Goal: Task Accomplishment & Management: Manage account settings

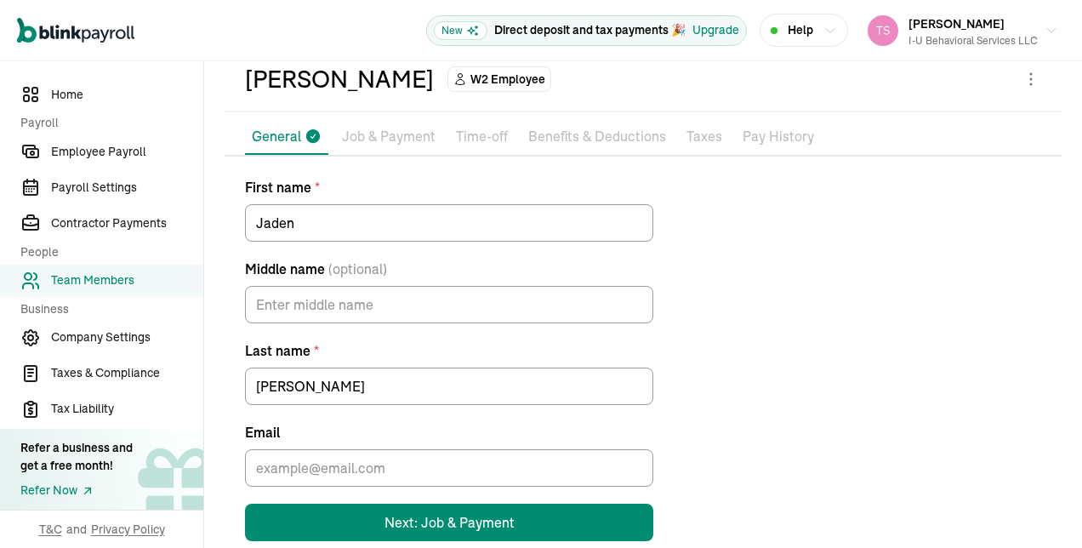
scroll to position [112, 0]
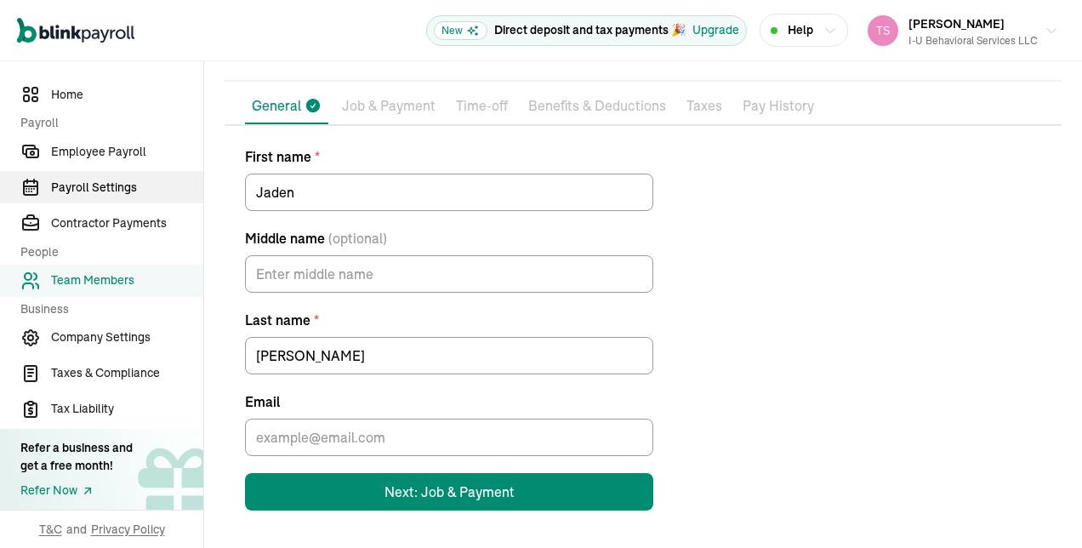
click at [127, 191] on span "Payroll Settings" at bounding box center [127, 188] width 152 height 18
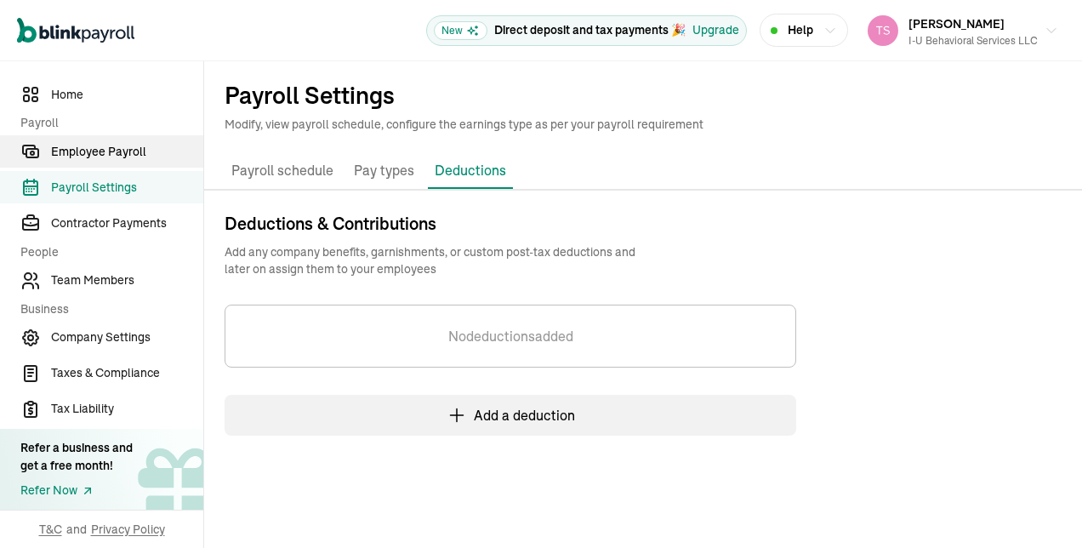
click at [140, 158] on span "Employee Payroll" at bounding box center [127, 152] width 152 height 18
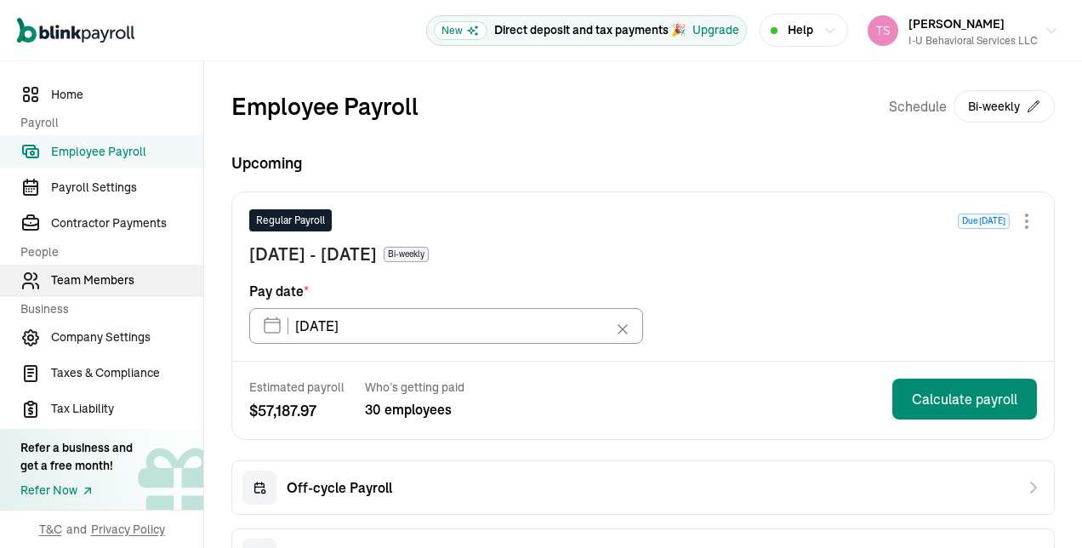
click at [124, 283] on span "Team Members" at bounding box center [127, 280] width 152 height 18
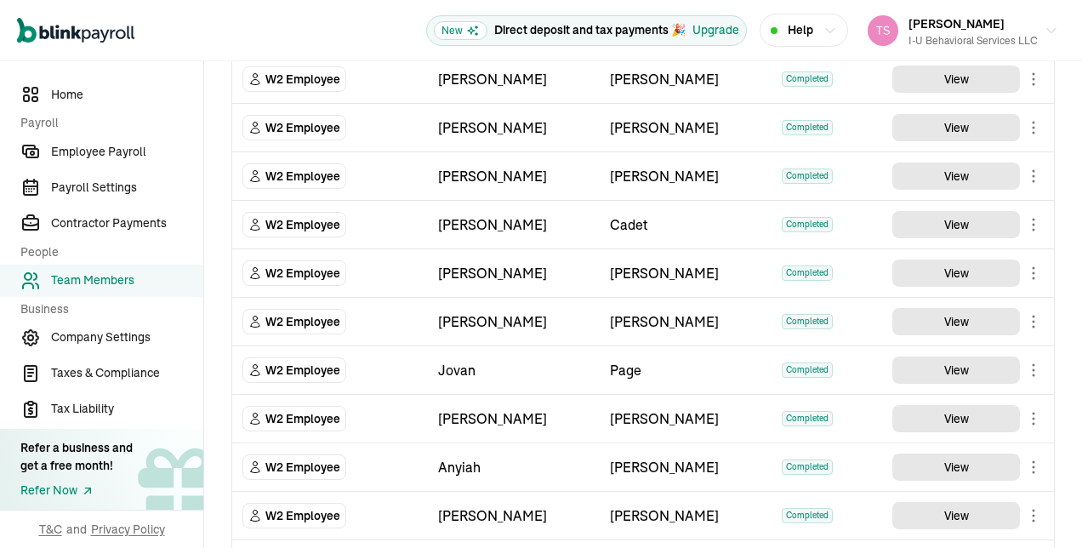
scroll to position [1458, 0]
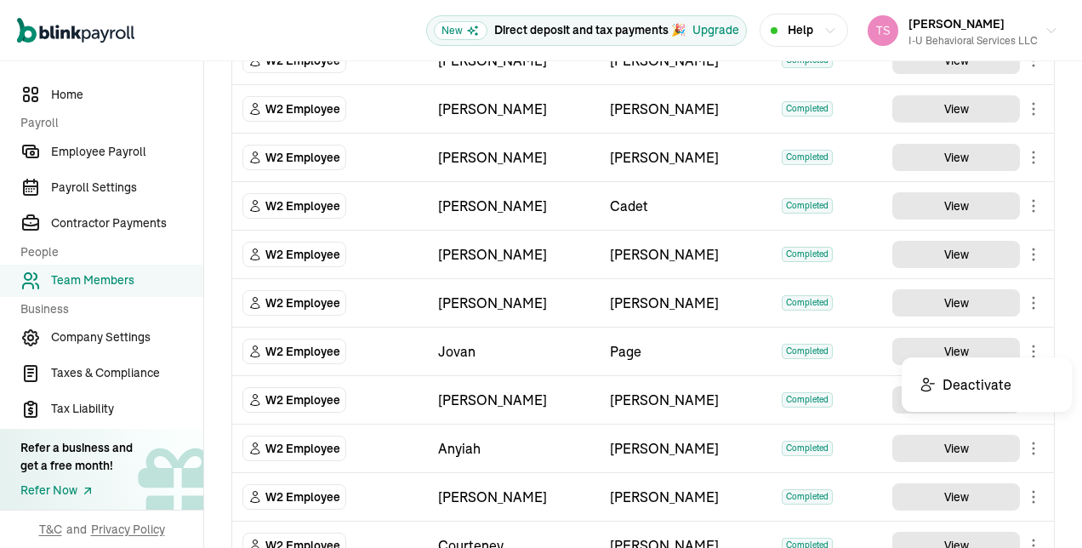
click at [1017, 339] on body "Open main menu New Direct deposit and tax payments 🎉 Upgrade Help [PERSON_NAME]…" at bounding box center [541, 274] width 1082 height 548
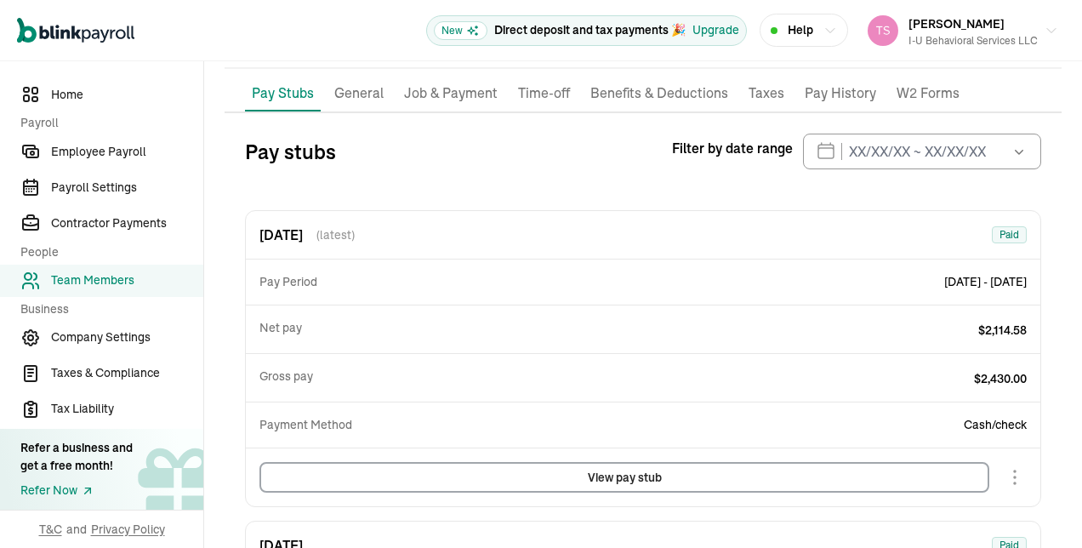
scroll to position [138, 0]
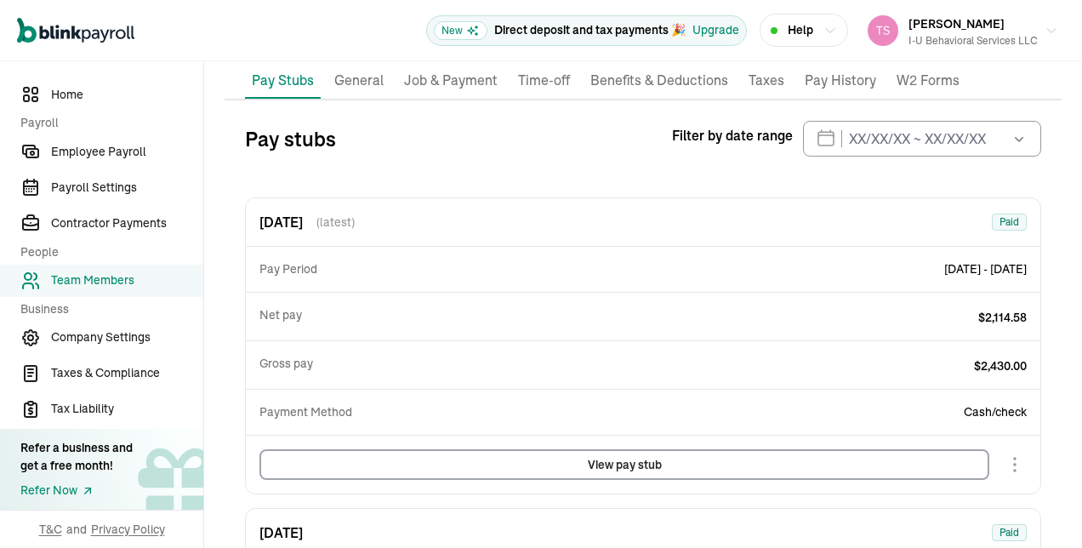
click at [444, 71] on p "Job & Payment" at bounding box center [451, 81] width 94 height 22
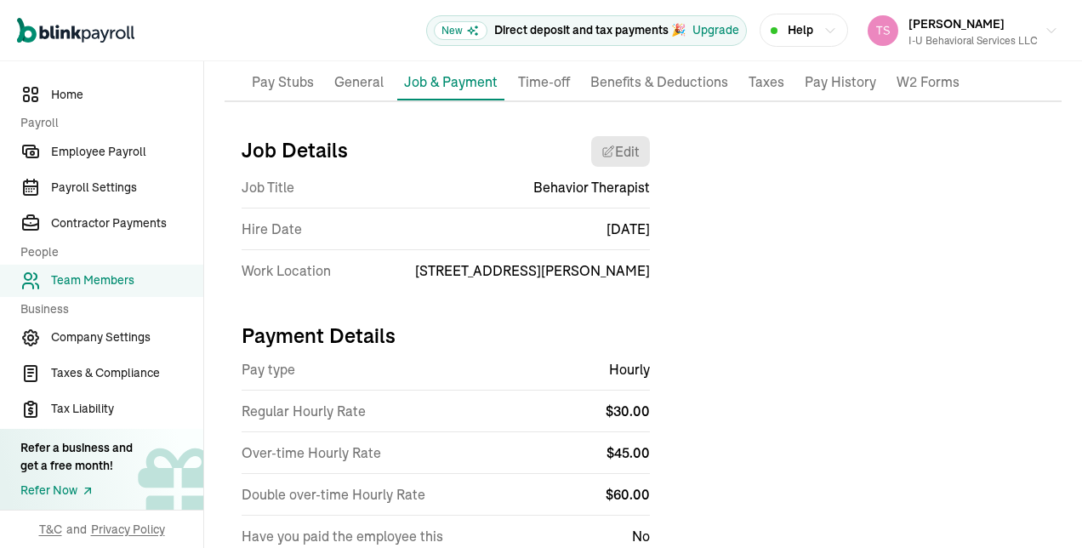
scroll to position [143, 0]
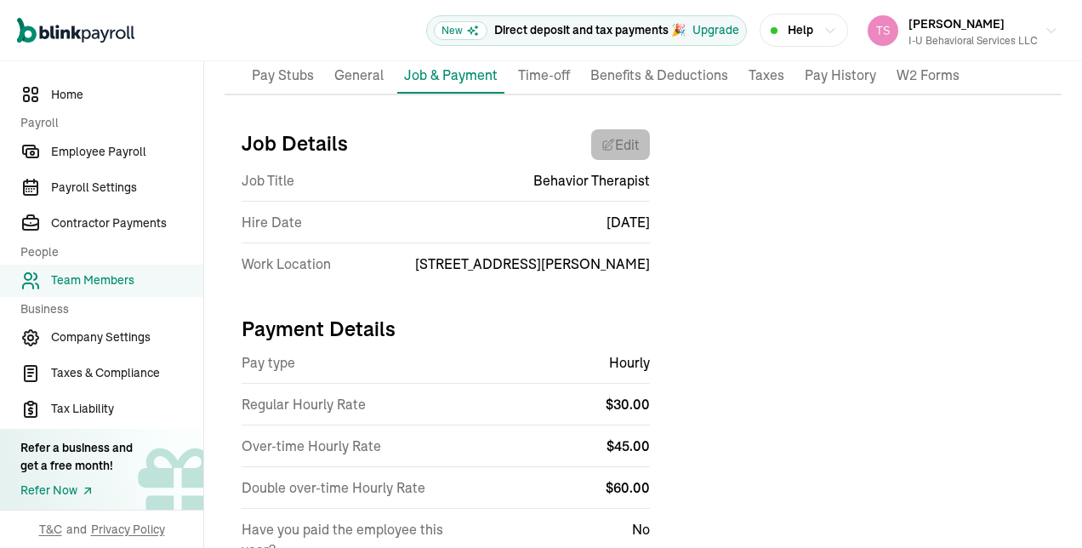
select select "[STREET_ADDRESS][PERSON_NAME]"
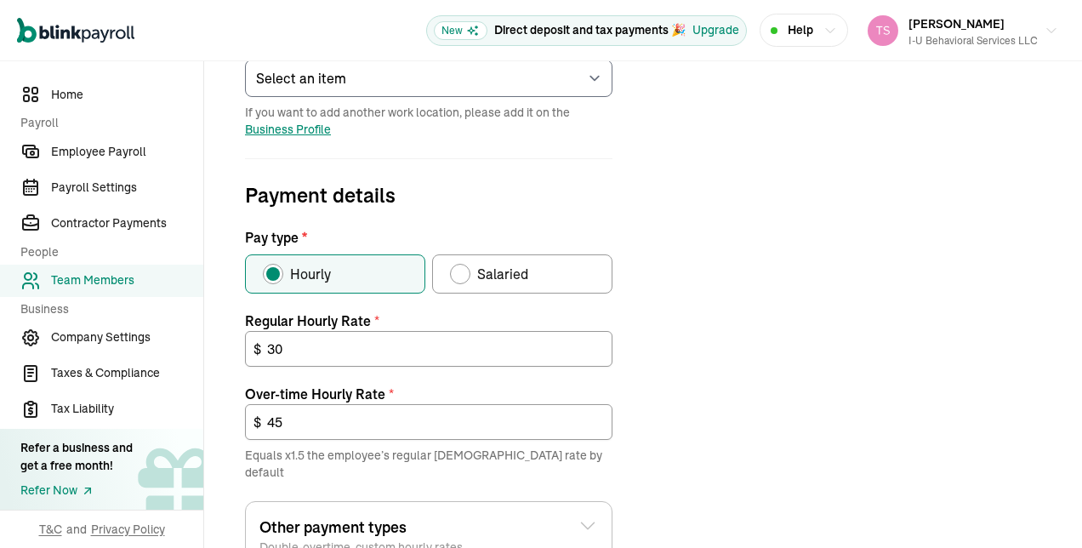
scroll to position [454, 0]
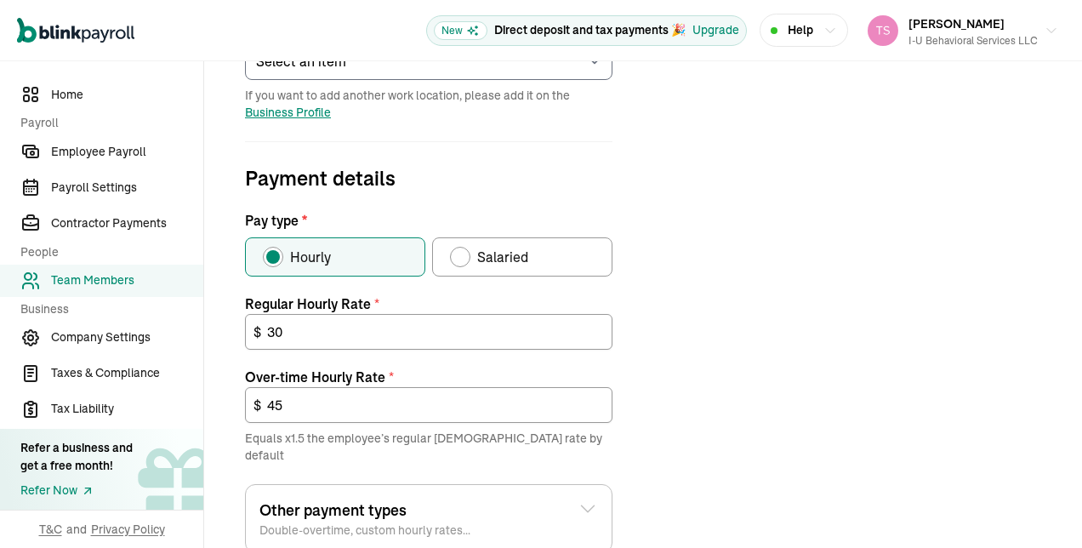
click at [463, 253] on div "Pay type" at bounding box center [460, 257] width 14 height 14
click at [463, 253] on input "Salaried" at bounding box center [456, 253] width 14 height 14
radio input "true"
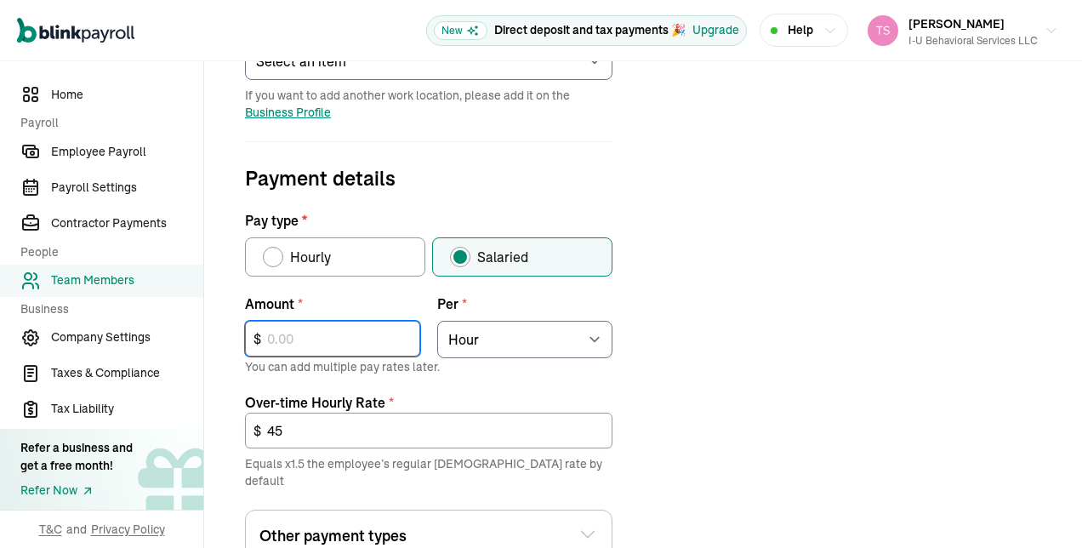
click at [396, 346] on input "text" at bounding box center [332, 339] width 175 height 36
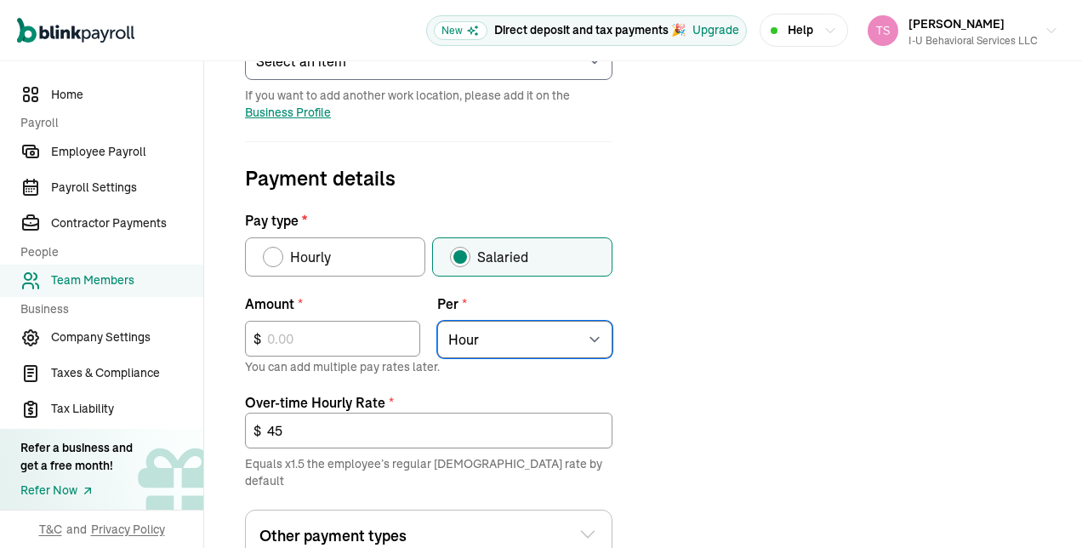
click at [578, 339] on select "Select an item Hour Week Month Year" at bounding box center [524, 339] width 175 height 37
select select "4"
click at [437, 321] on select "Select an item Hour Week Month Year" at bounding box center [524, 339] width 175 height 37
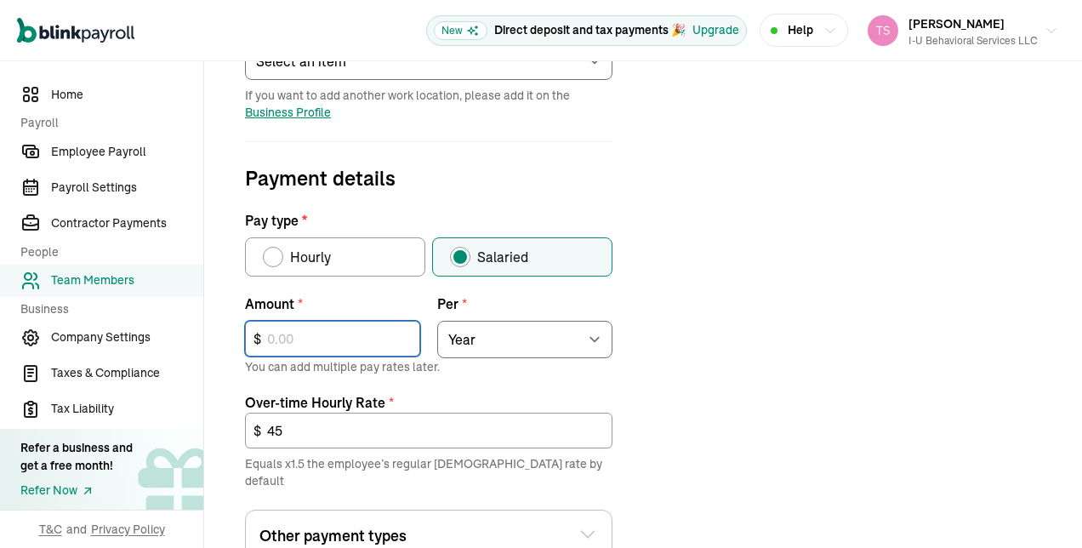
click at [333, 352] on input "text" at bounding box center [332, 339] width 175 height 36
type input "60,000"
click at [614, 371] on form "Job details Job title (optional) Behavior Therapist Hire date * [DATE] [DATE] M…" at bounding box center [429, 299] width 408 height 990
click at [650, 449] on div "Job details Job title (optional) Behavior Therapist Hire date * [DATE] [DATE] M…" at bounding box center [643, 299] width 837 height 990
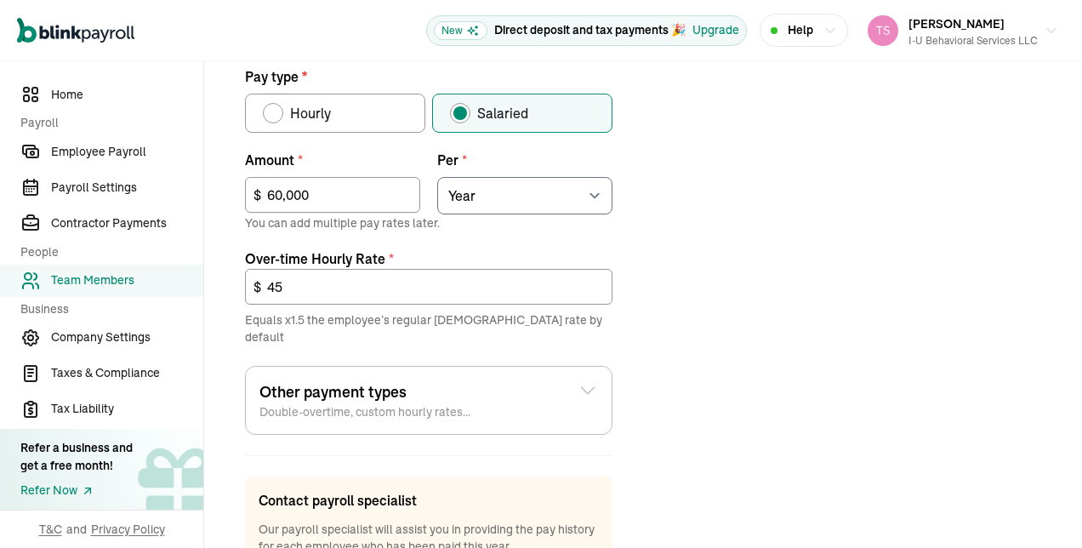
scroll to position [612, 0]
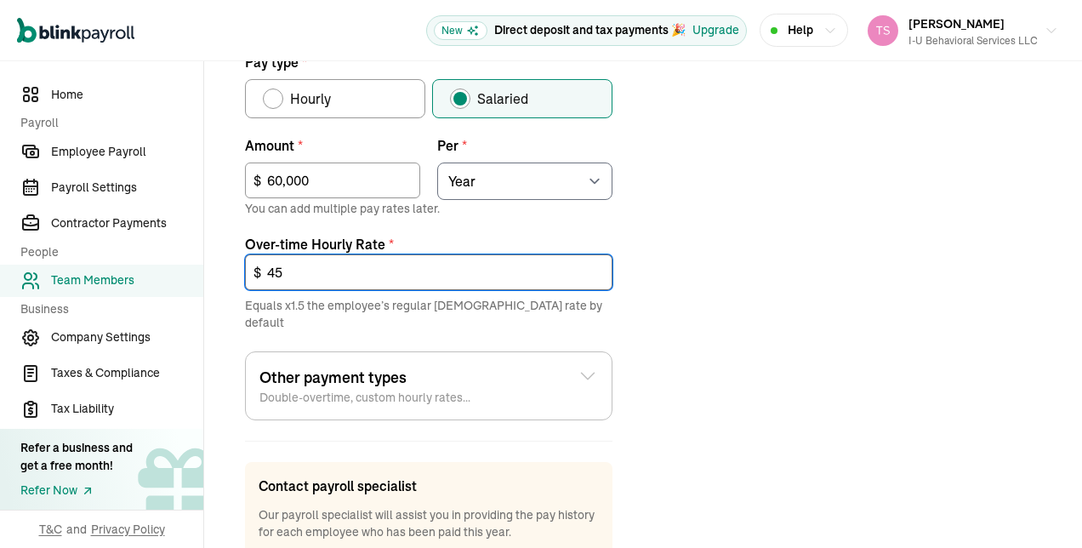
click at [552, 279] on input "45" at bounding box center [428, 272] width 367 height 36
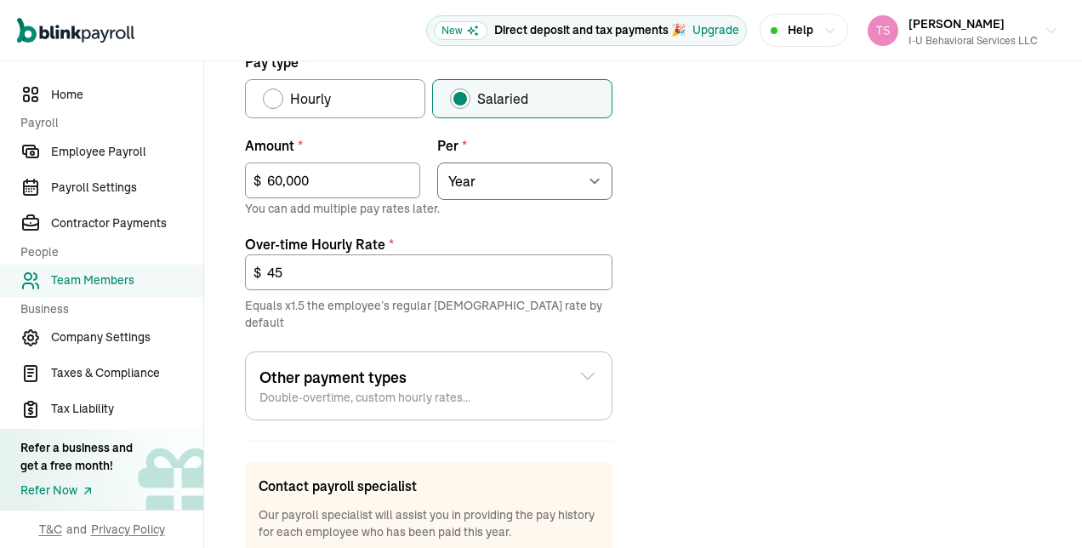
click at [580, 374] on div "Other payment types Double-overtime, custom hourly rates..." at bounding box center [428, 386] width 339 height 40
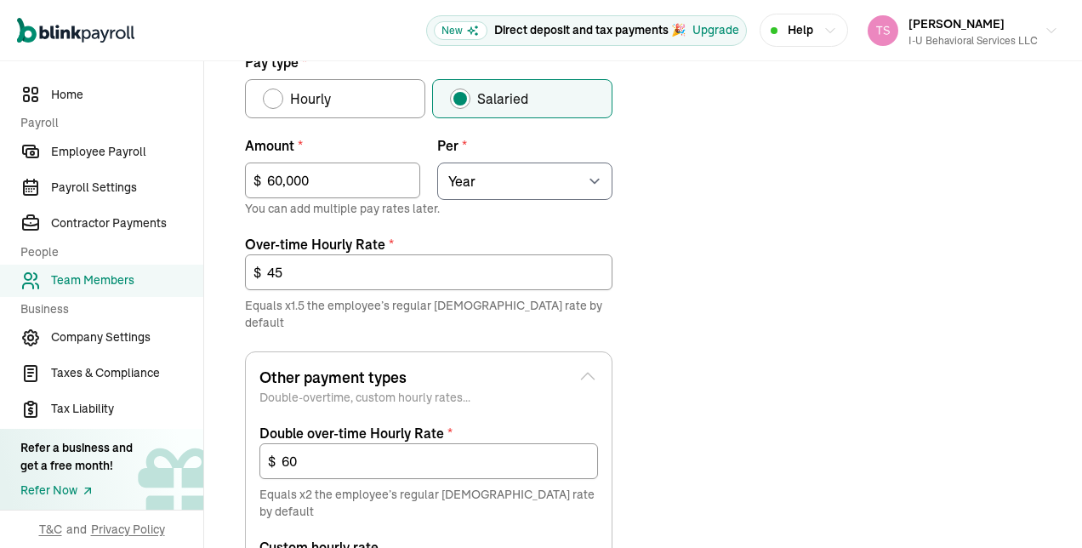
click at [580, 367] on icon at bounding box center [588, 376] width 20 height 20
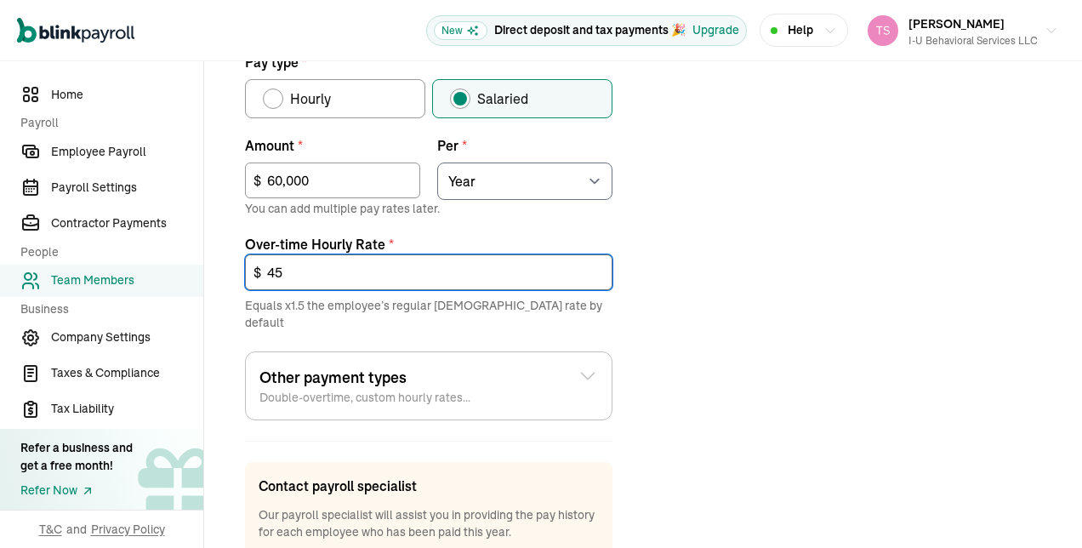
click at [533, 276] on input "45" at bounding box center [428, 272] width 367 height 36
type input "4"
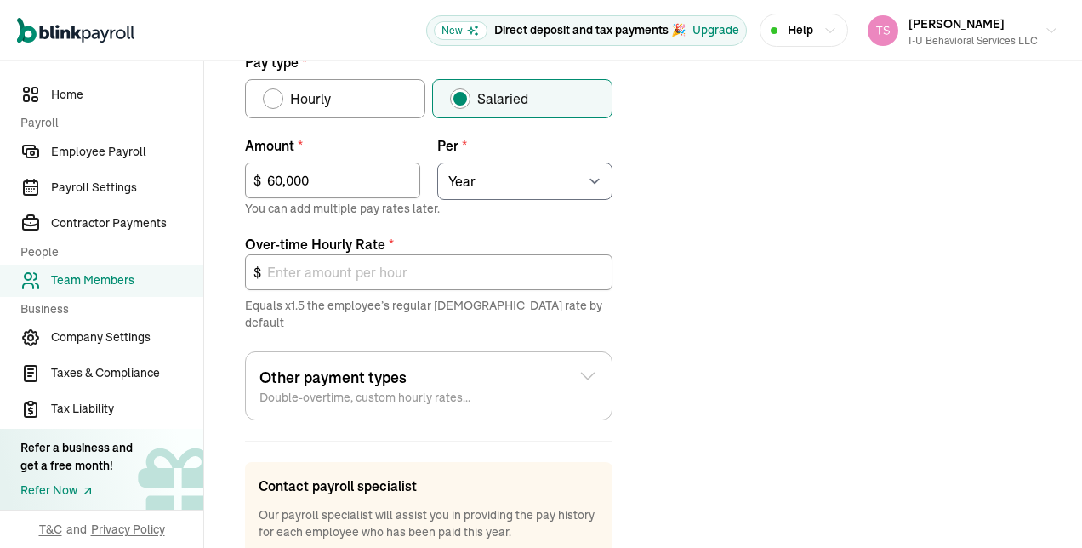
click at [681, 301] on div "Job details Job title (optional) Behavior Therapist Hire date * [DATE] [DATE] M…" at bounding box center [643, 141] width 837 height 990
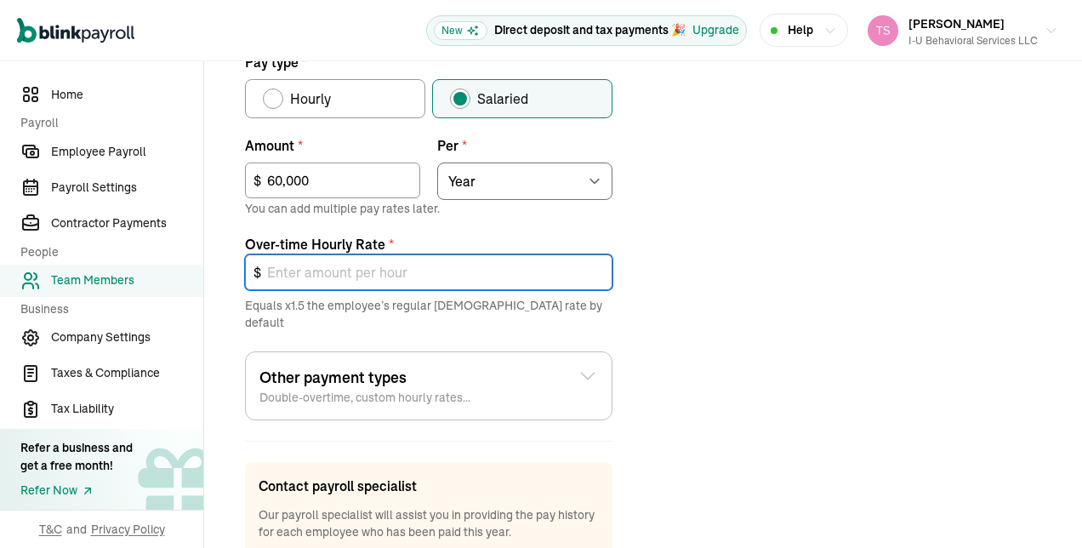
click at [439, 271] on input "text" at bounding box center [428, 272] width 367 height 36
type input "0"
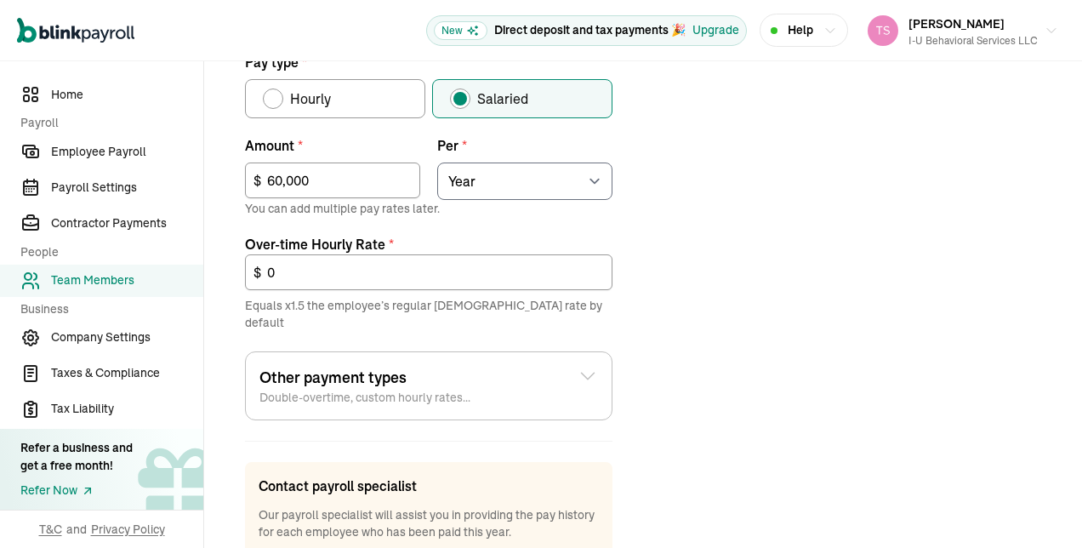
click at [479, 302] on p "Equals x1.5 the employee’s regular [DEMOGRAPHIC_DATA] rate by default" at bounding box center [428, 314] width 367 height 34
click at [585, 187] on select "Select an item Hour Week Month Year" at bounding box center [524, 180] width 175 height 37
click at [716, 240] on div "Job details Job title (optional) Behavior Therapist Hire date * [DATE] [DATE] M…" at bounding box center [643, 141] width 837 height 990
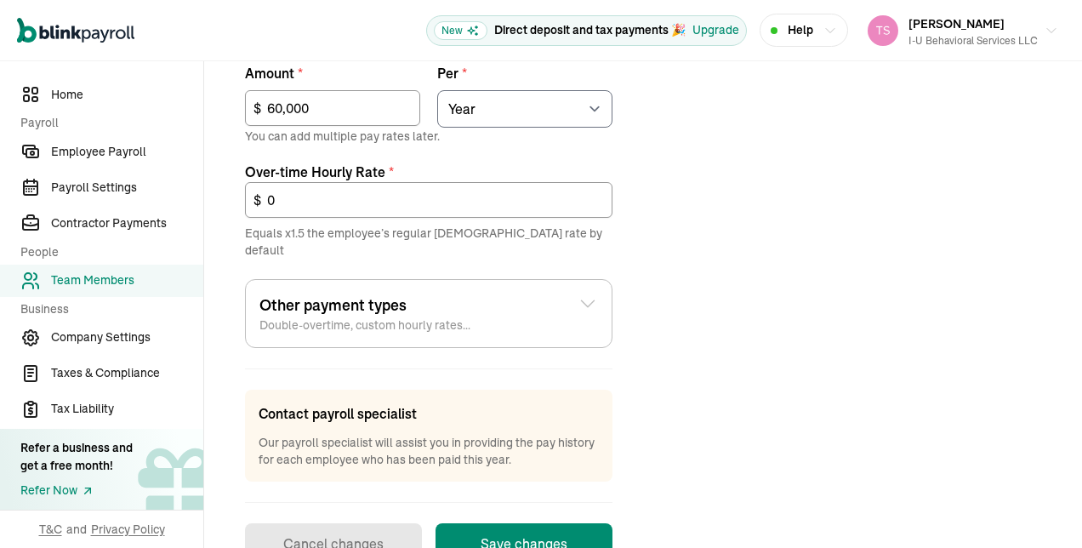
scroll to position [720, 0]
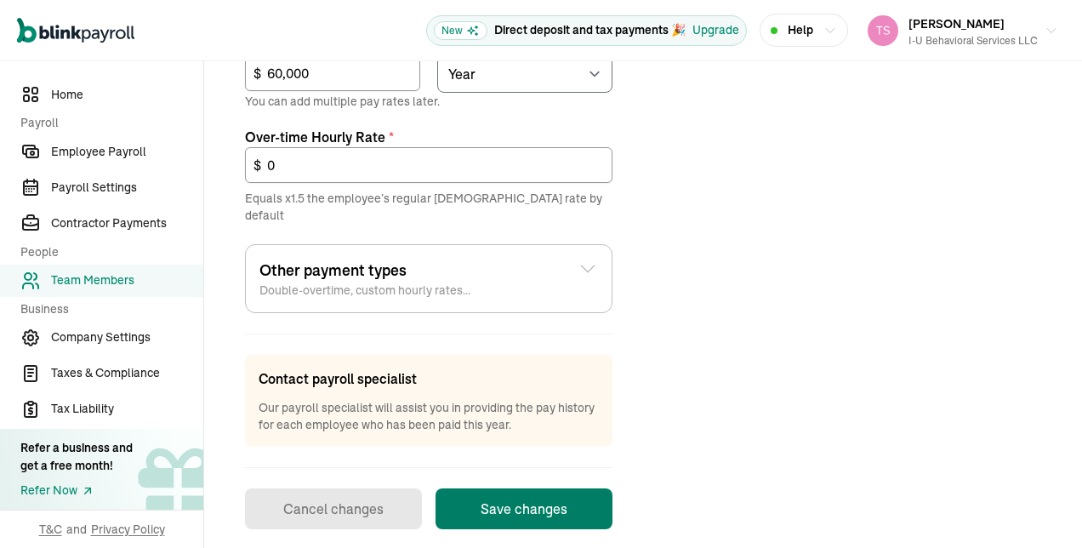
click at [541, 488] on button "Save changes" at bounding box center [524, 508] width 177 height 41
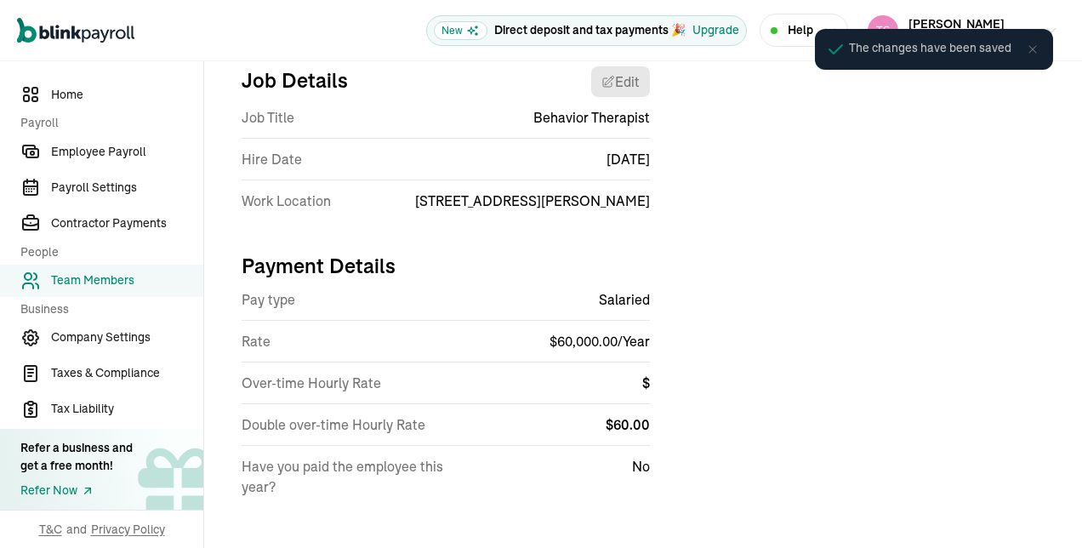
scroll to position [201, 0]
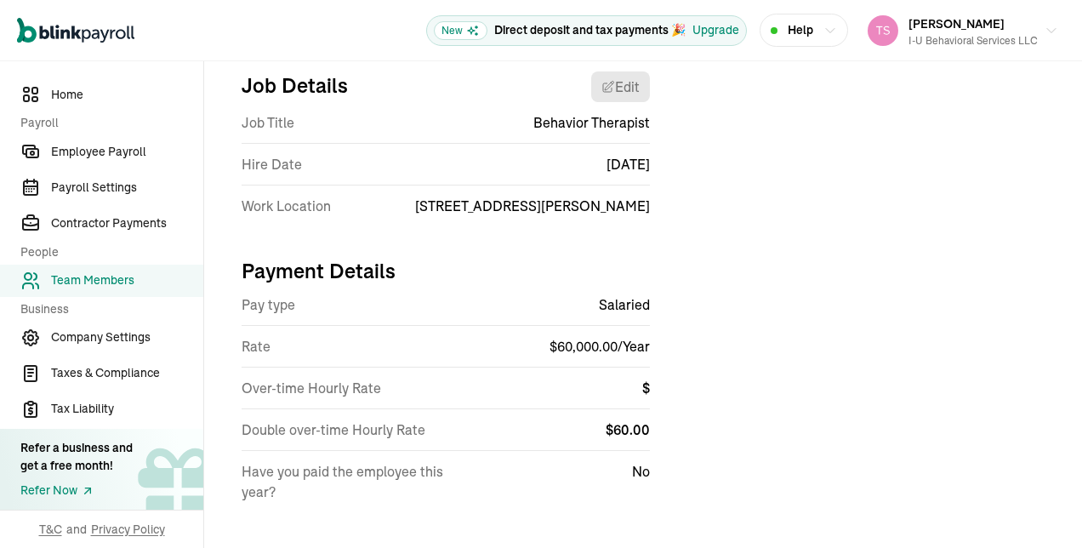
click at [629, 438] on span "$ 60.00" at bounding box center [628, 429] width 44 height 17
select select "[STREET_ADDRESS][PERSON_NAME]"
select select "4"
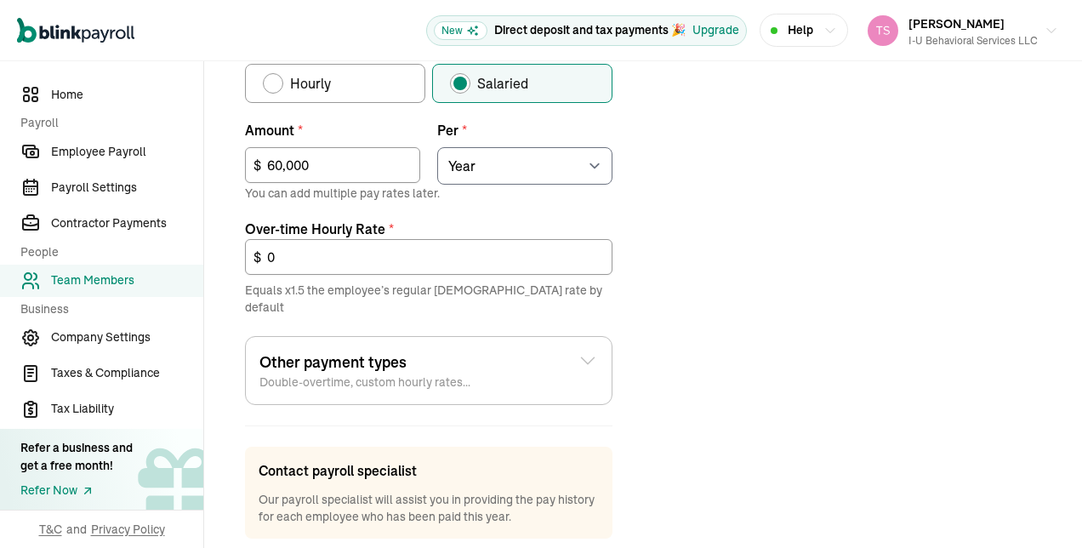
scroll to position [636, 0]
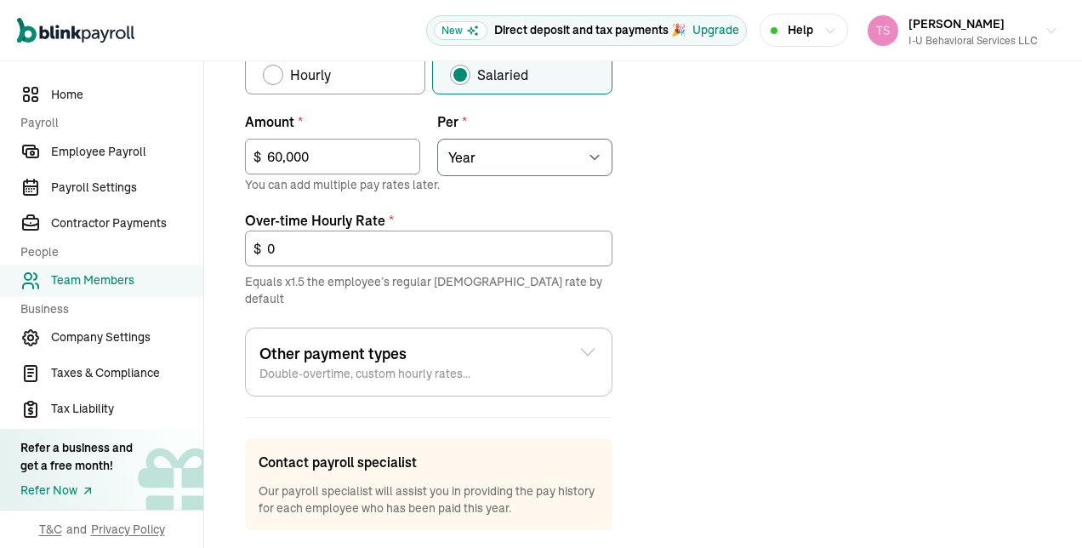
click at [597, 363] on div "Other payment types Double-overtime, custom hourly rates... Double over-time Ho…" at bounding box center [428, 362] width 367 height 69
click at [578, 342] on icon at bounding box center [588, 352] width 20 height 20
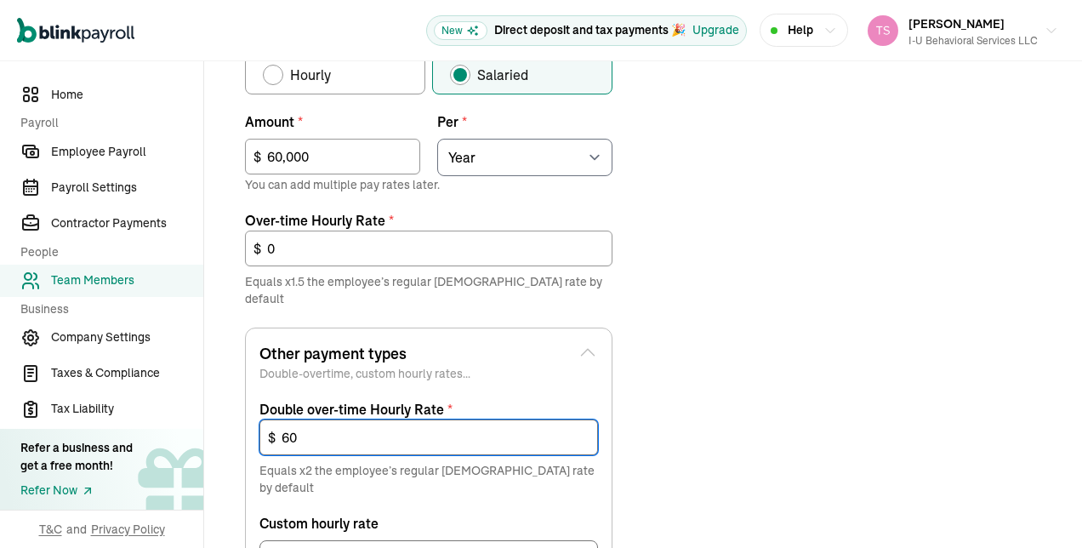
click at [487, 419] on input "60" at bounding box center [428, 437] width 339 height 36
type input "6"
type input "0"
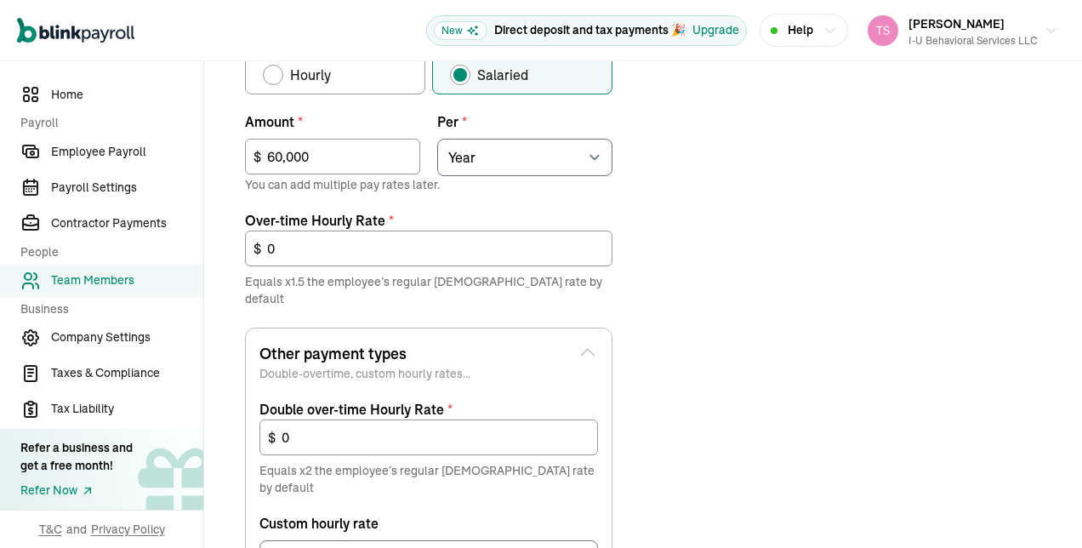
click at [676, 471] on div "Job details Job title (optional) Behavior Therapist Hire date * [DATE] [DATE] M…" at bounding box center [643, 254] width 837 height 1264
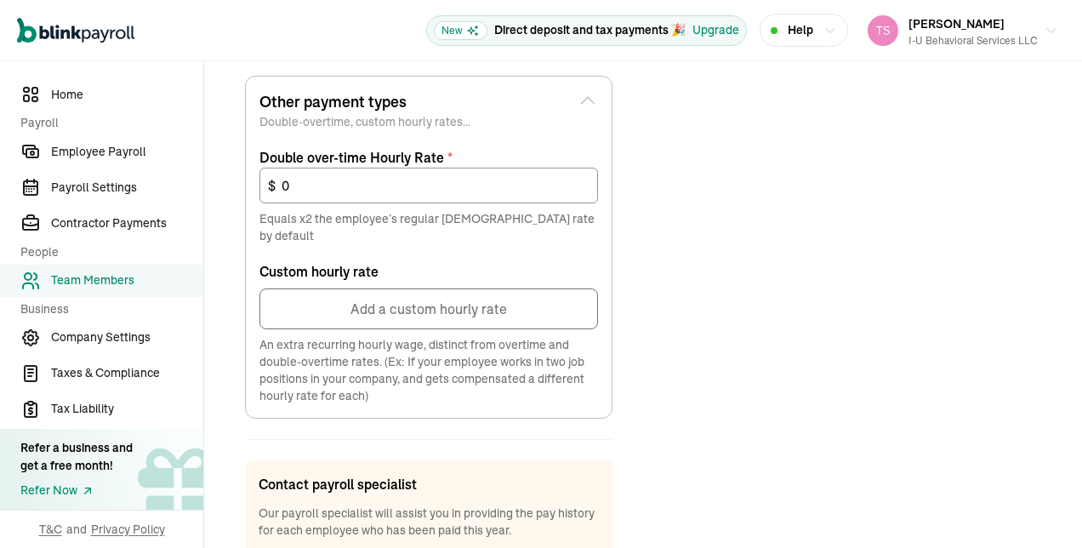
scroll to position [976, 0]
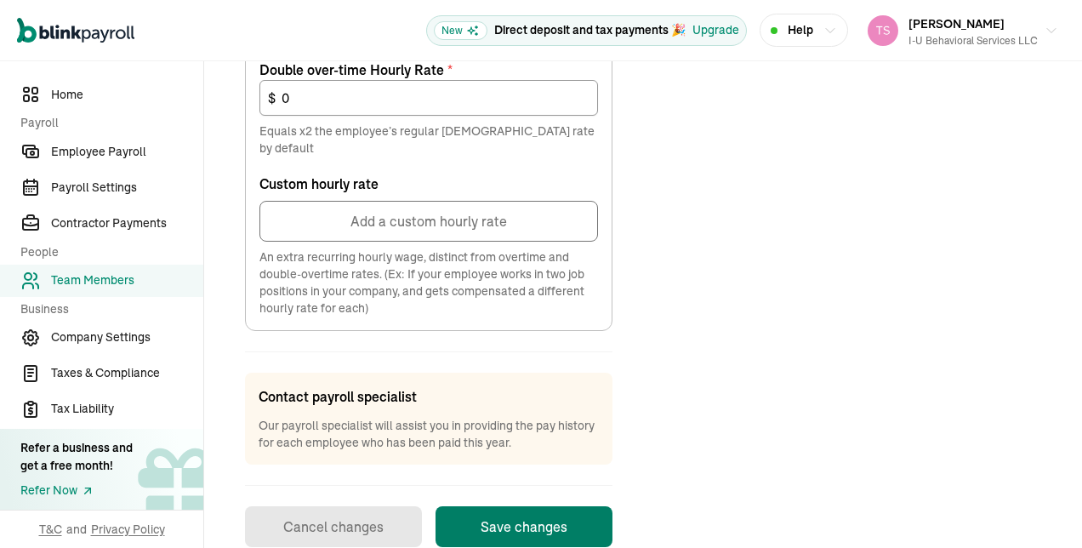
click at [509, 506] on button "Save changes" at bounding box center [524, 526] width 177 height 41
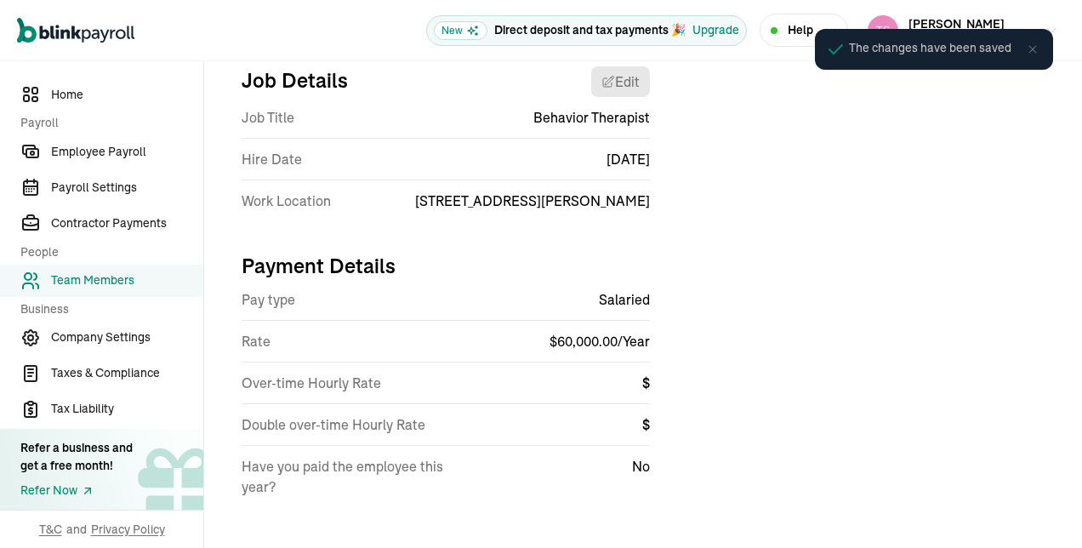
scroll to position [201, 0]
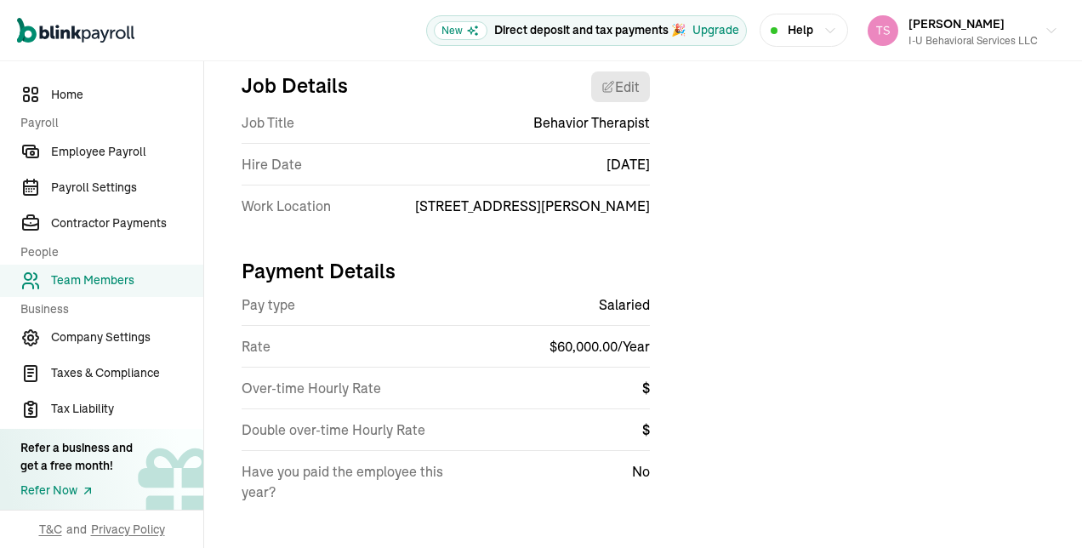
click at [1063, 268] on div "Back to team members Jovan Page W2 Employee Active Pay Stubs General Job & Paym…" at bounding box center [643, 213] width 878 height 706
drag, startPoint x: 1068, startPoint y: 288, endPoint x: 1085, endPoint y: 362, distance: 74.9
click at [1081, 362] on html "Open main menu New Direct deposit and tax payments 🎉 Upgrade Help [PERSON_NAME]…" at bounding box center [541, 274] width 1082 height 548
drag, startPoint x: 1081, startPoint y: 362, endPoint x: 950, endPoint y: 319, distance: 137.7
click at [950, 319] on div "Job Details Edit Job Title Behavior Therapist Hire Date [DATE] Work Location [S…" at bounding box center [643, 293] width 837 height 471
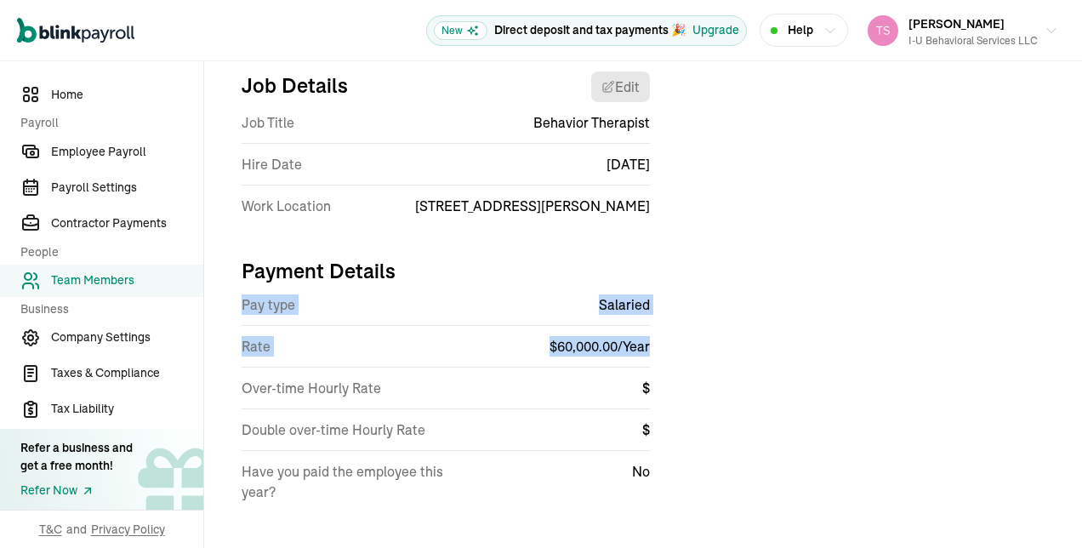
click at [936, 339] on div "Job Details Edit Job Title Behavior Therapist Hire Date [DATE] Work Location [S…" at bounding box center [643, 293] width 837 height 471
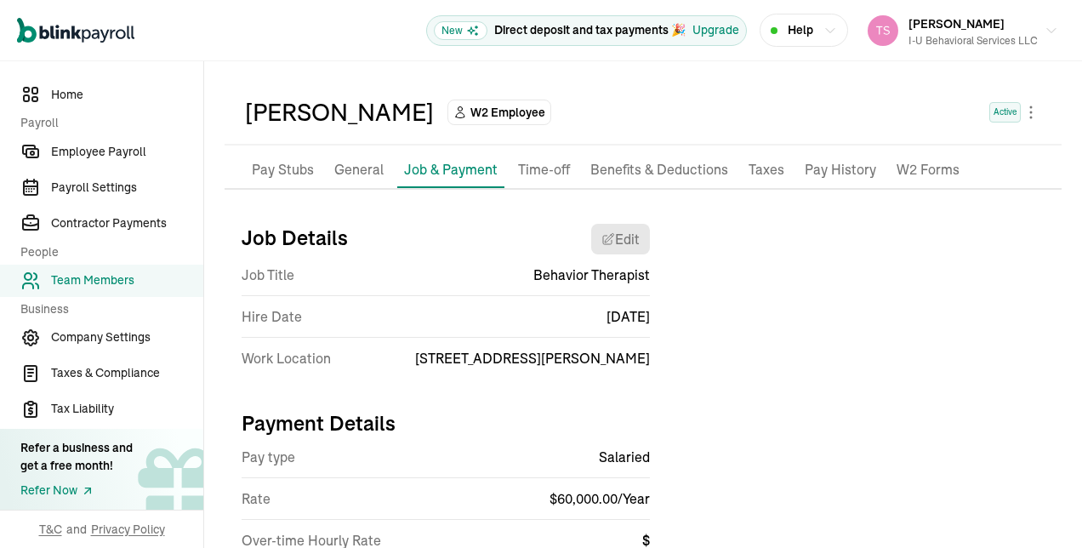
scroll to position [46, 0]
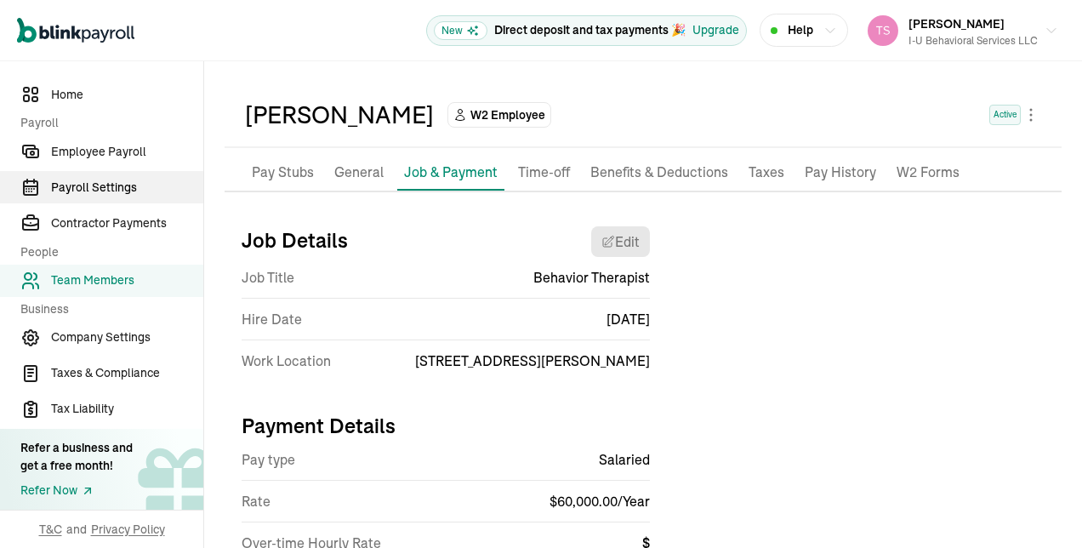
click at [138, 186] on span "Payroll Settings" at bounding box center [127, 188] width 152 height 18
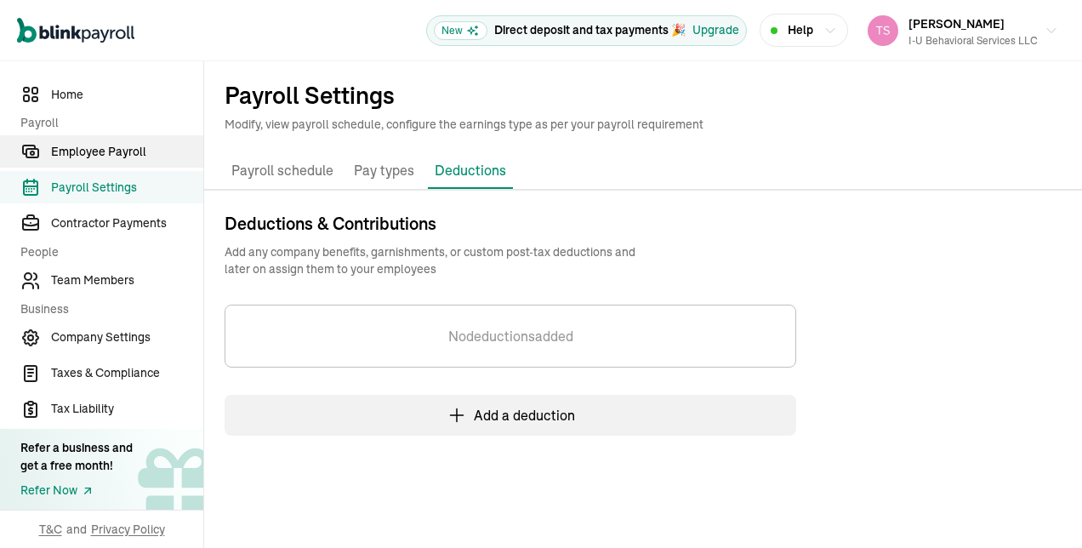
click at [138, 151] on span "Employee Payroll" at bounding box center [127, 152] width 152 height 18
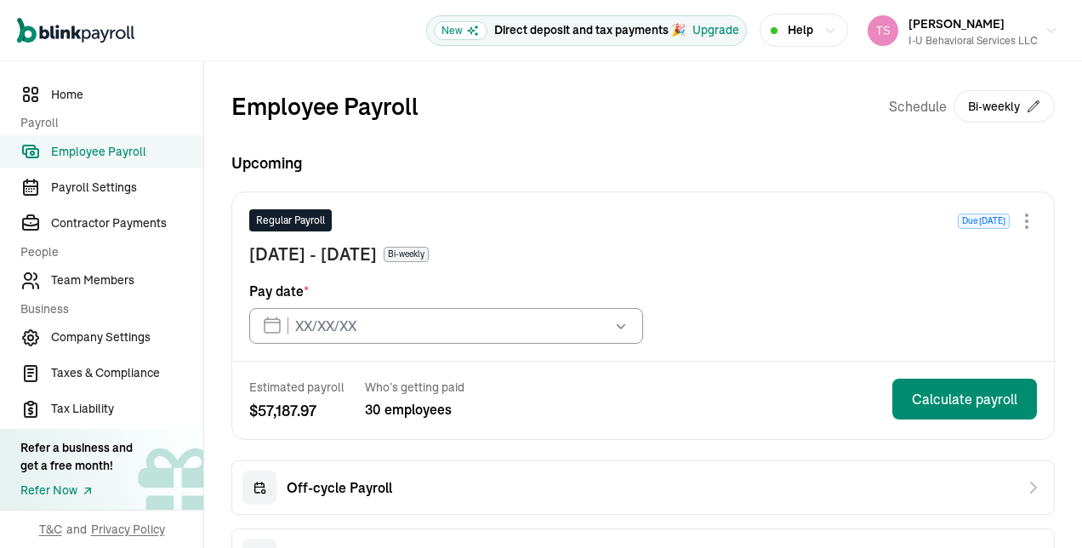
type input "[DATE]"
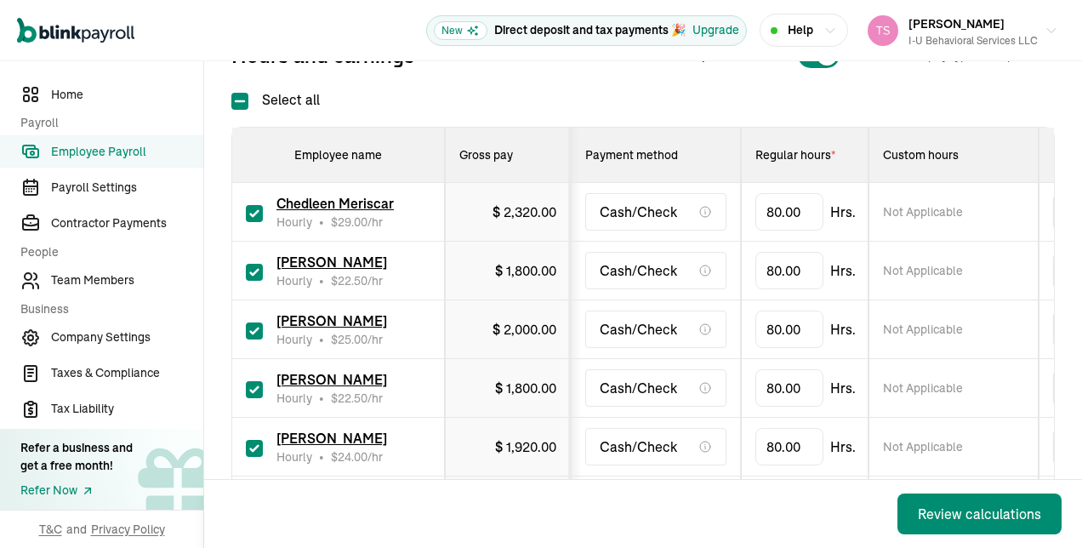
scroll to position [289, 0]
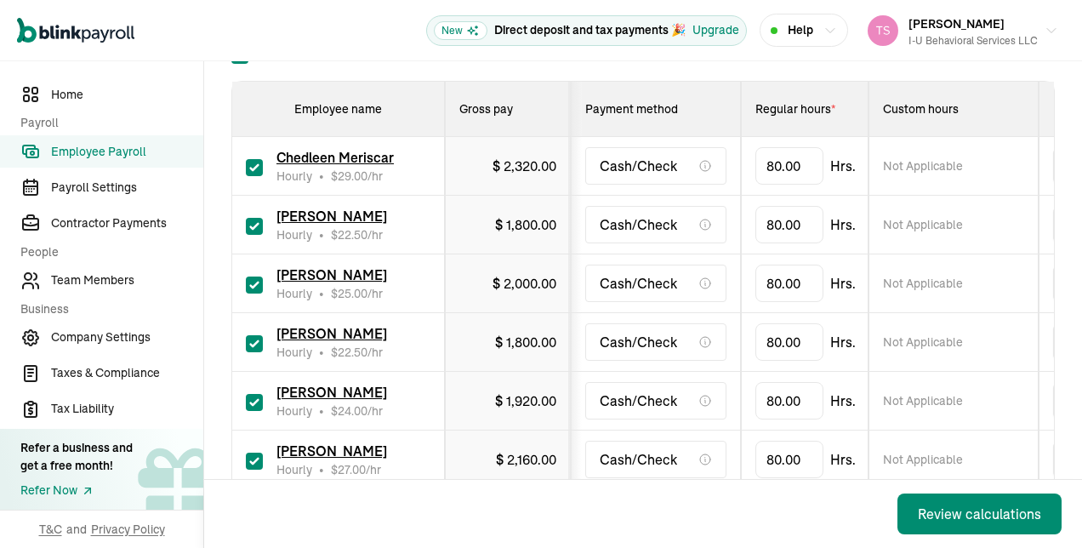
click at [253, 161] on input "checkbox" at bounding box center [254, 167] width 17 height 17
checkbox input "false"
type input "0.00"
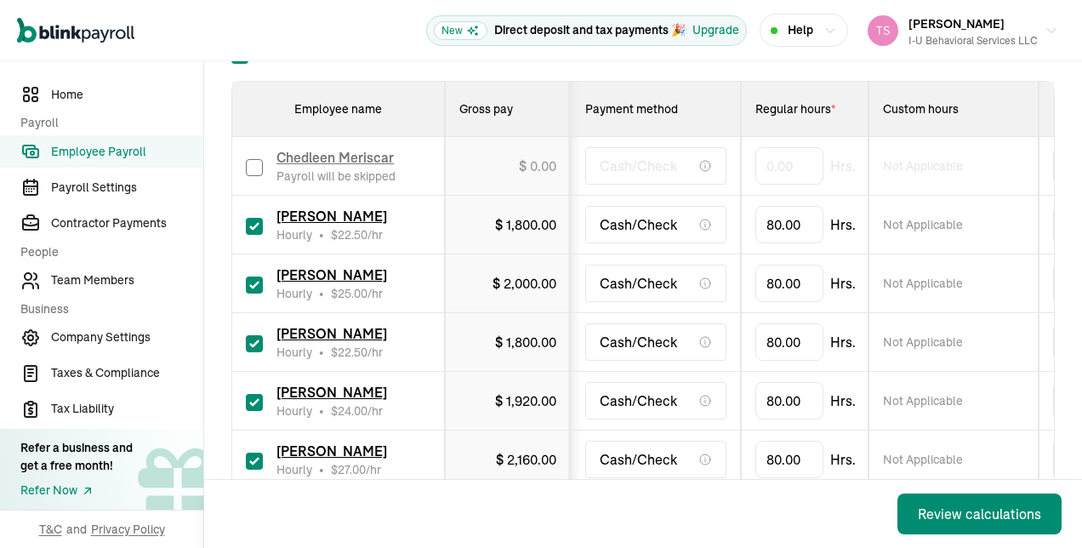
click at [253, 221] on input "checkbox" at bounding box center [254, 226] width 17 height 17
checkbox input "false"
type input "0.00"
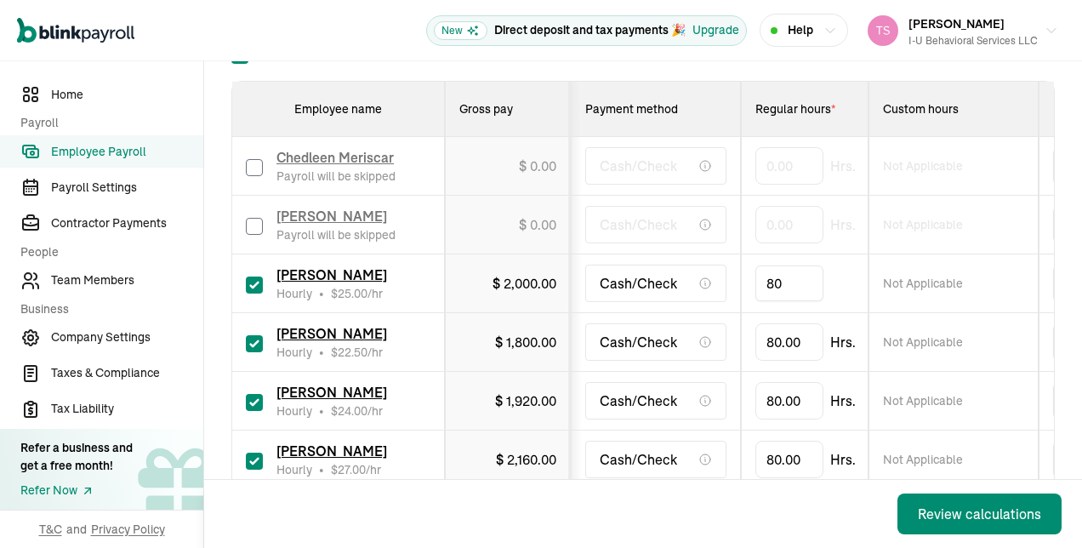
type input "8"
type input "14"
click at [795, 343] on input "80" at bounding box center [789, 342] width 68 height 36
type input "12.5"
click at [255, 400] on input "checkbox" at bounding box center [254, 402] width 17 height 17
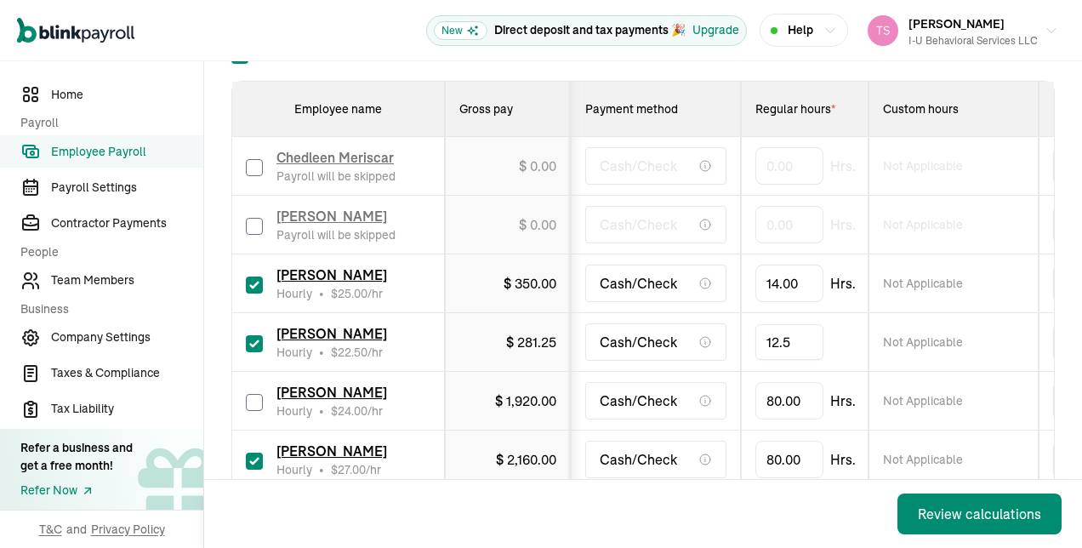
checkbox input "false"
type input "0.00"
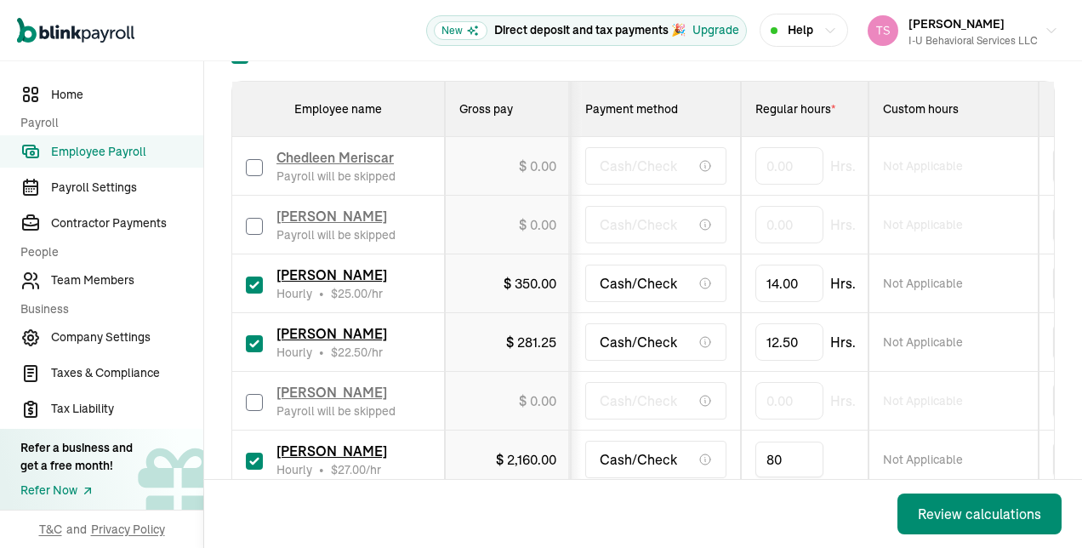
click at [795, 451] on input "80" at bounding box center [789, 459] width 68 height 36
type input "41.25"
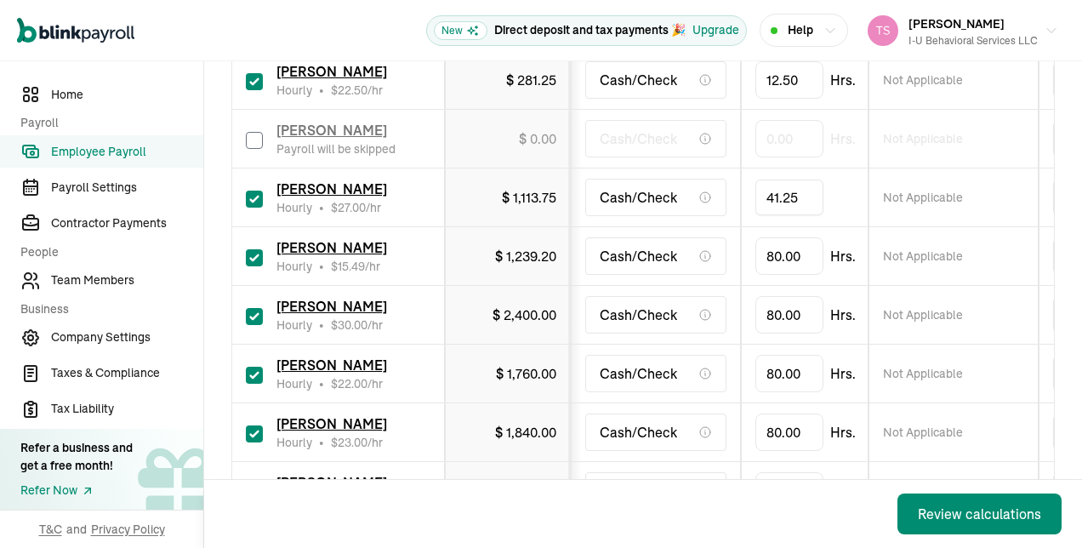
scroll to position [561, 0]
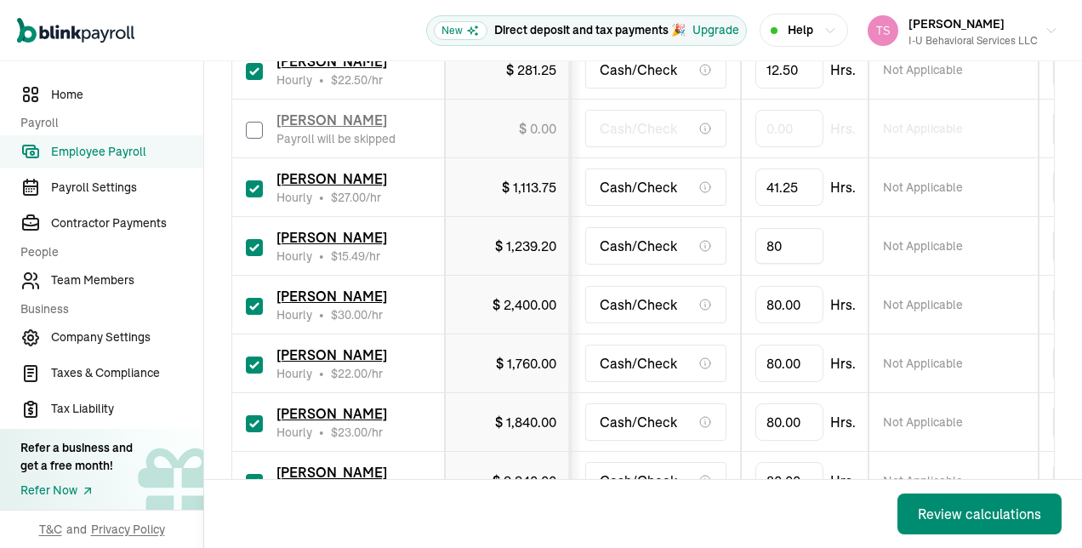
click at [791, 254] on input "80" at bounding box center [789, 246] width 68 height 36
type input "62.25"
click at [265, 302] on div "[PERSON_NAME] Hourly • $ 30.00 /hr" at bounding box center [338, 304] width 185 height 37
click at [259, 310] on input "checkbox" at bounding box center [254, 306] width 17 height 17
checkbox input "false"
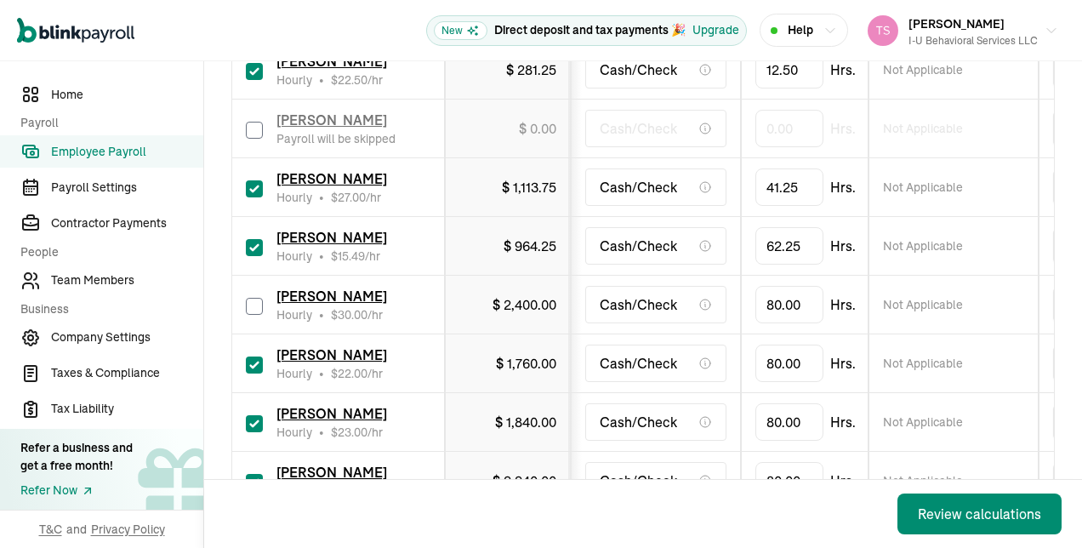
type input "0.00"
click at [255, 362] on input "checkbox" at bounding box center [254, 364] width 17 height 17
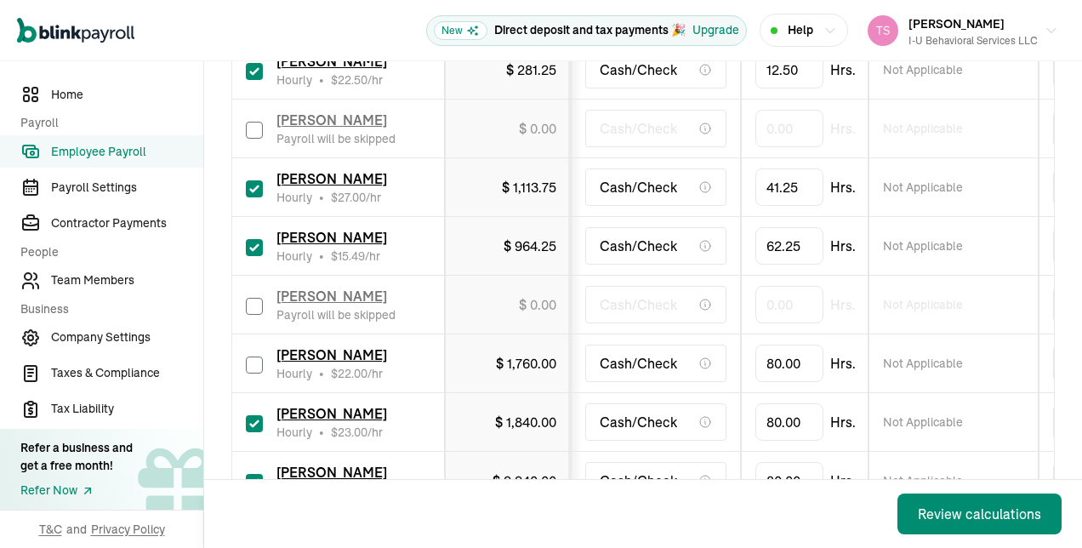
checkbox input "false"
type input "0.00"
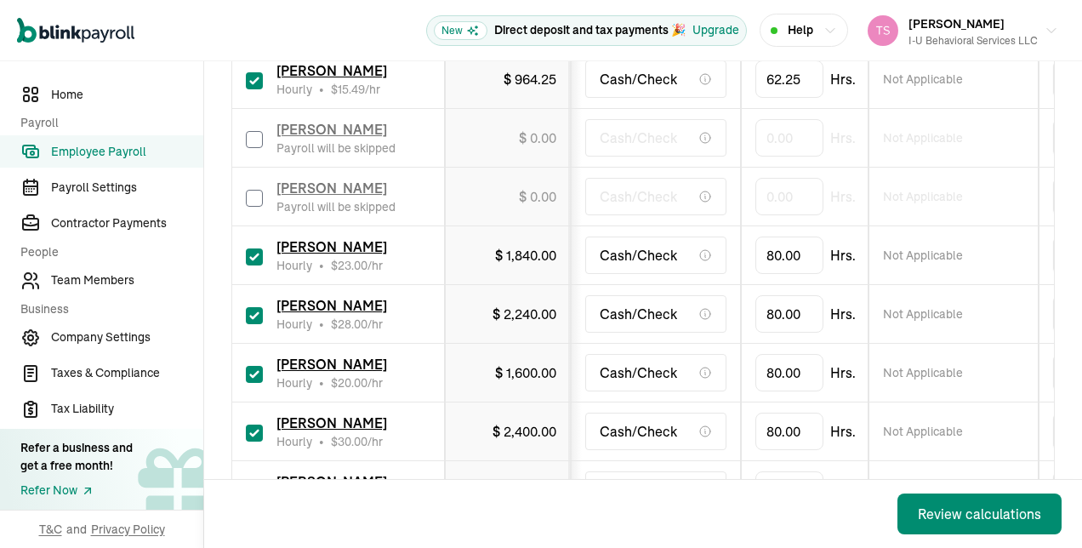
scroll to position [740, 0]
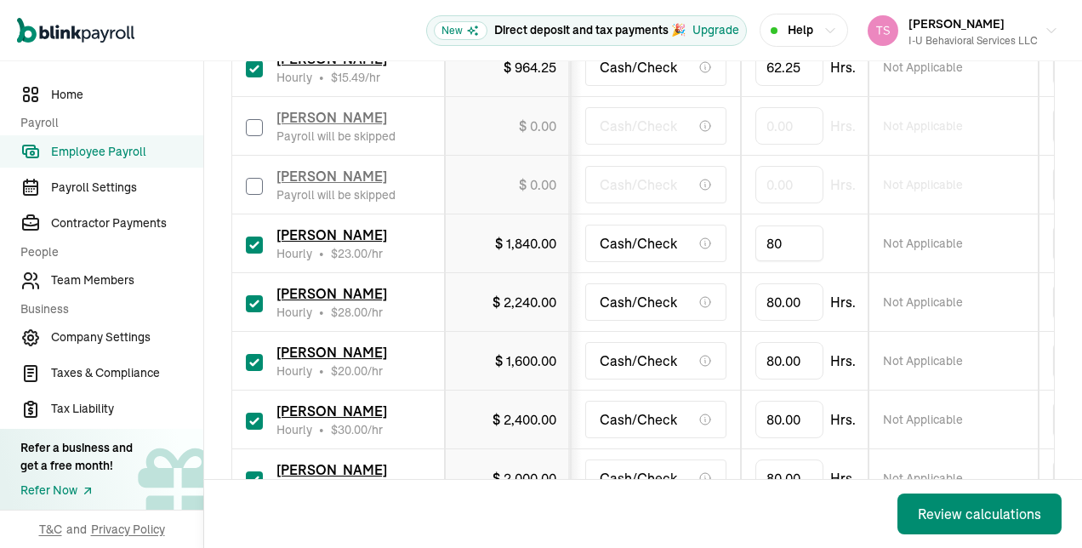
click at [793, 239] on input "80" at bounding box center [789, 243] width 68 height 36
type input "10"
click at [773, 304] on input "80" at bounding box center [789, 302] width 68 height 36
type input "69.42"
click at [788, 366] on input "80" at bounding box center [789, 361] width 68 height 36
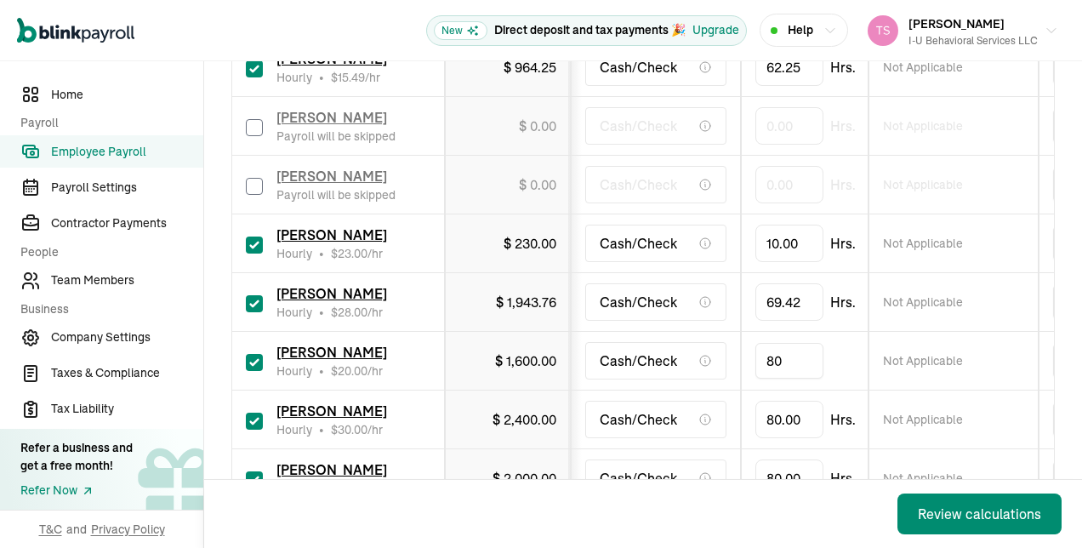
click at [788, 366] on input "80" at bounding box center [789, 361] width 68 height 36
type input "8"
type input "61"
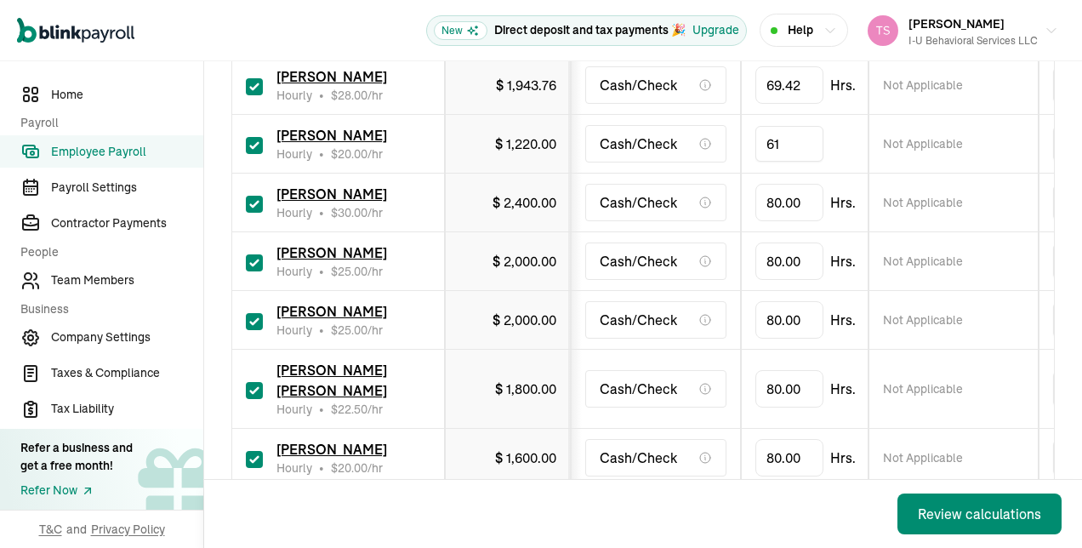
scroll to position [958, 0]
click at [256, 206] on input "checkbox" at bounding box center [254, 203] width 17 height 17
checkbox input "false"
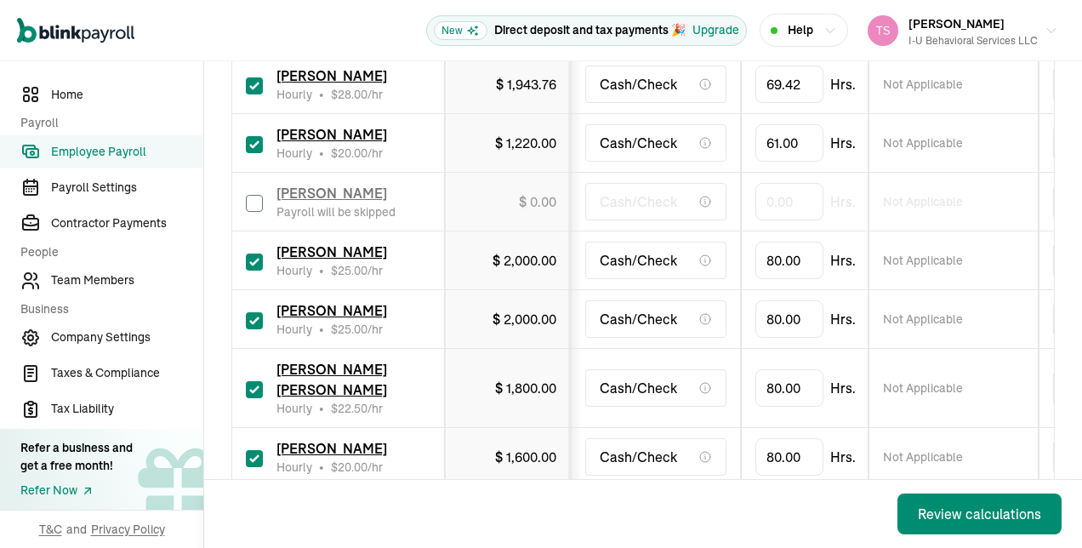
type input "0.00"
click at [257, 242] on div "[PERSON_NAME] Hourly • $ 25.00 /hr" at bounding box center [338, 260] width 185 height 37
click at [257, 253] on input "checkbox" at bounding box center [254, 261] width 17 height 17
checkbox input "false"
type input "0.00"
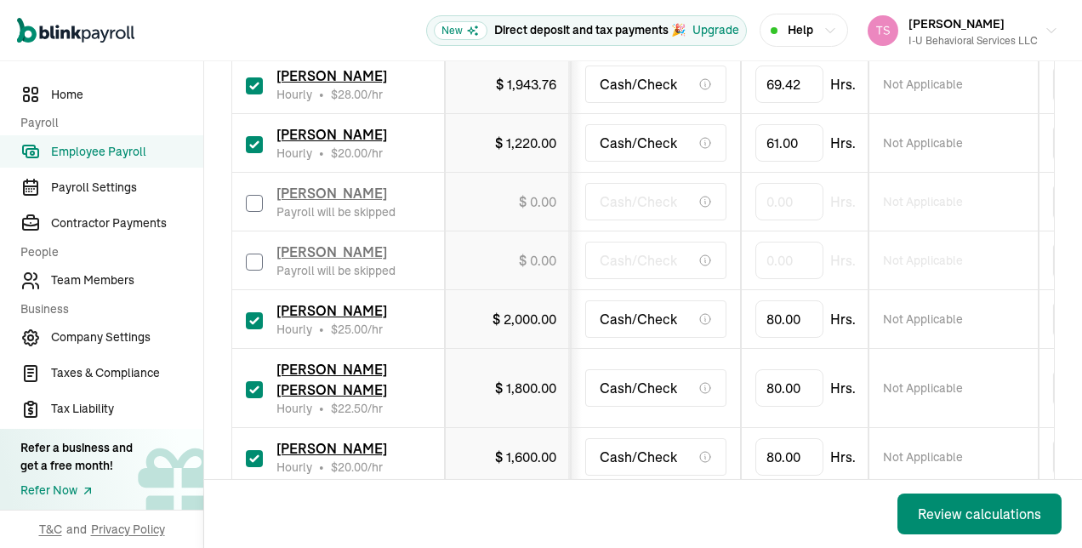
click at [259, 313] on input "checkbox" at bounding box center [254, 320] width 17 height 17
checkbox input "false"
type input "0.00"
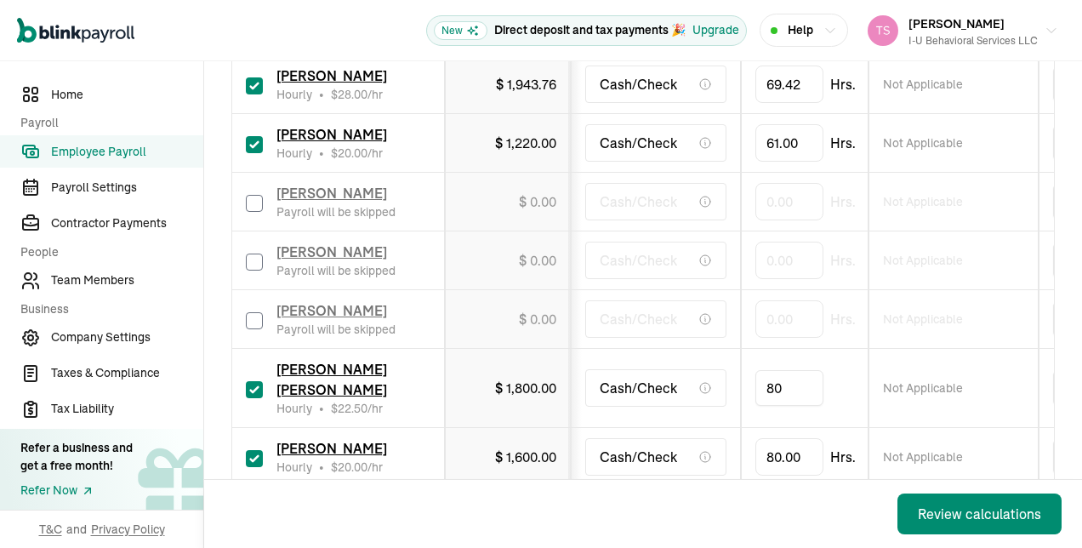
click at [793, 375] on input "80" at bounding box center [789, 388] width 68 height 36
type input "47"
click at [737, 428] on td "Cash/Check" at bounding box center [656, 457] width 170 height 59
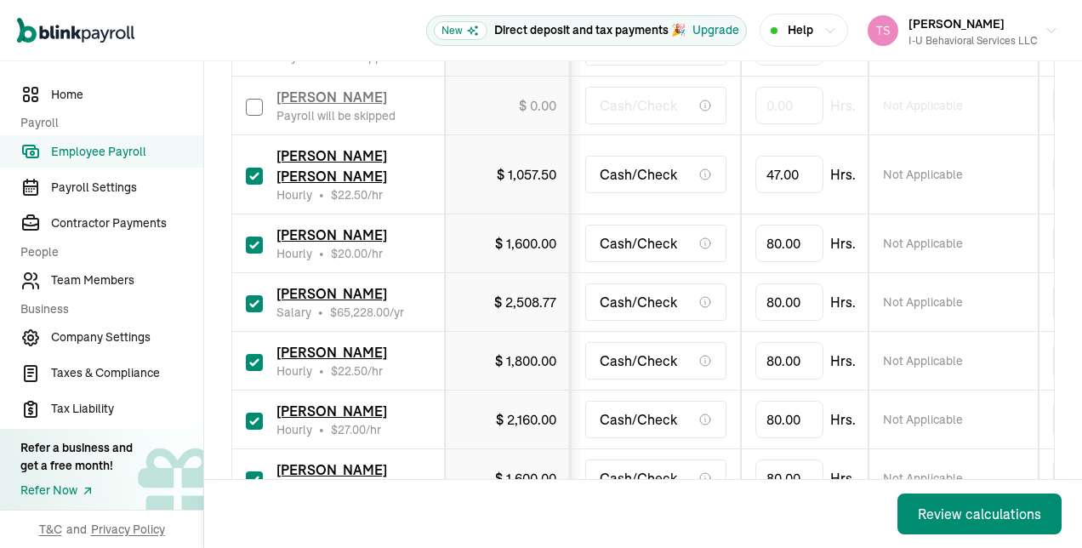
scroll to position [1185, 0]
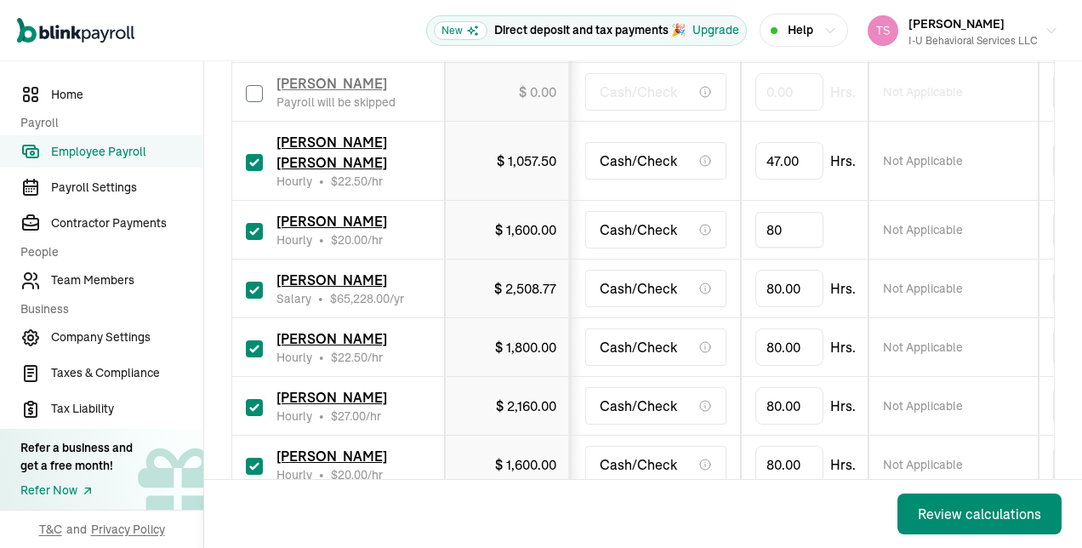
click at [785, 212] on input "80" at bounding box center [789, 230] width 68 height 36
type input "36.5"
click at [252, 282] on input "checkbox" at bounding box center [254, 290] width 17 height 17
checkbox input "false"
type input "0.00"
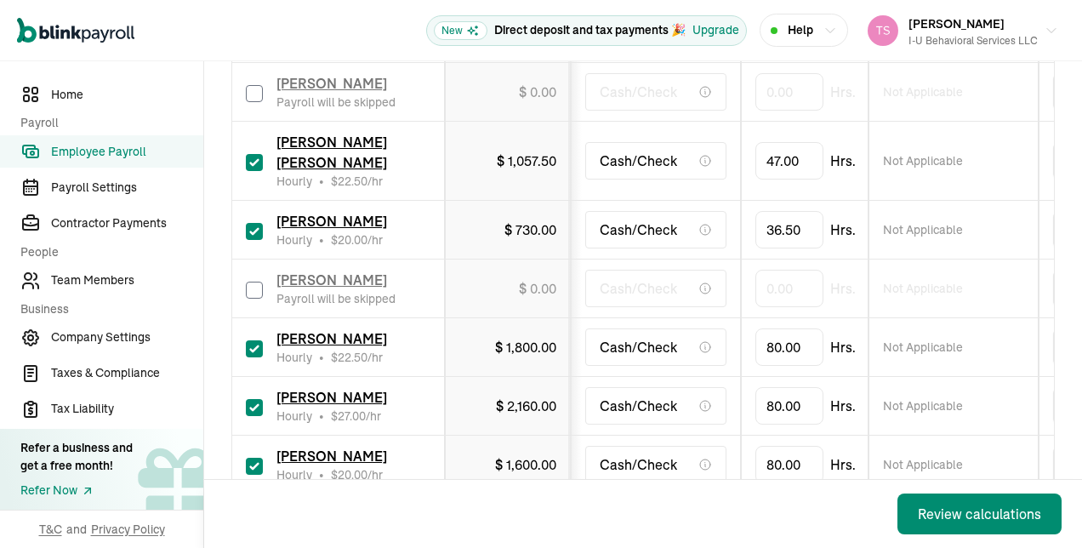
click at [261, 340] on input "checkbox" at bounding box center [254, 348] width 17 height 17
checkbox input "false"
type input "0.00"
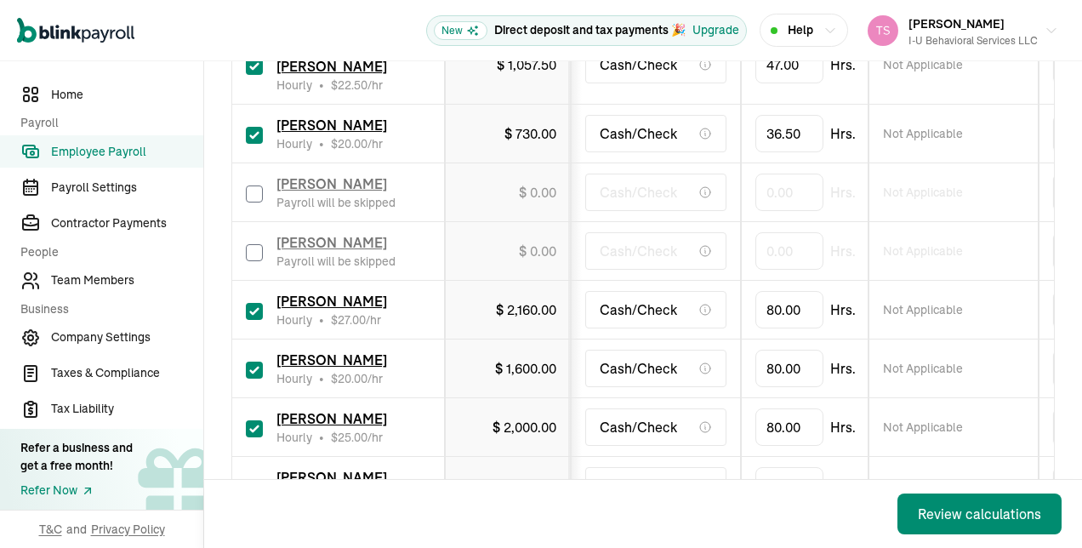
scroll to position [1336, 0]
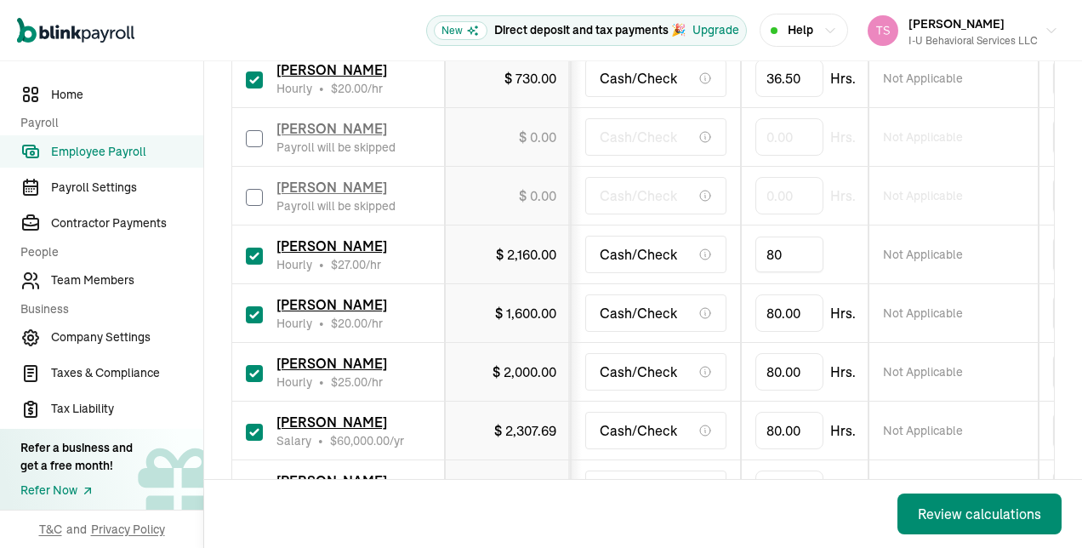
click at [784, 236] on input "80" at bounding box center [789, 254] width 68 height 36
type input "7.25"
click at [676, 308] on td "Cash/Check" at bounding box center [656, 313] width 170 height 59
click at [790, 295] on input "80" at bounding box center [789, 313] width 68 height 36
type input "15.75"
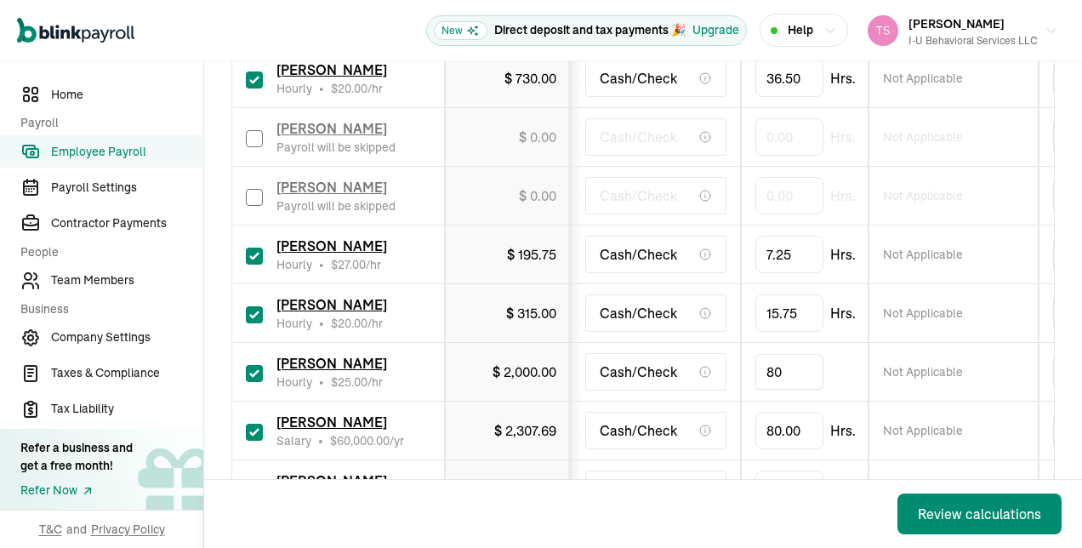
click at [788, 354] on input "80" at bounding box center [789, 372] width 68 height 36
type input "76.25"
click at [739, 427] on td "Cash/Check" at bounding box center [656, 431] width 170 height 59
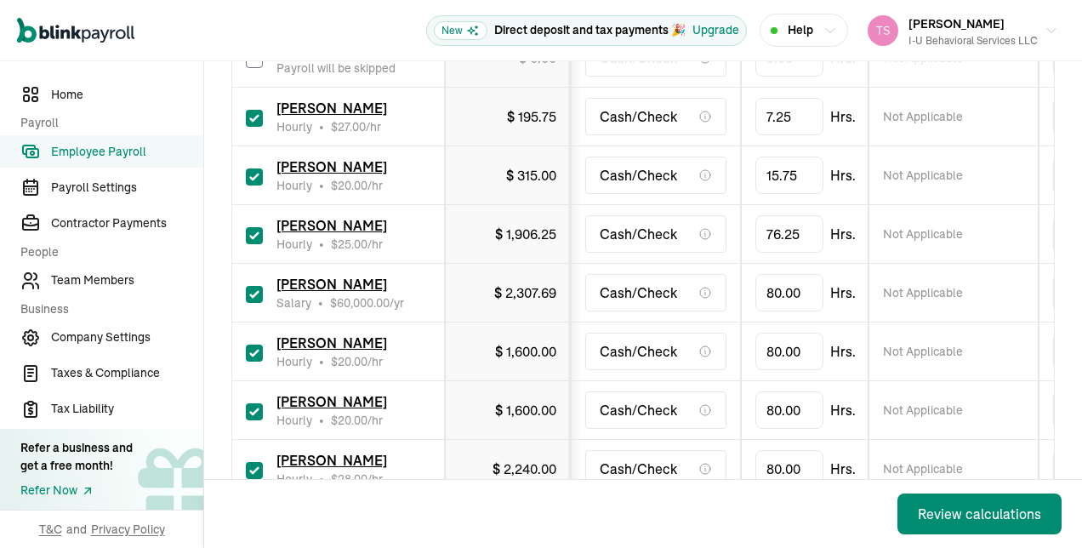
scroll to position [1493, 0]
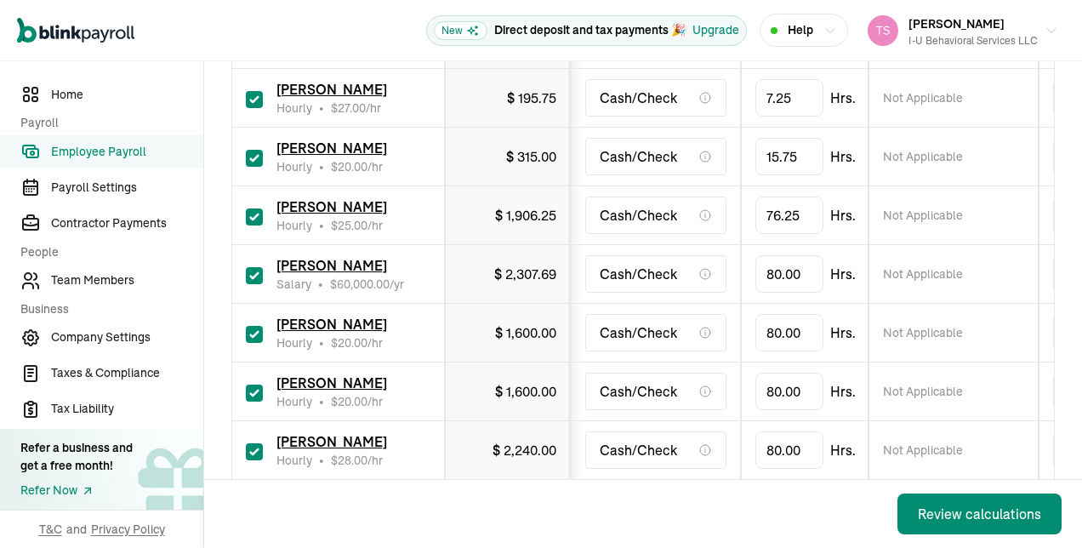
click at [253, 326] on input "checkbox" at bounding box center [254, 334] width 17 height 17
checkbox input "false"
type input "0.00"
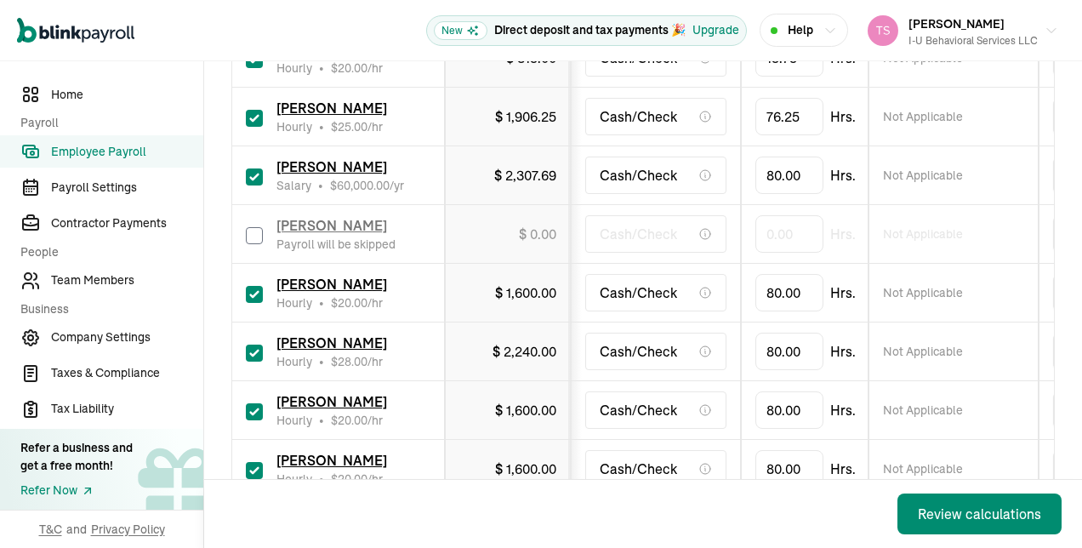
scroll to position [1599, 0]
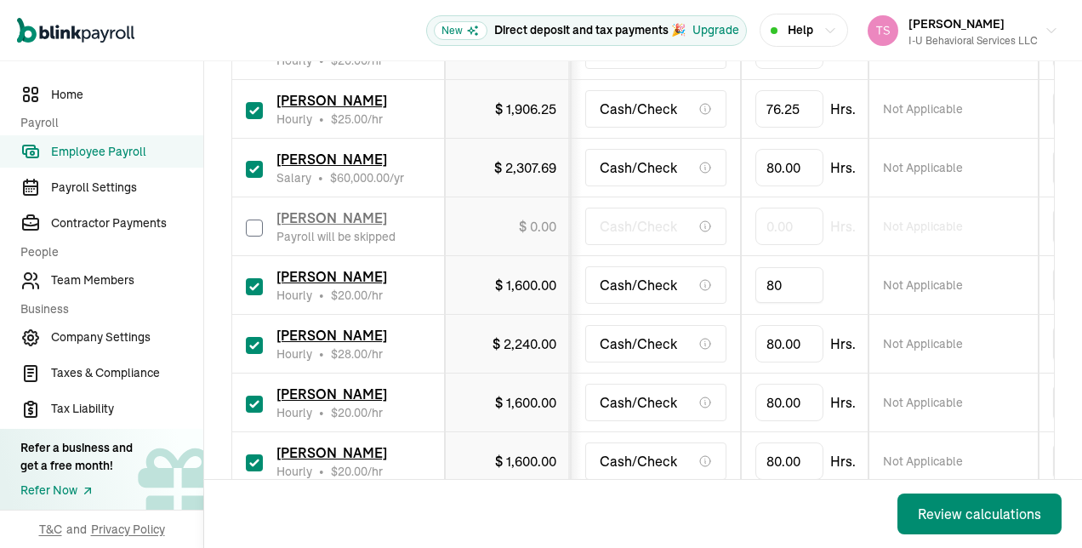
click at [784, 267] on input "80" at bounding box center [789, 285] width 68 height 36
type input "66"
click at [258, 337] on input "checkbox" at bounding box center [254, 345] width 17 height 17
checkbox input "false"
type input "0.00"
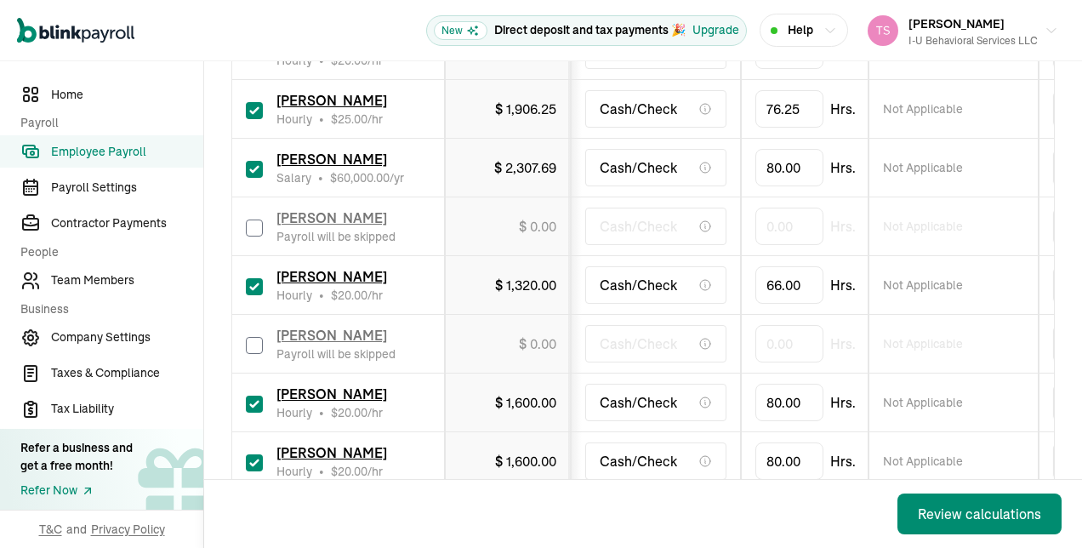
click at [247, 337] on input "checkbox" at bounding box center [254, 345] width 17 height 17
checkbox input "true"
click at [789, 326] on input "0" at bounding box center [789, 344] width 68 height 36
type input "9"
click at [793, 397] on td "80.00 Hrs." at bounding box center [805, 402] width 128 height 59
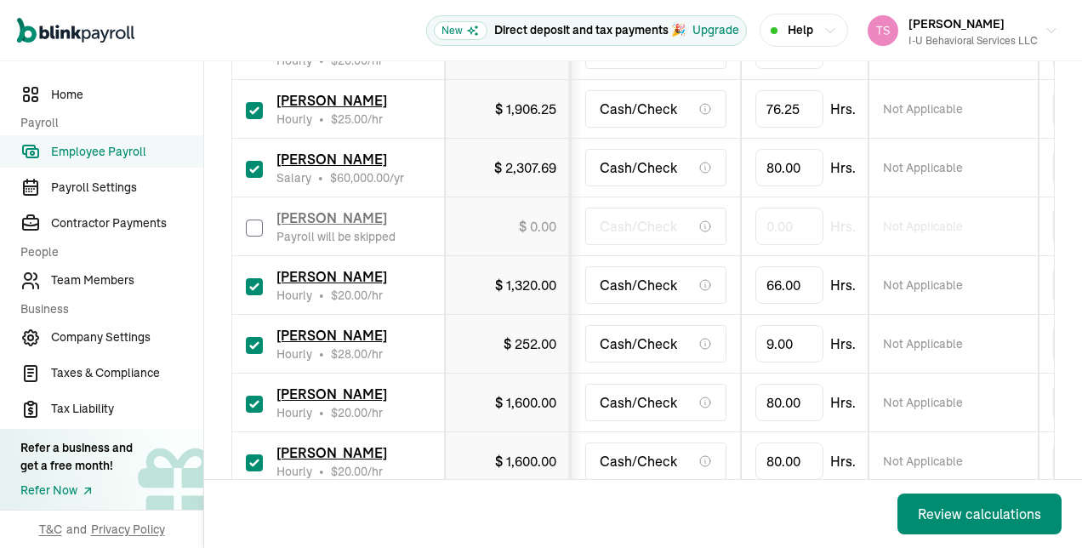
scroll to position [1665, 0]
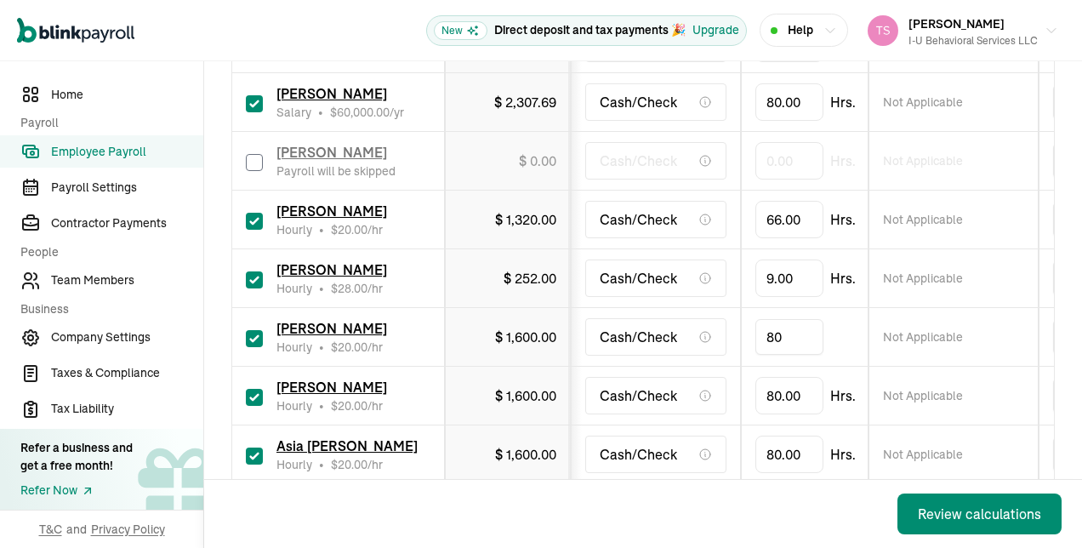
click at [778, 319] on input "80" at bounding box center [789, 337] width 68 height 36
type input "49"
click at [801, 378] on input "80" at bounding box center [789, 396] width 68 height 36
click at [262, 389] on input "checkbox" at bounding box center [254, 397] width 17 height 17
checkbox input "false"
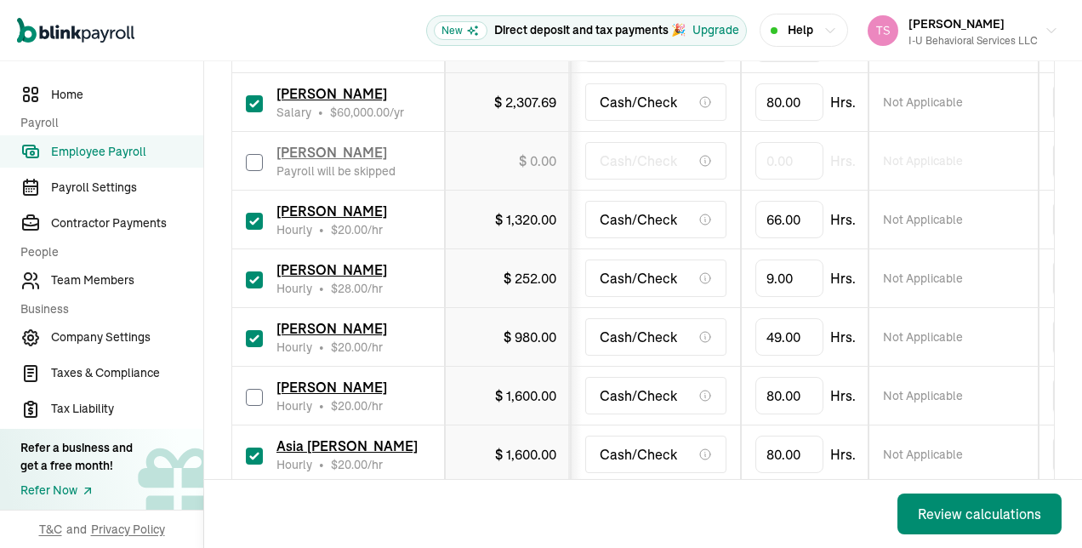
type input "0.00"
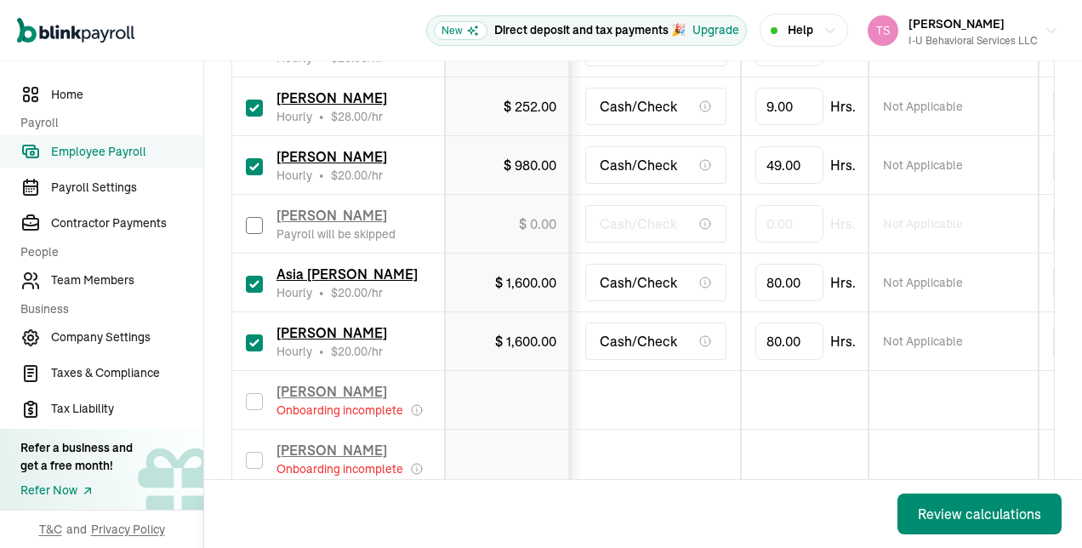
scroll to position [1834, 0]
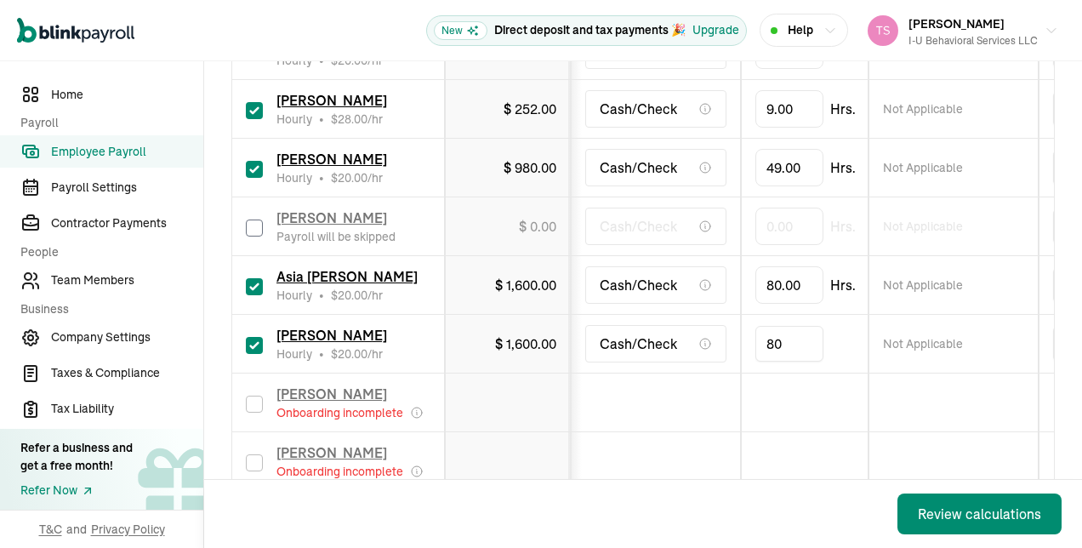
click at [789, 326] on input "80" at bounding box center [789, 344] width 68 height 36
type input "24"
click at [791, 326] on input "24" at bounding box center [789, 344] width 68 height 36
click at [787, 373] on td at bounding box center [805, 402] width 128 height 59
type input "8"
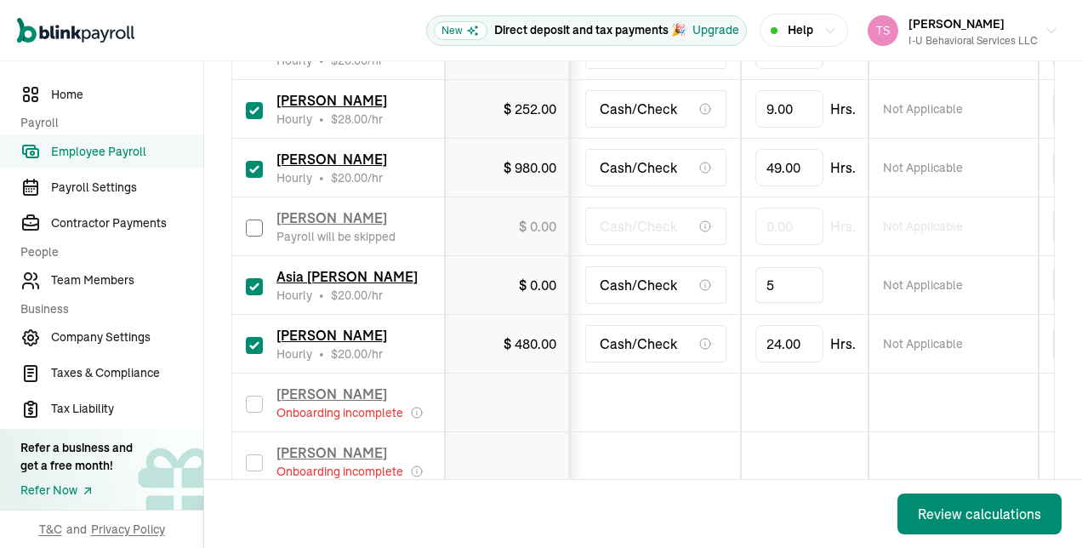
type input "54"
click at [778, 443] on td at bounding box center [805, 461] width 128 height 59
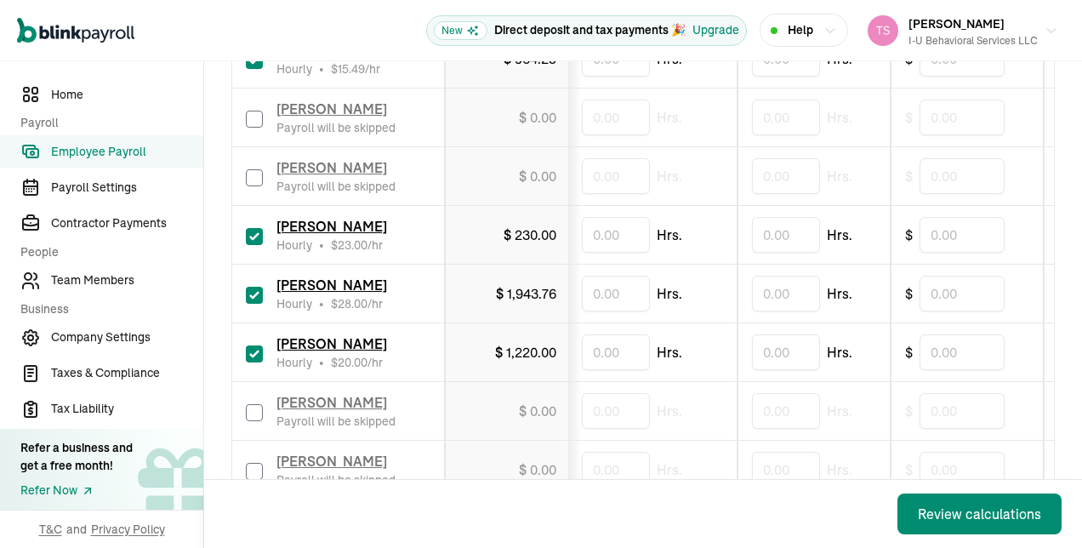
scroll to position [752, 0]
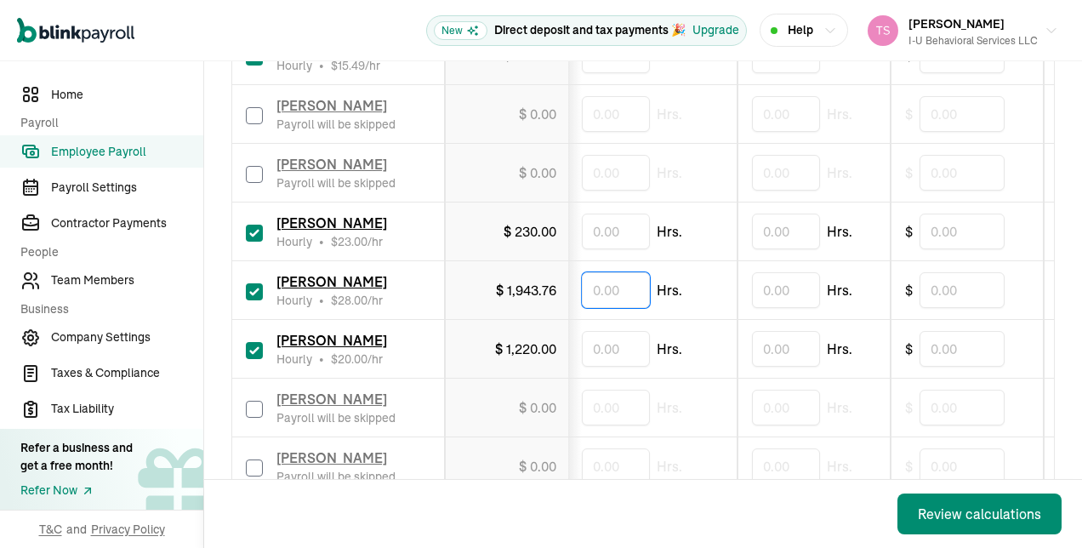
click at [640, 285] on input "text" at bounding box center [616, 290] width 68 height 36
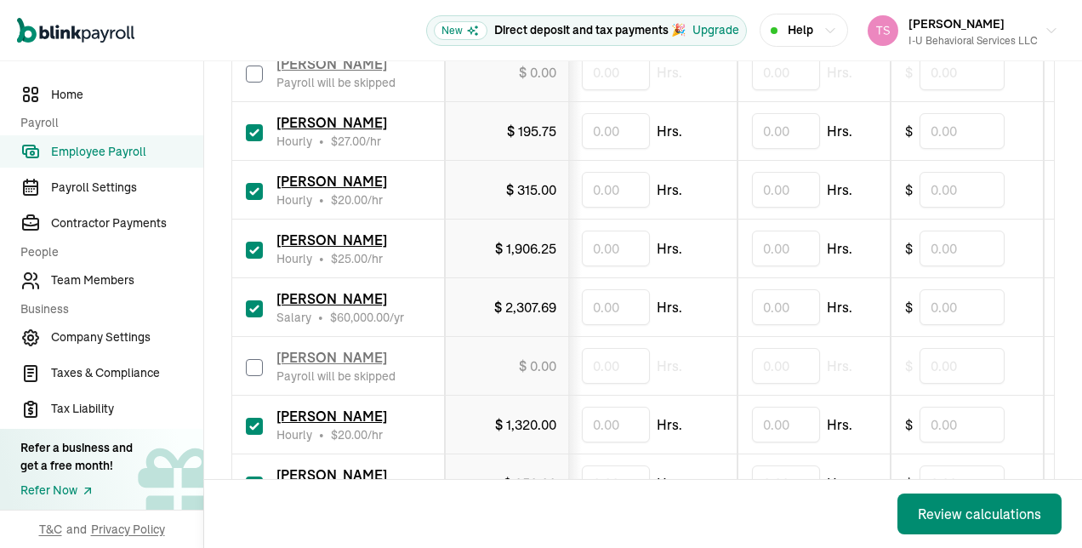
scroll to position [1463, 0]
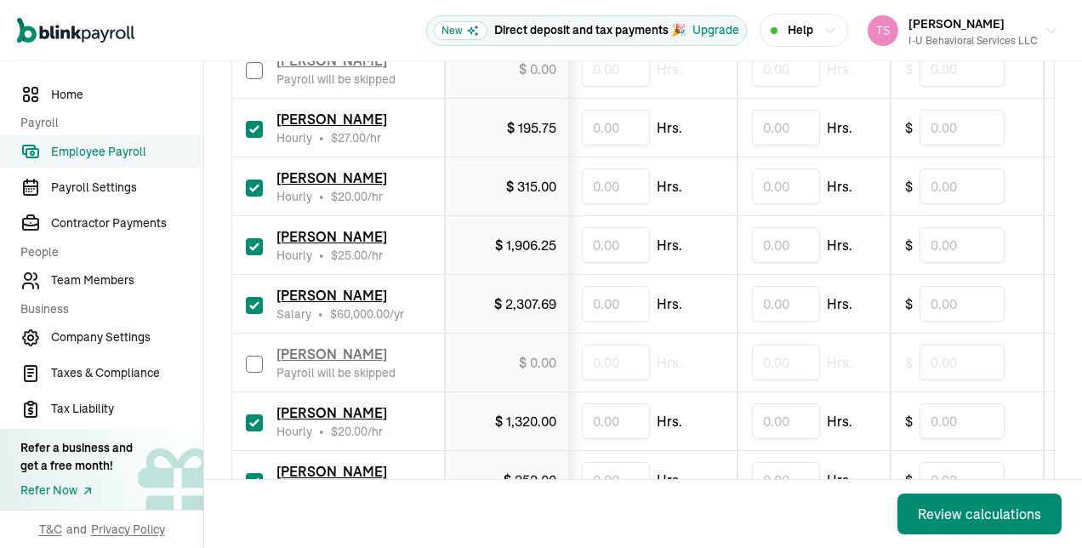
type input "1.5"
click at [623, 227] on input "text" at bounding box center [616, 245] width 68 height 36
type input "3.5"
click at [675, 333] on td "Hrs." at bounding box center [652, 362] width 170 height 59
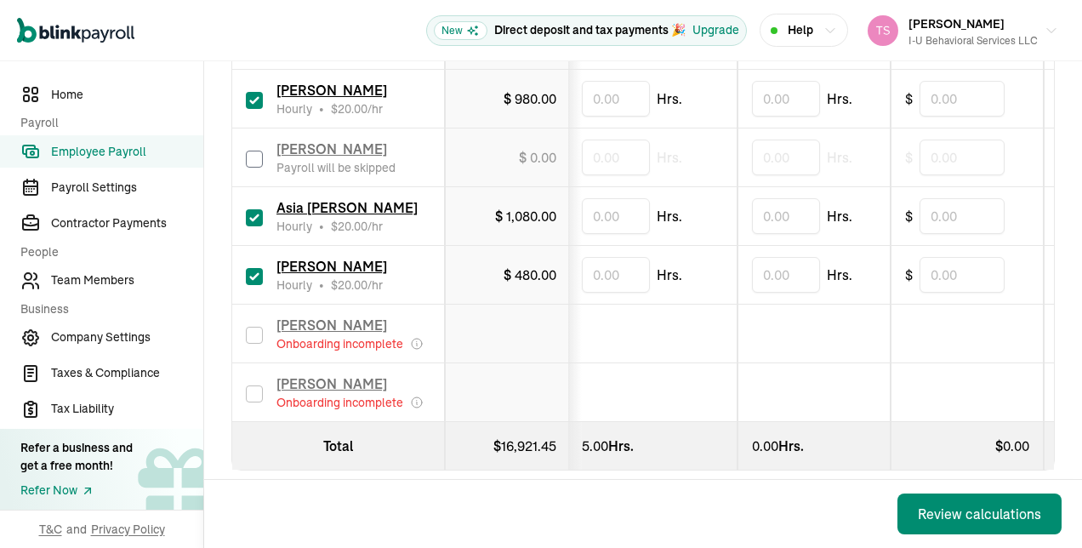
scroll to position [1892, 0]
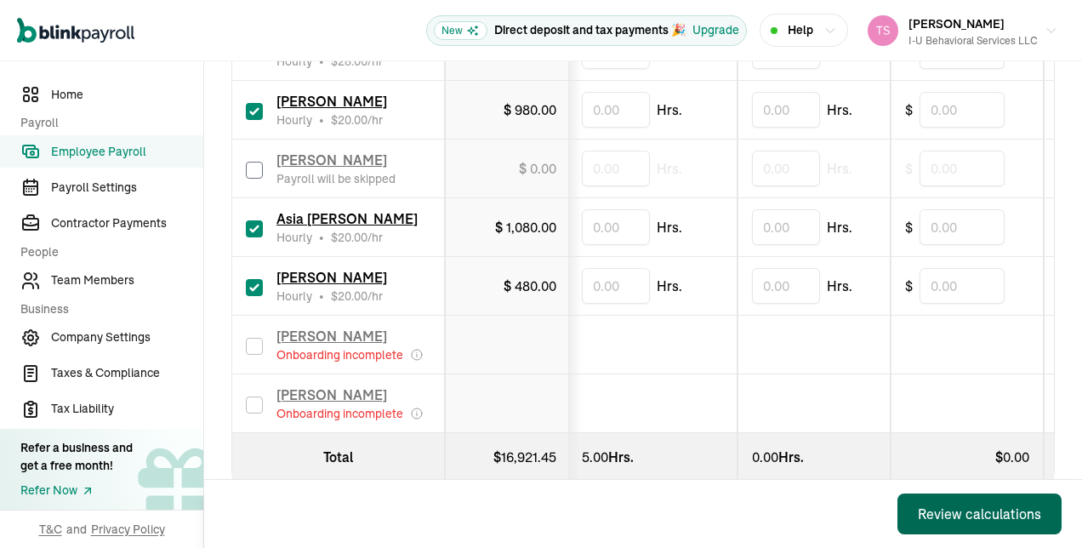
click at [987, 513] on div "Review calculations" at bounding box center [979, 514] width 123 height 20
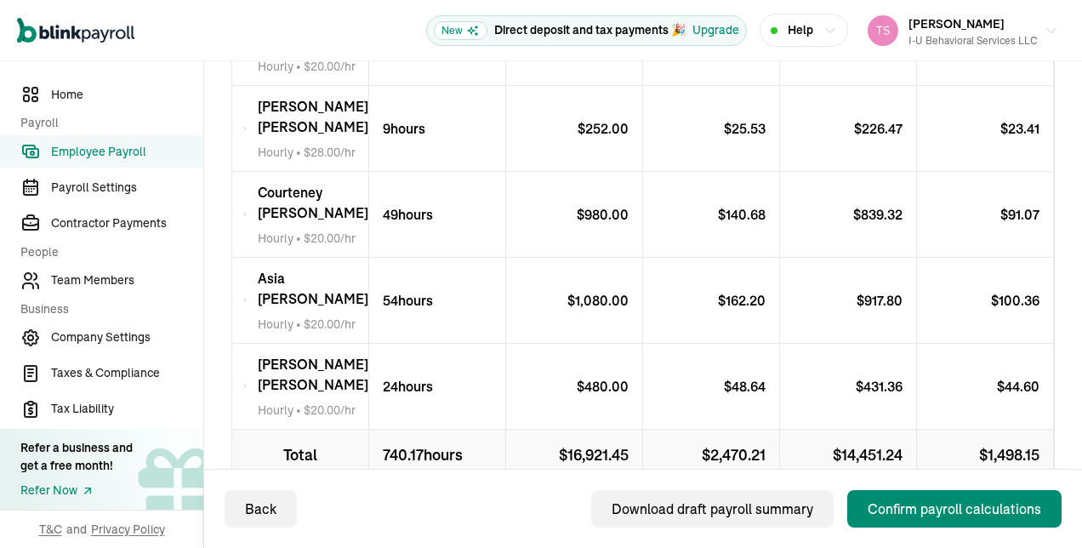
scroll to position [1616, 0]
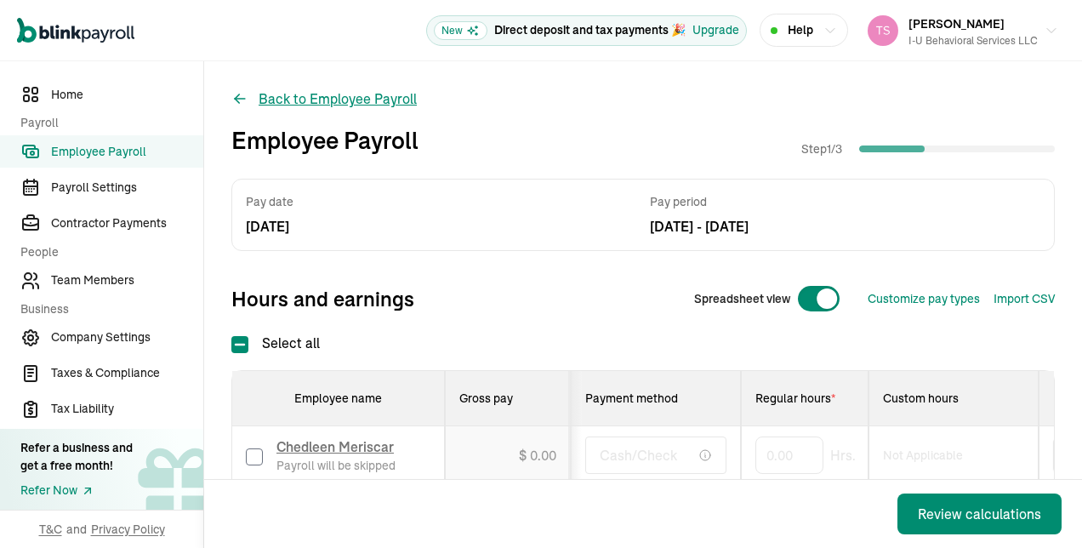
click at [250, 102] on button "Back to Employee Payroll" at bounding box center [323, 98] width 185 height 20
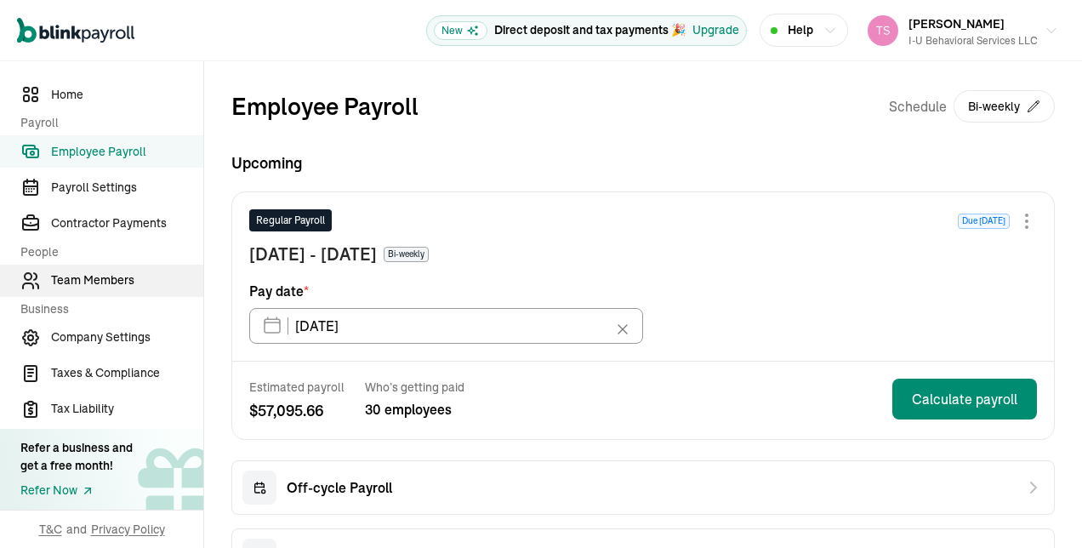
click at [128, 282] on span "Team Members" at bounding box center [127, 280] width 152 height 18
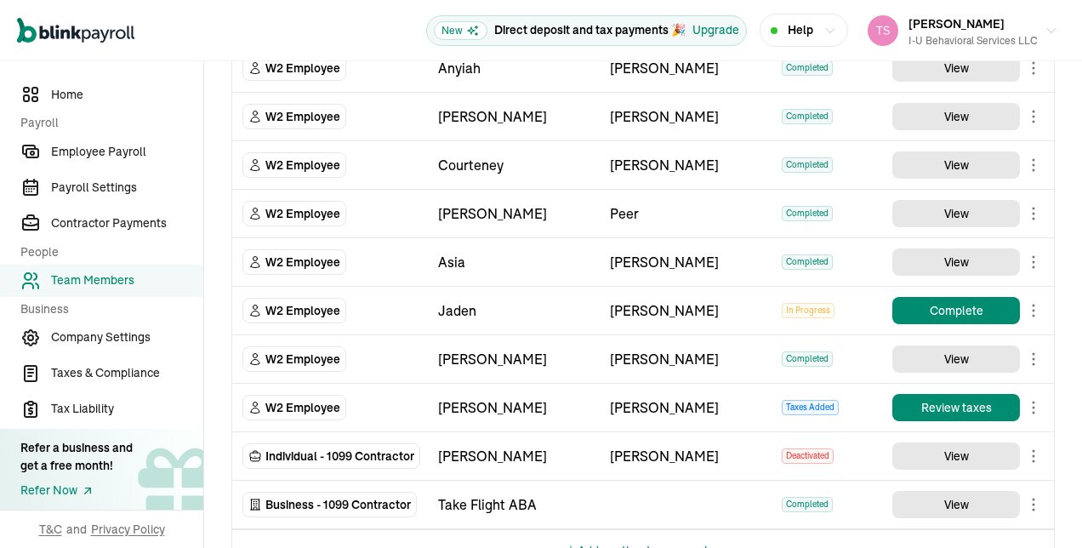
scroll to position [1875, 0]
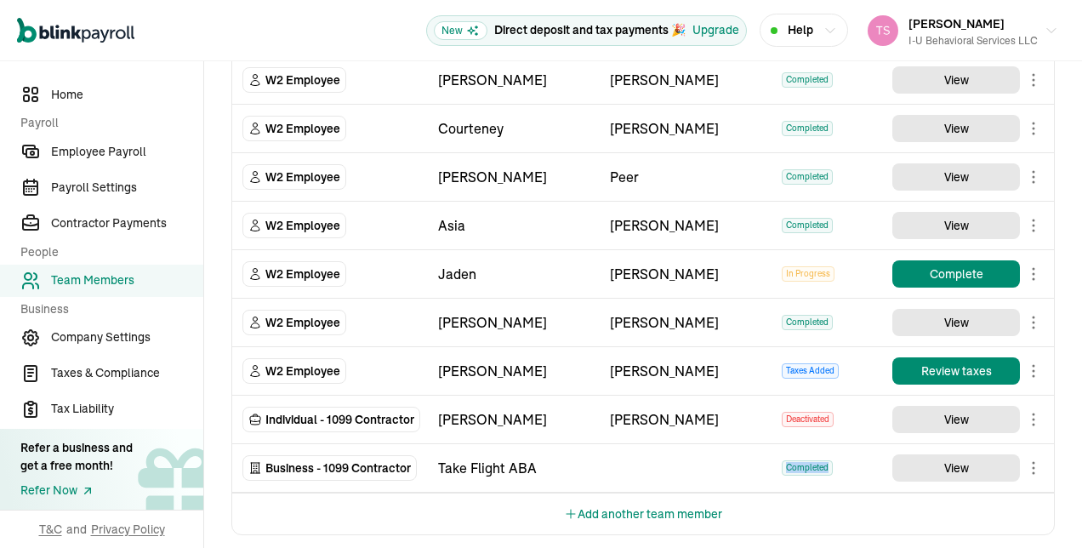
click at [664, 461] on td "TeamMembers" at bounding box center [686, 468] width 172 height 48
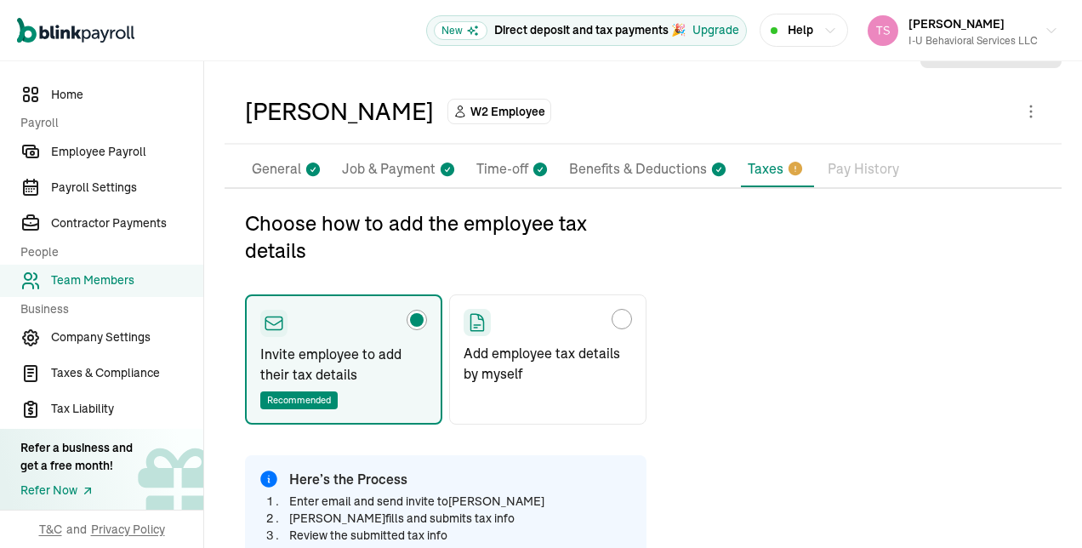
scroll to position [43, 0]
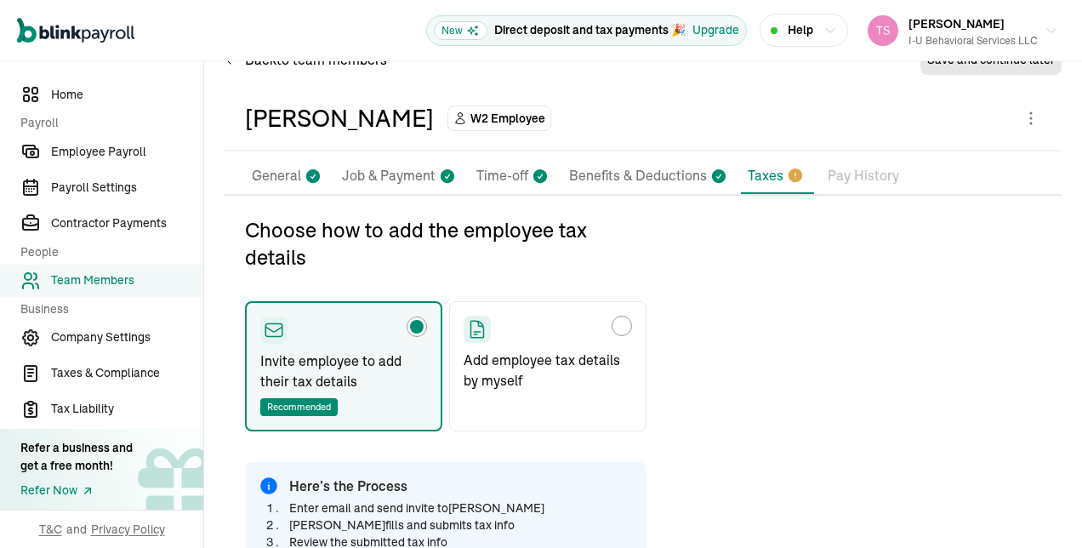
click at [778, 174] on li "Taxes" at bounding box center [777, 176] width 73 height 36
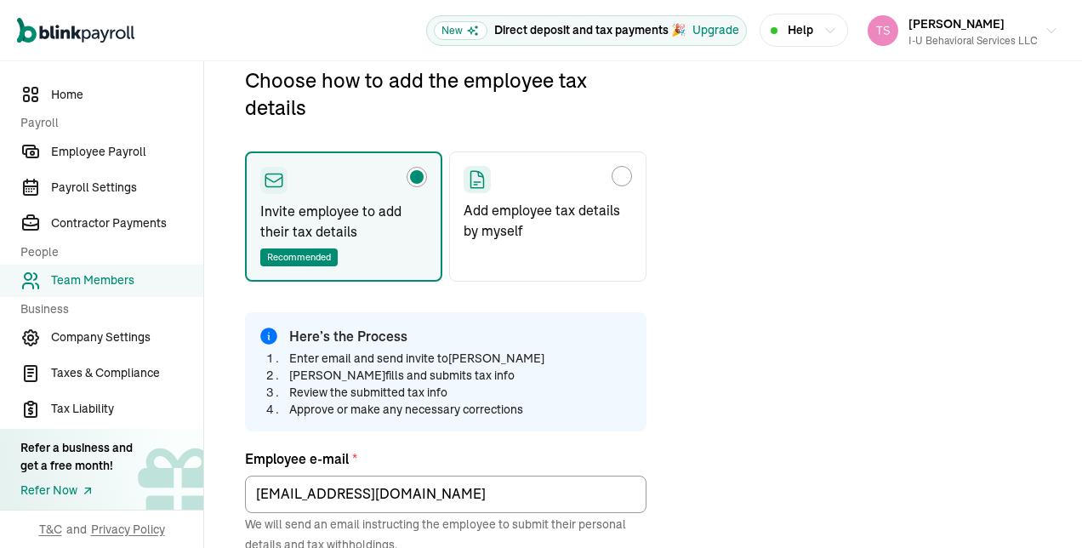
scroll to position [201, 0]
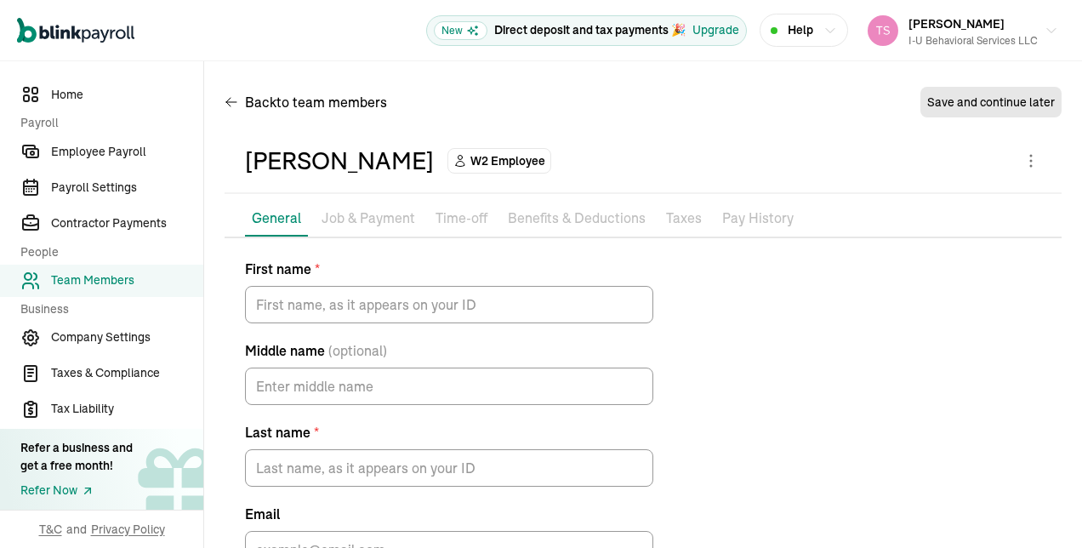
type input "Jaden"
type input "[PERSON_NAME]"
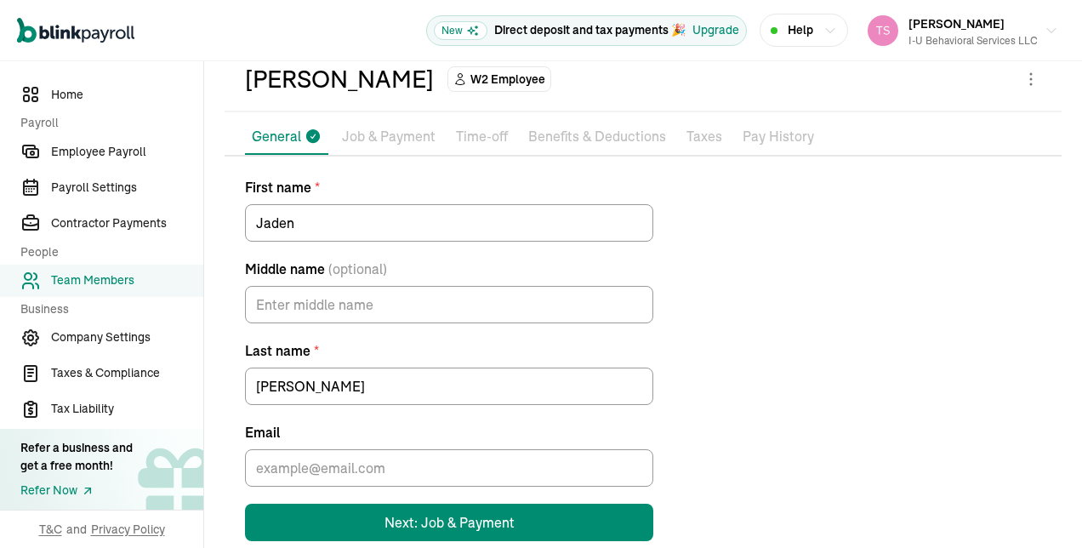
scroll to position [112, 0]
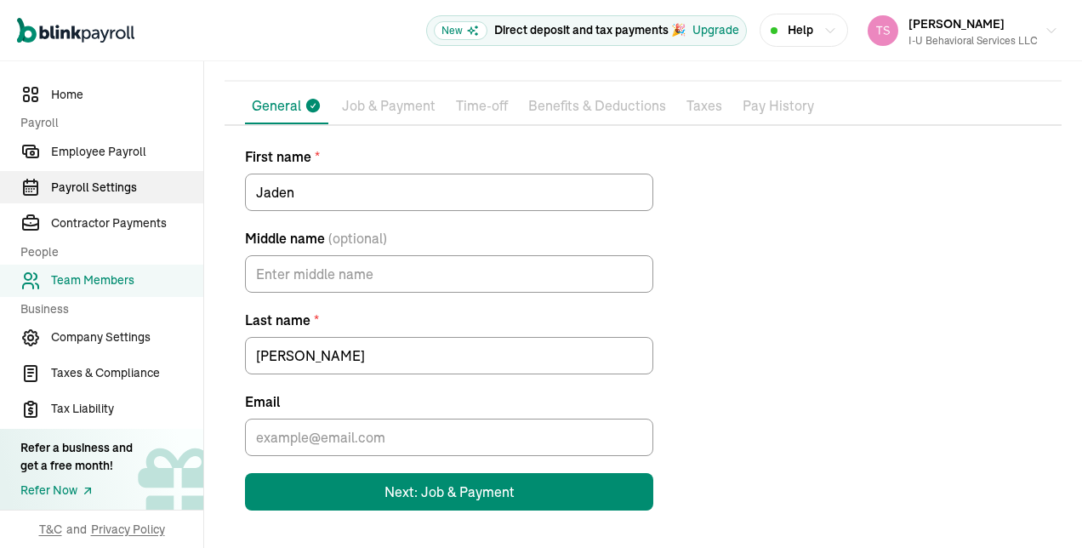
click at [127, 191] on span "Payroll Settings" at bounding box center [127, 188] width 152 height 18
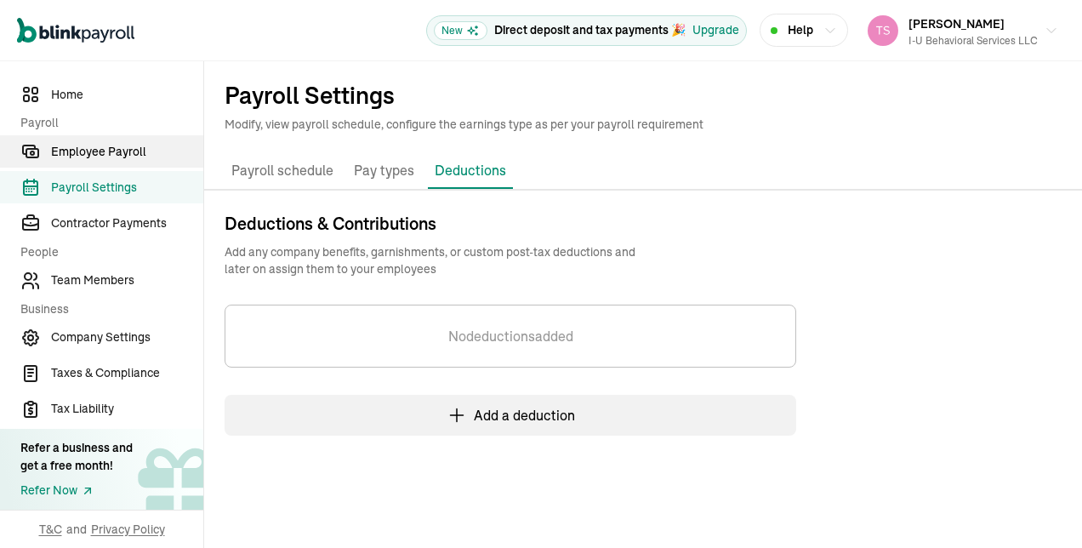
click at [140, 158] on span "Employee Payroll" at bounding box center [127, 152] width 152 height 18
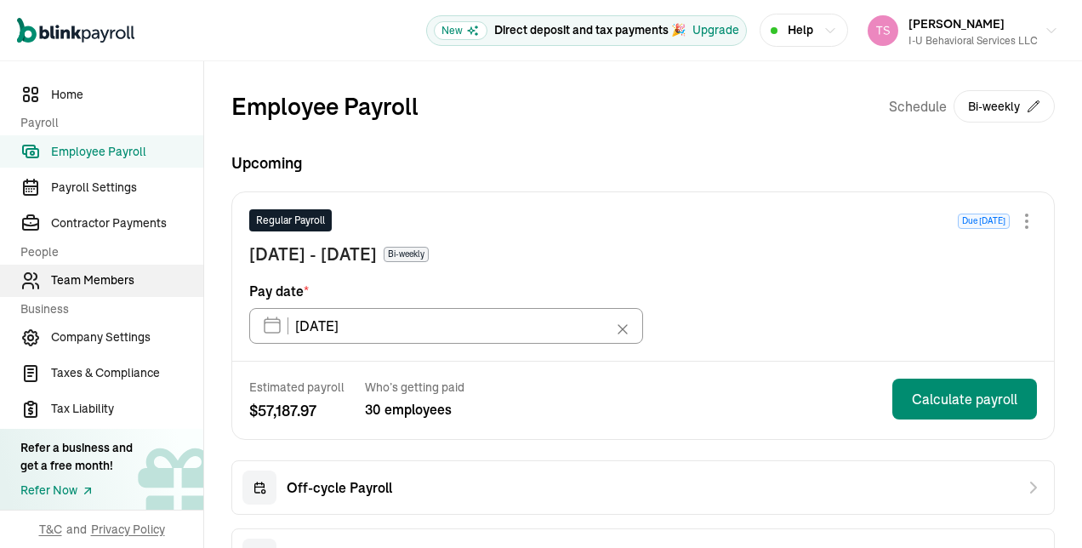
click at [124, 283] on span "Team Members" at bounding box center [127, 280] width 152 height 18
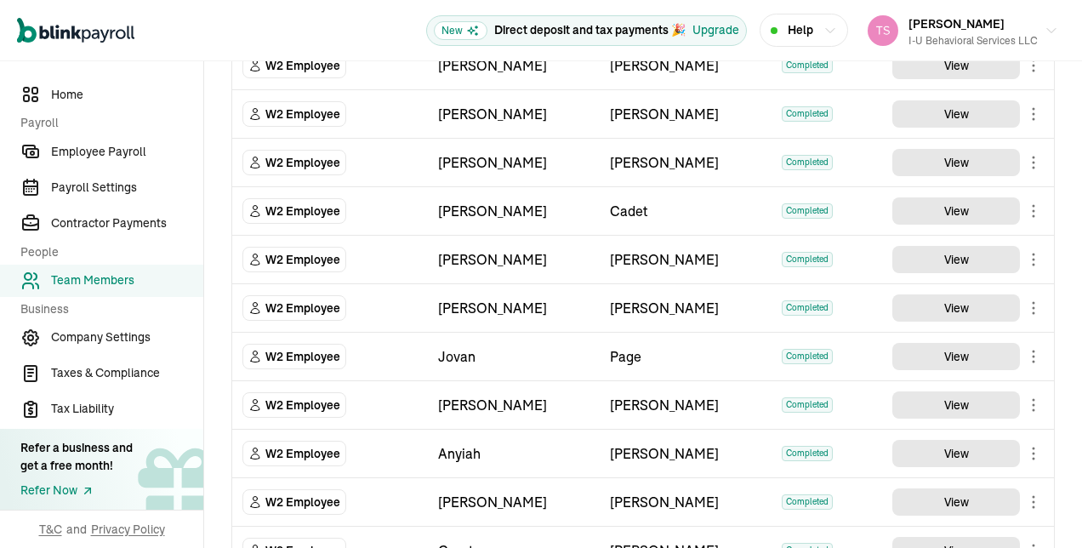
scroll to position [1458, 0]
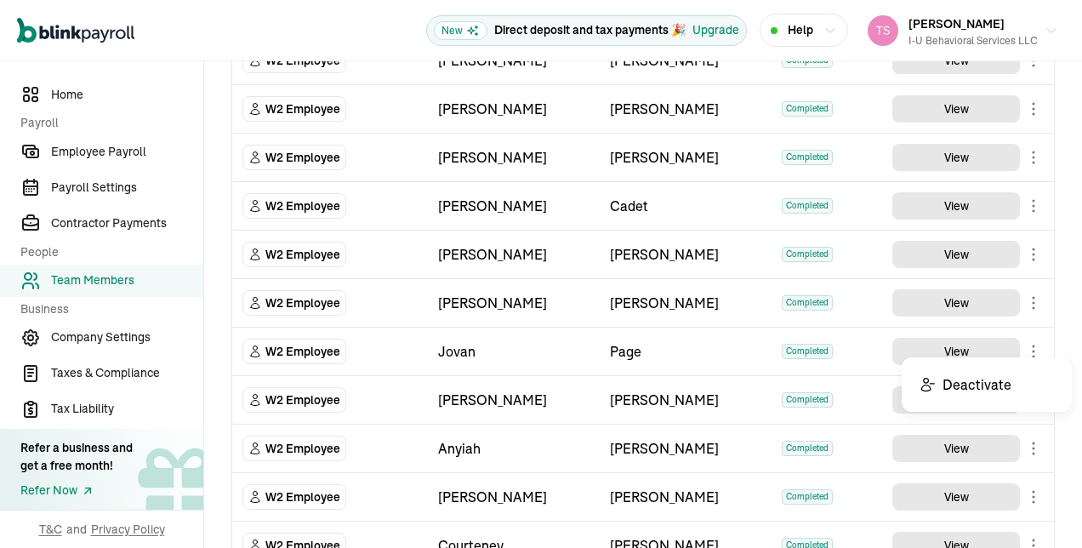
click at [1017, 339] on body "Open main menu New Direct deposit and tax payments 🎉 Upgrade Help [PERSON_NAME]…" at bounding box center [541, 274] width 1082 height 548
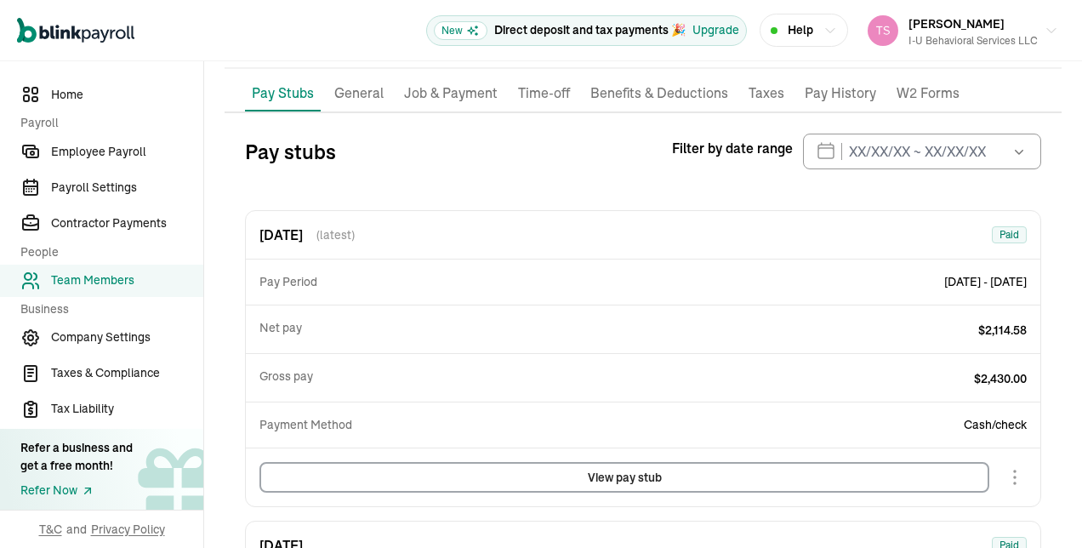
scroll to position [138, 0]
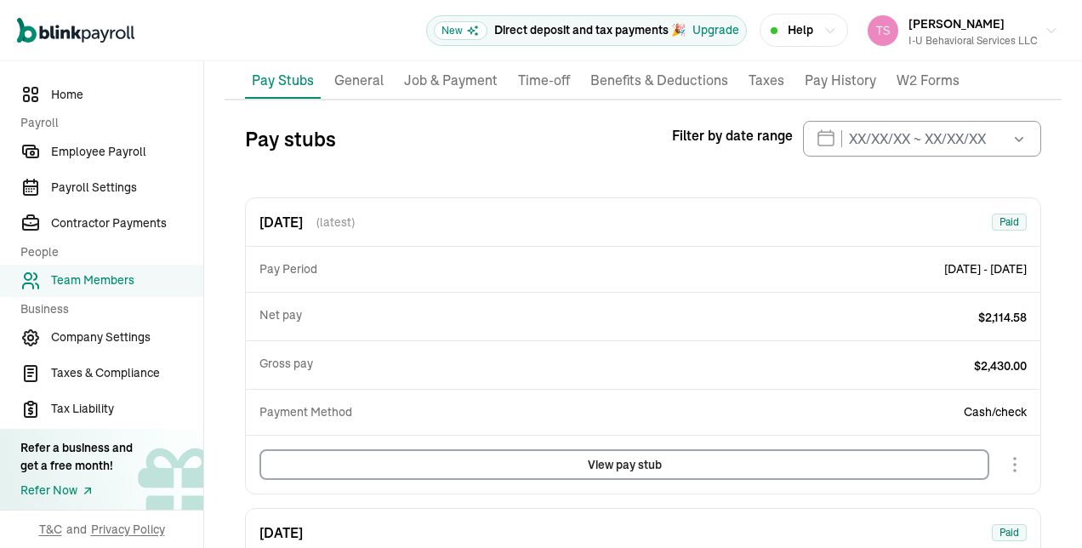
click at [444, 71] on p "Job & Payment" at bounding box center [451, 81] width 94 height 22
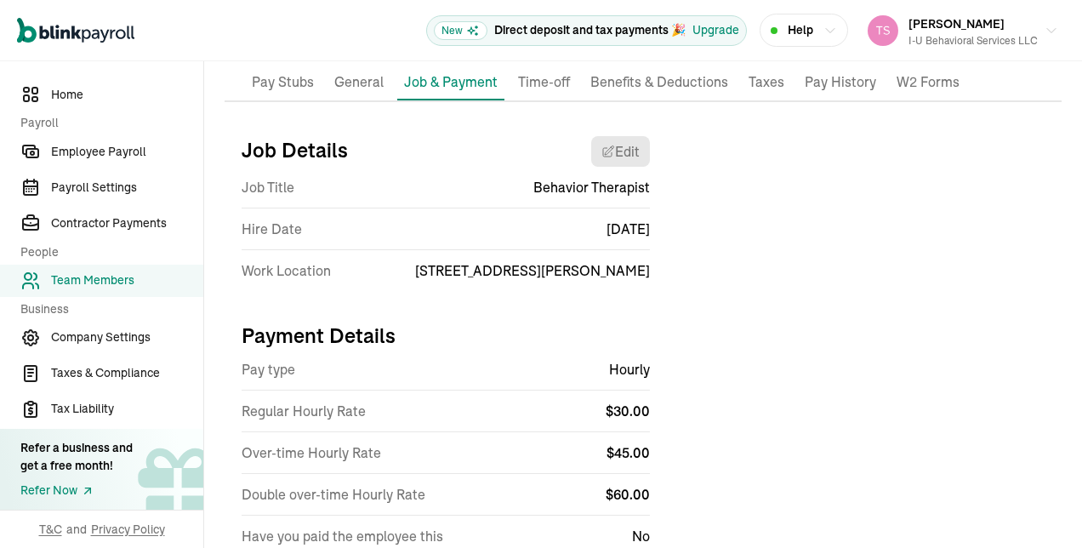
scroll to position [143, 0]
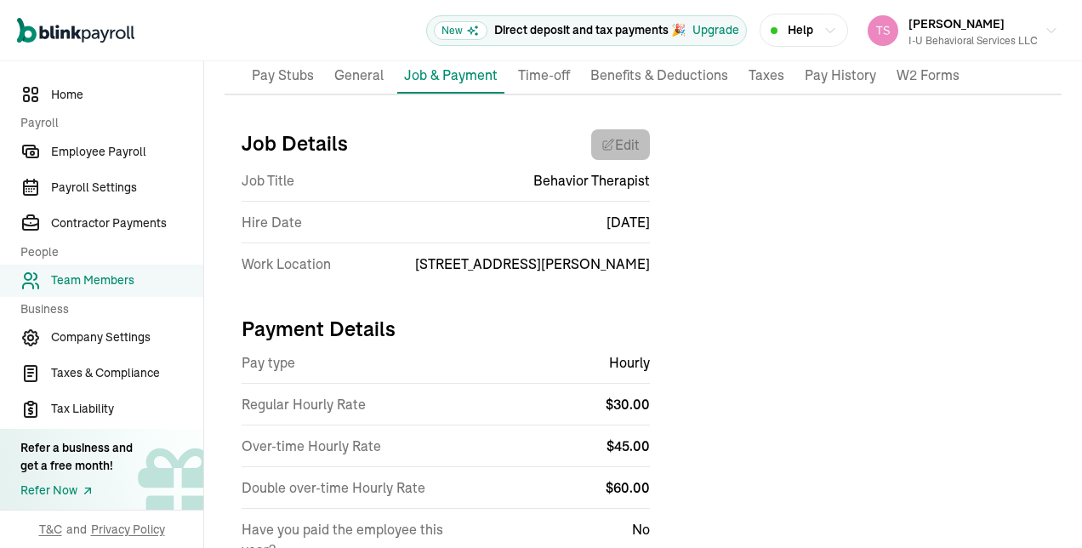
select select "[STREET_ADDRESS][PERSON_NAME]"
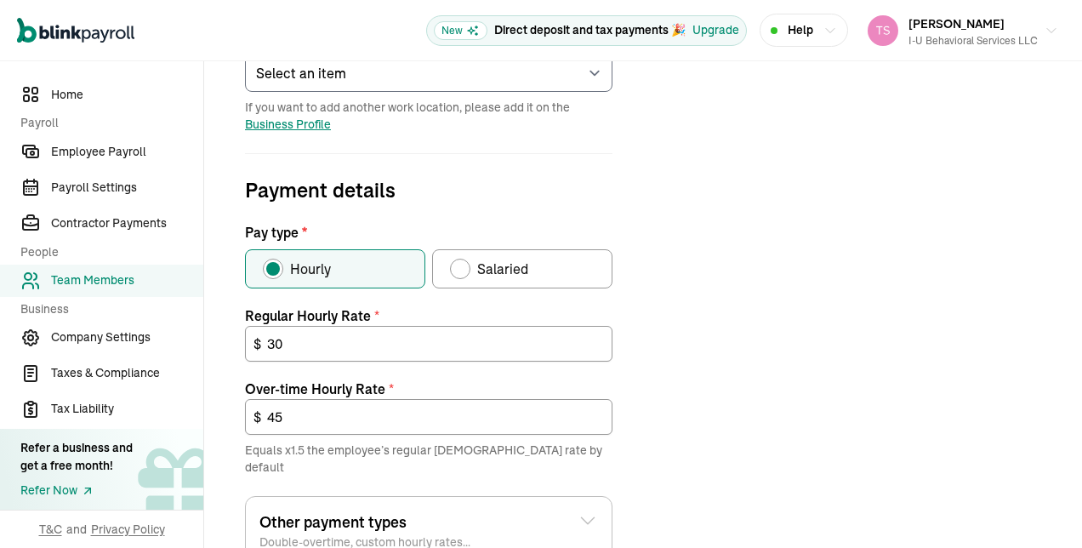
scroll to position [454, 0]
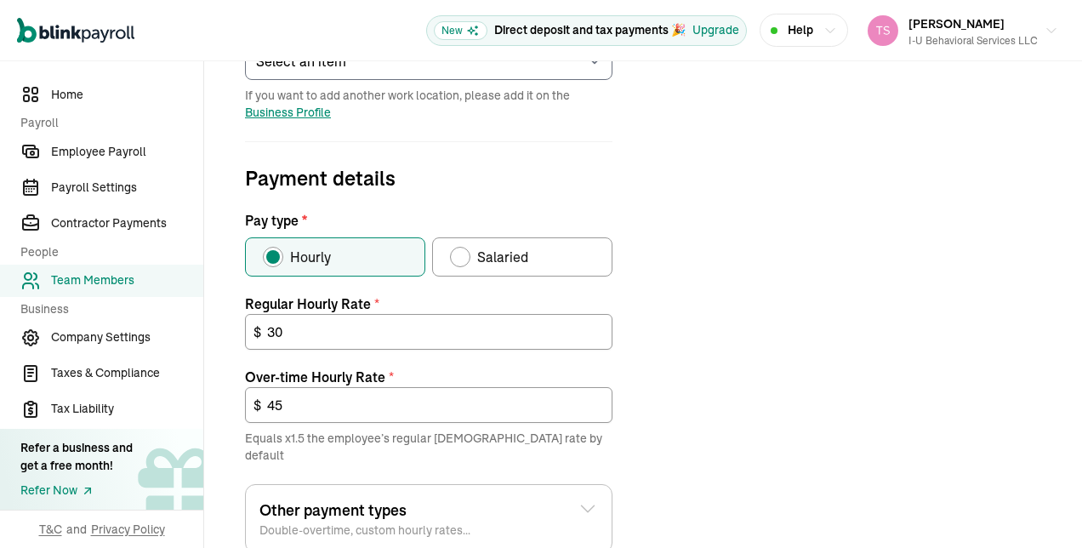
click at [463, 253] on div "Pay type" at bounding box center [460, 257] width 14 height 14
click at [463, 253] on input "Salaried" at bounding box center [456, 253] width 14 height 14
radio input "true"
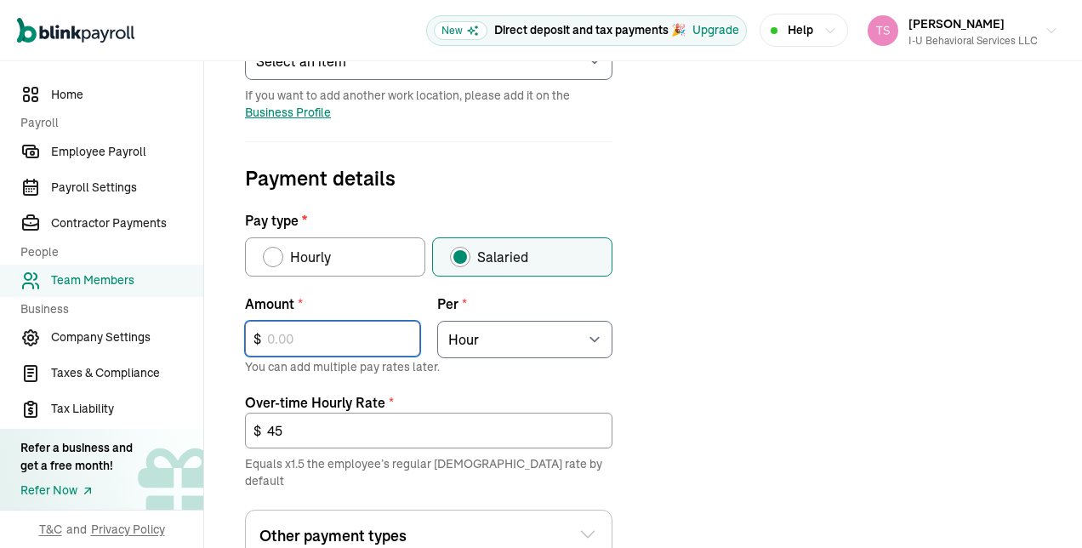
click at [396, 346] on input "text" at bounding box center [332, 339] width 175 height 36
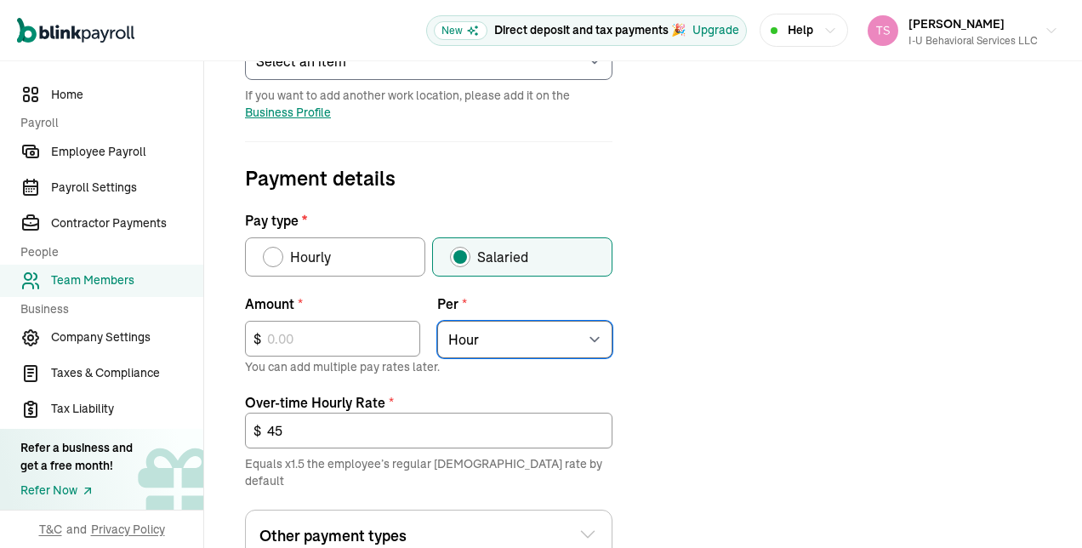
click at [578, 339] on select "Select an item Hour Week Month Year" at bounding box center [524, 339] width 175 height 37
select select "4"
click at [437, 321] on select "Select an item Hour Week Month Year" at bounding box center [524, 339] width 175 height 37
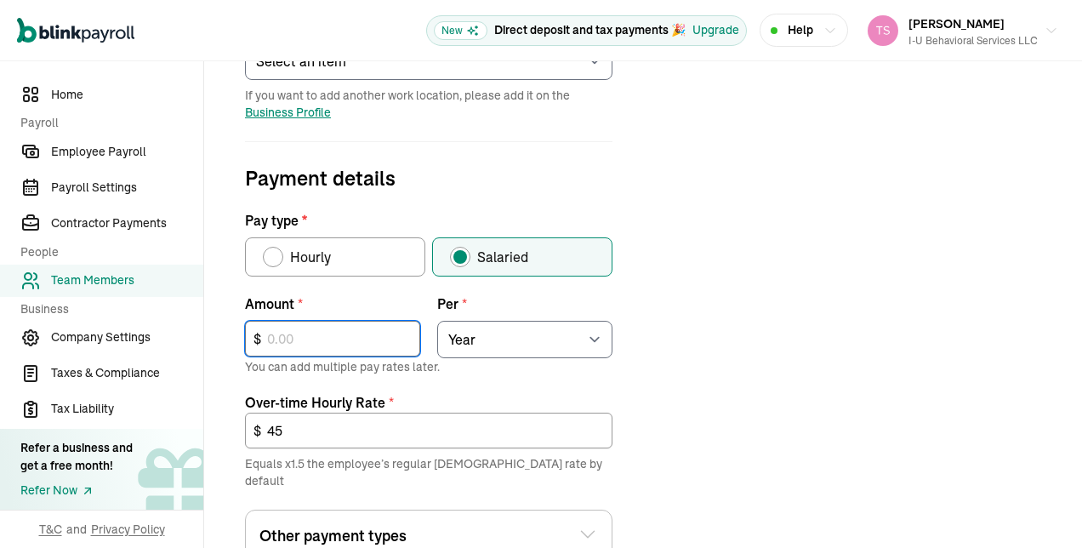
click at [333, 352] on input "text" at bounding box center [332, 339] width 175 height 36
type input "60,000"
click at [614, 371] on form "Job details Job title (optional) Behavior Therapist Hire date * [DATE] [DATE] M…" at bounding box center [429, 299] width 408 height 990
click at [650, 449] on div "Job details Job title (optional) Behavior Therapist Hire date * [DATE] [DATE] M…" at bounding box center [643, 299] width 837 height 990
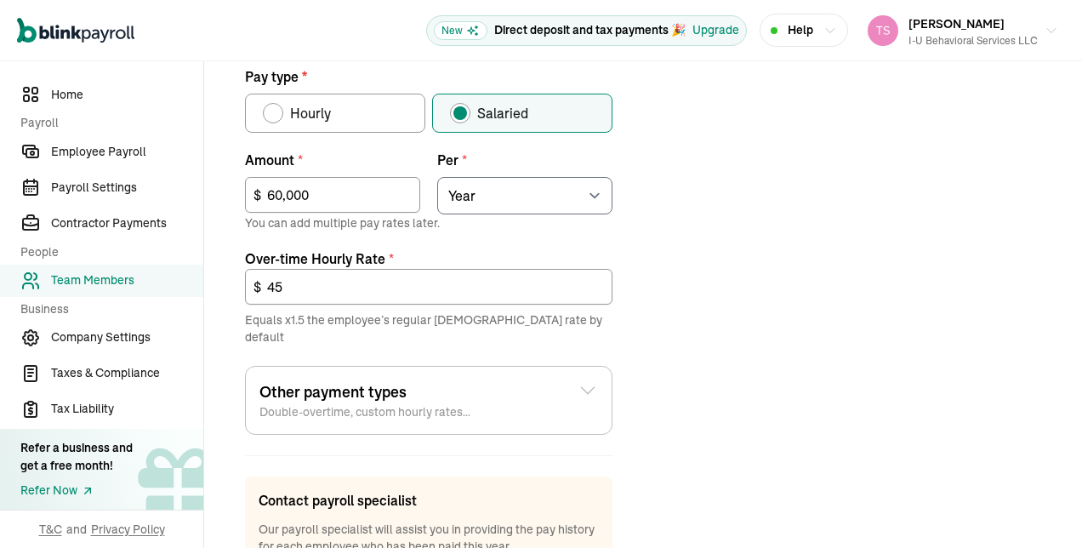
scroll to position [612, 0]
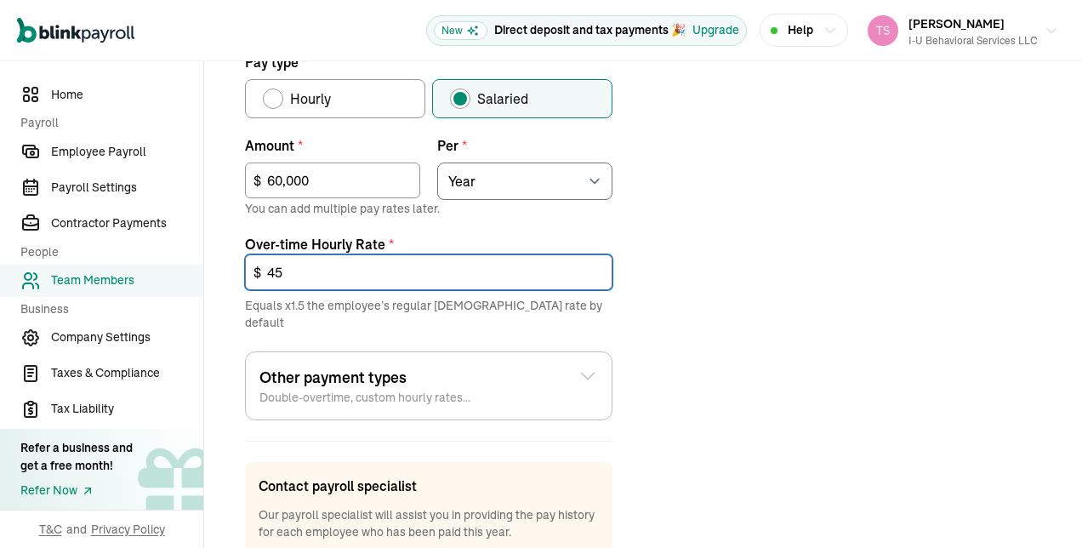
click at [552, 279] on input "45" at bounding box center [428, 272] width 367 height 36
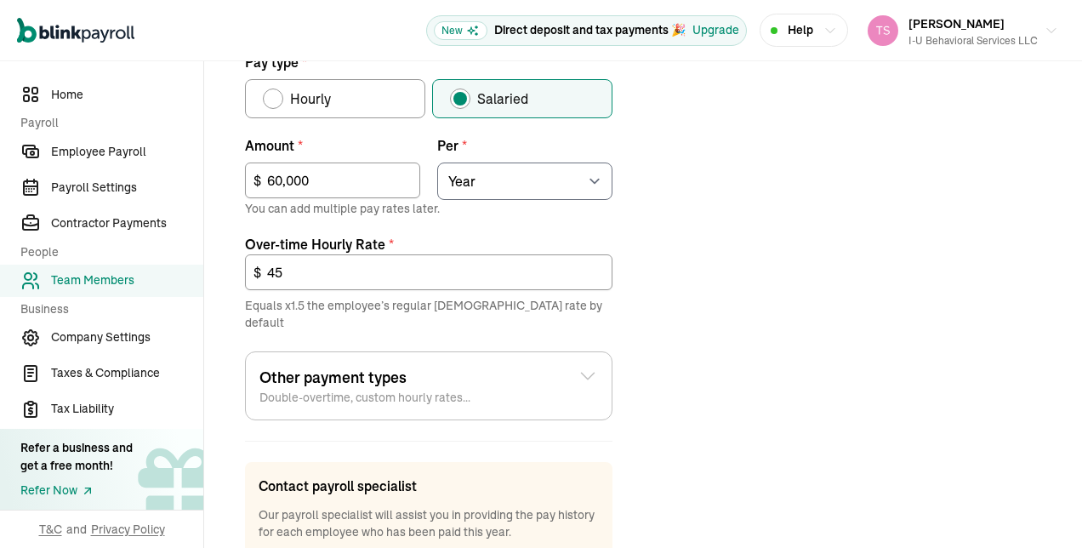
click at [580, 374] on div "Other payment types Double-overtime, custom hourly rates..." at bounding box center [428, 386] width 339 height 40
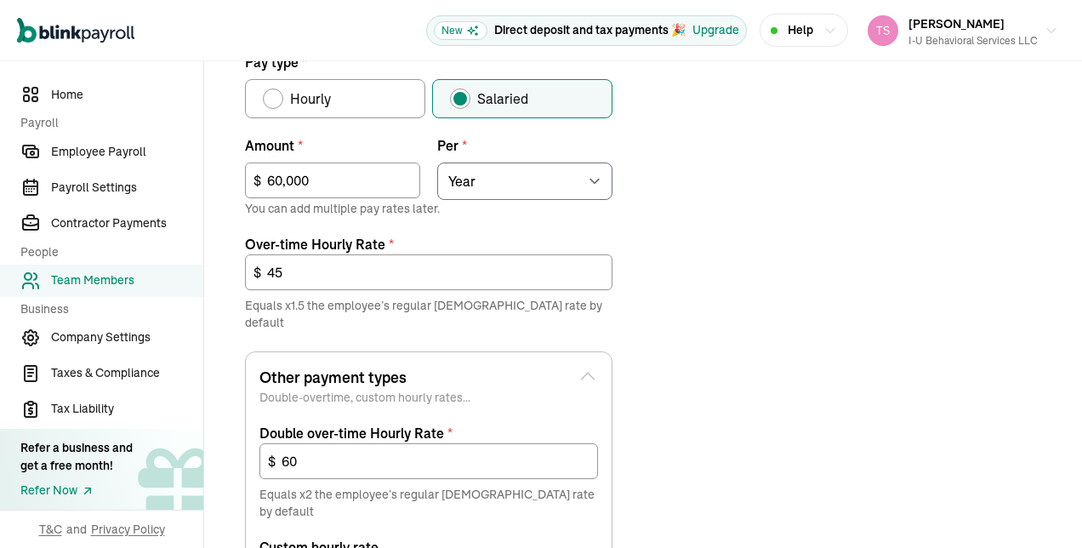
click at [580, 367] on icon at bounding box center [588, 376] width 20 height 20
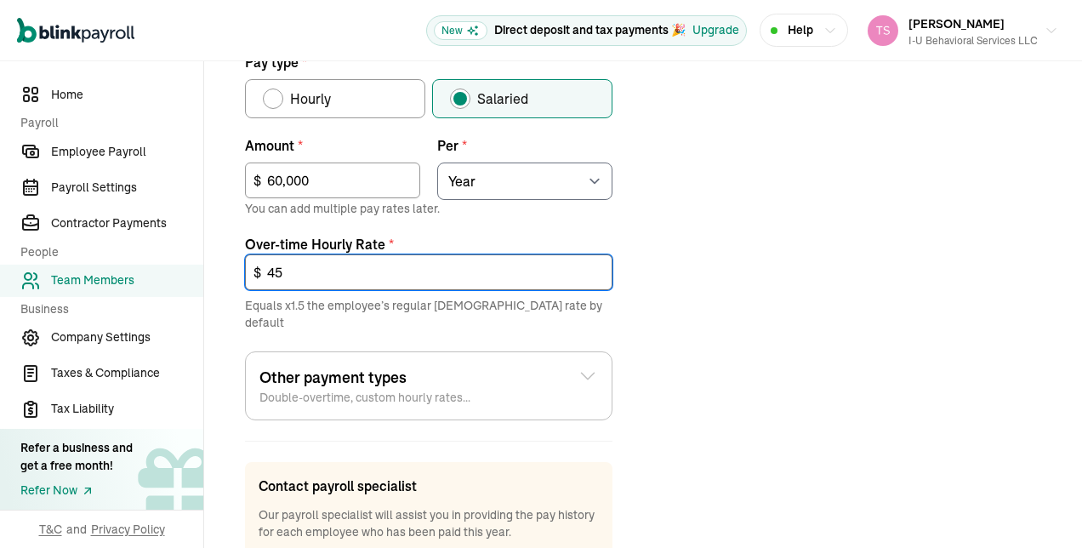
click at [533, 276] on input "45" at bounding box center [428, 272] width 367 height 36
type input "4"
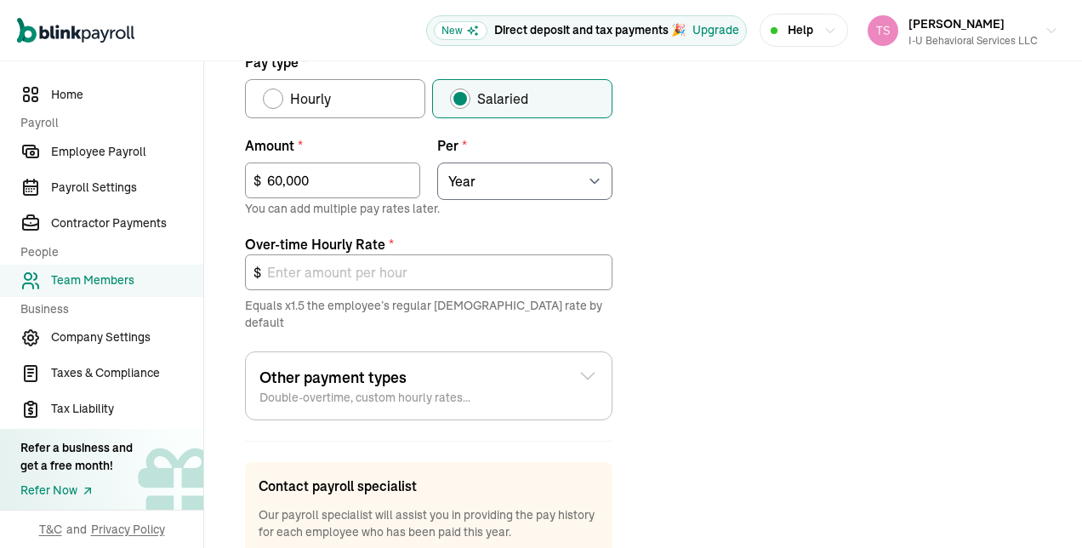
click at [681, 301] on div "Job details Job title (optional) Behavior Therapist Hire date * [DATE] [DATE] M…" at bounding box center [643, 141] width 837 height 990
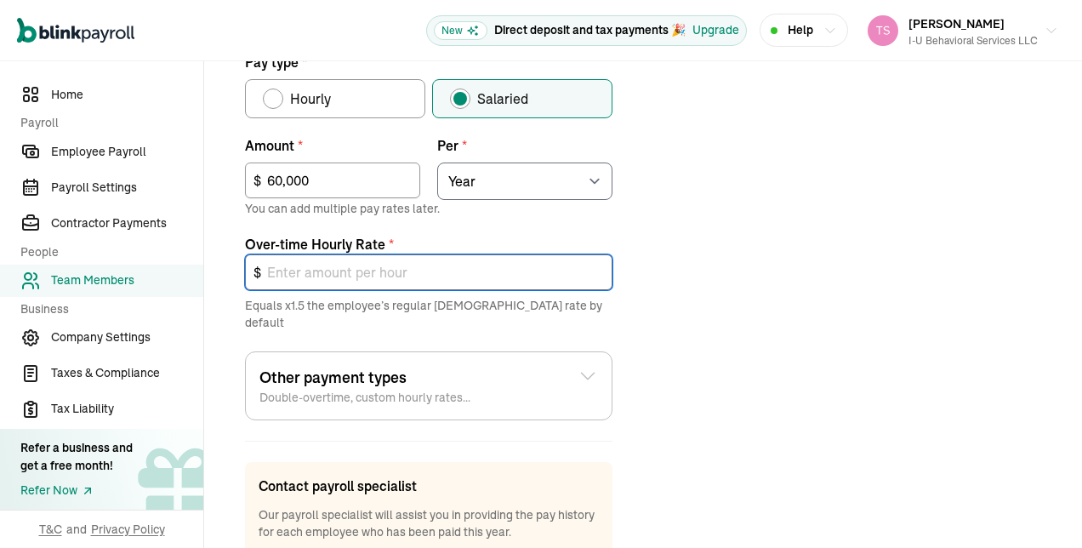
click at [439, 271] on input "text" at bounding box center [428, 272] width 367 height 36
type input "0"
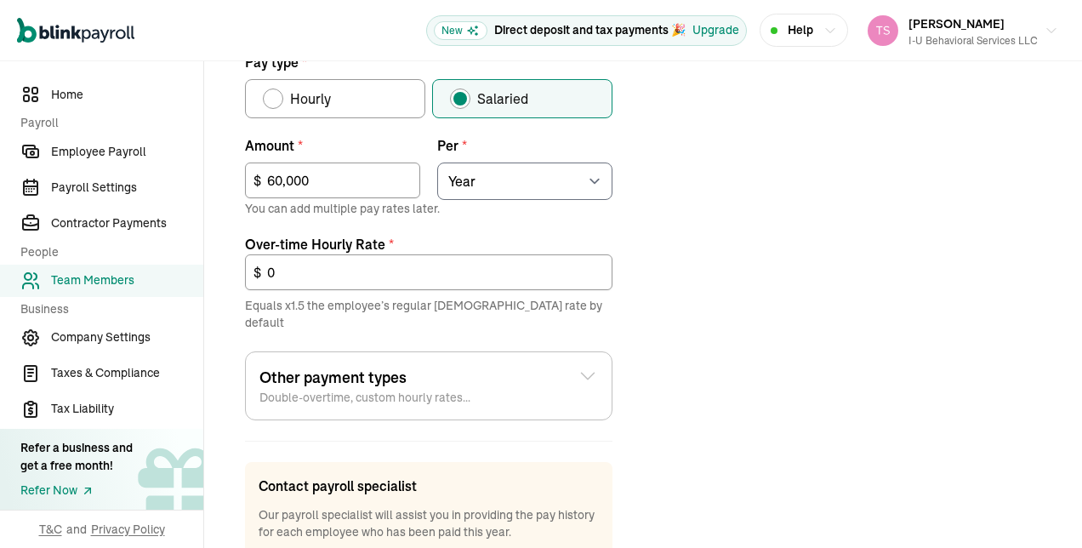
click at [479, 302] on p "Equals x1.5 the employee’s regular [DEMOGRAPHIC_DATA] rate by default" at bounding box center [428, 314] width 367 height 34
click at [585, 187] on select "Select an item Hour Week Month Year" at bounding box center [524, 180] width 175 height 37
click at [716, 240] on div "Job details Job title (optional) Behavior Therapist Hire date * [DATE] [DATE] M…" at bounding box center [643, 141] width 837 height 990
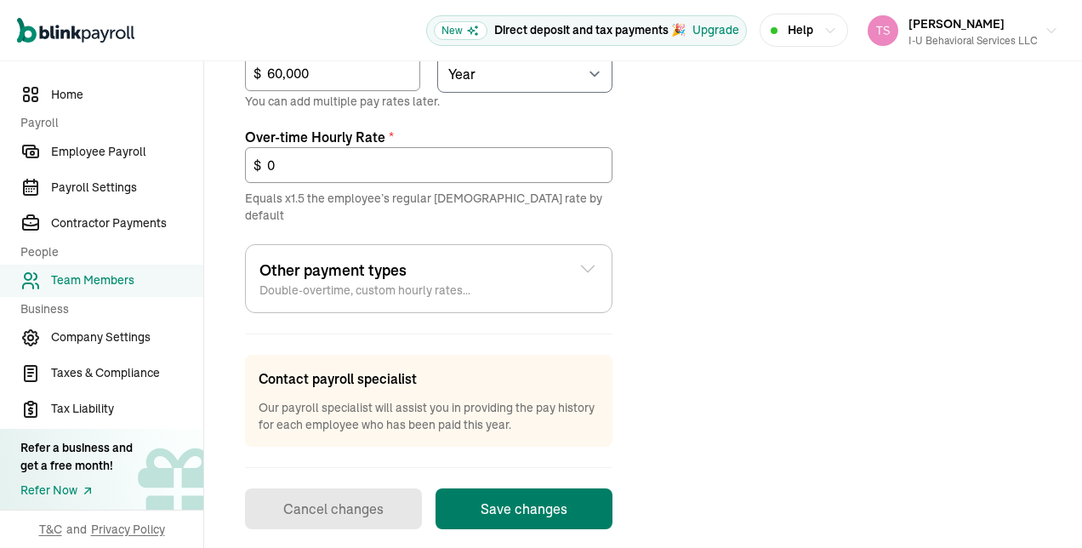
click at [541, 488] on button "Save changes" at bounding box center [524, 508] width 177 height 41
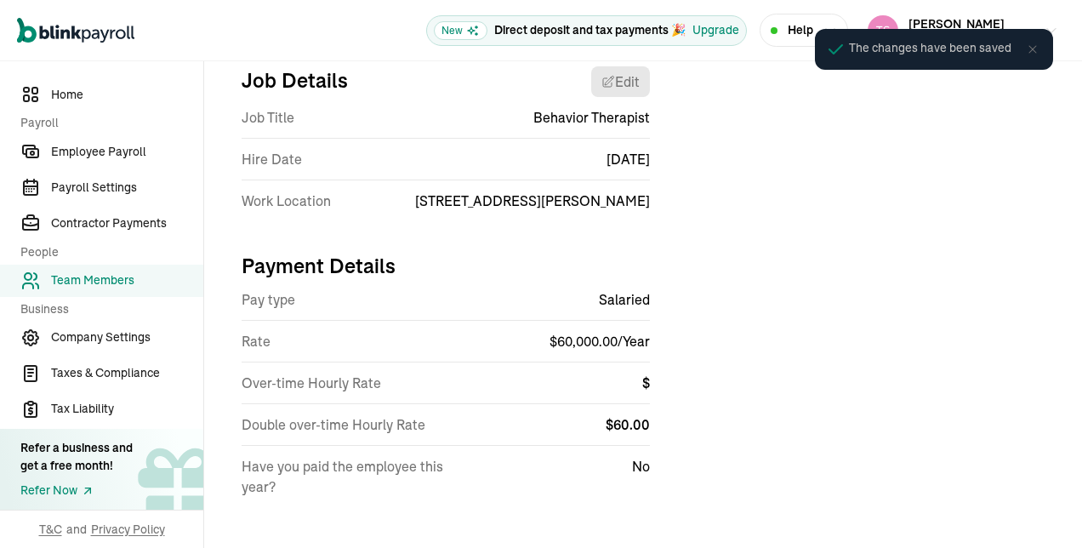
scroll to position [201, 0]
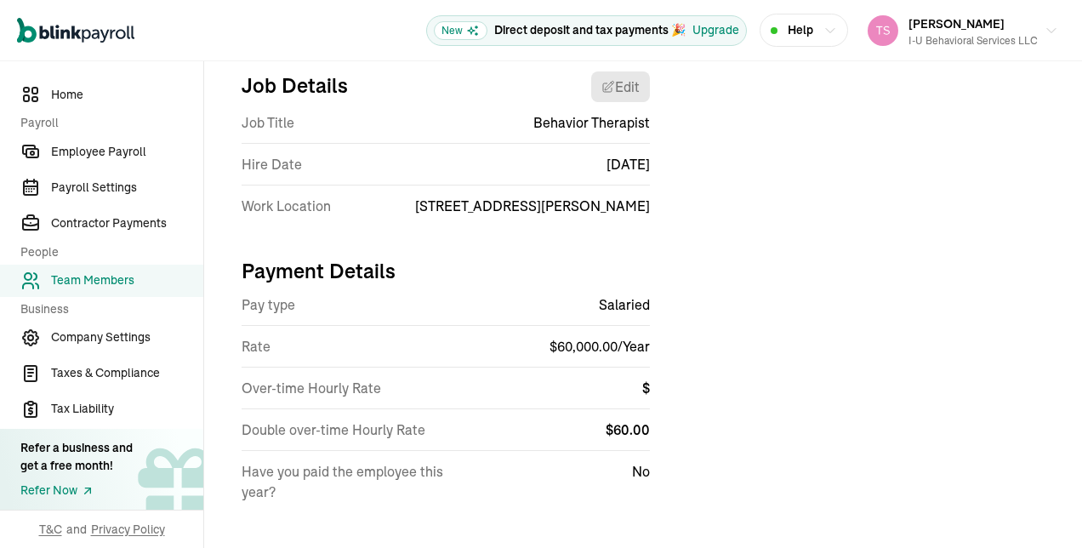
click at [629, 438] on span "$ 60.00" at bounding box center [628, 429] width 44 height 17
select select "[STREET_ADDRESS][PERSON_NAME]"
select select "4"
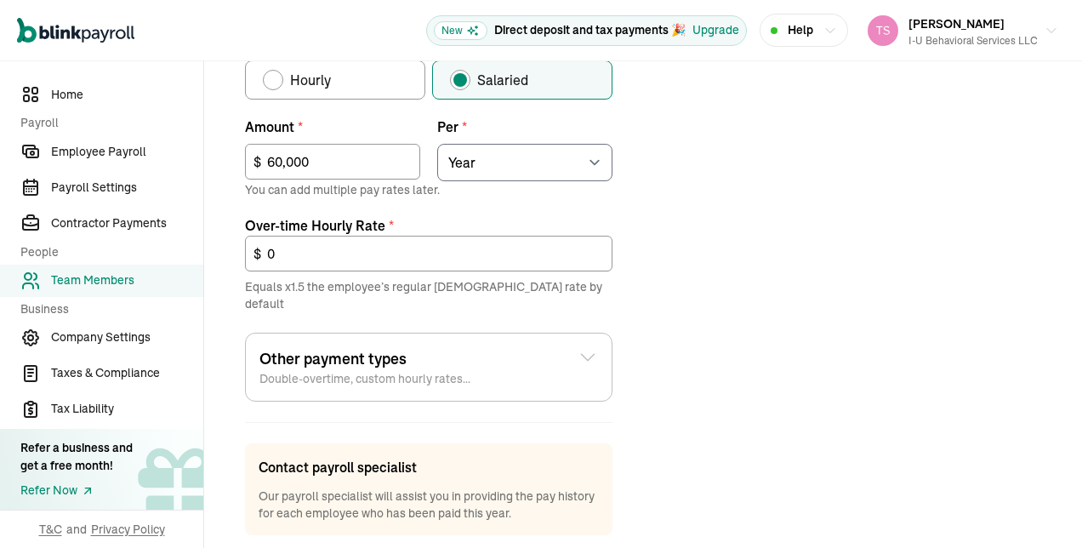
scroll to position [636, 0]
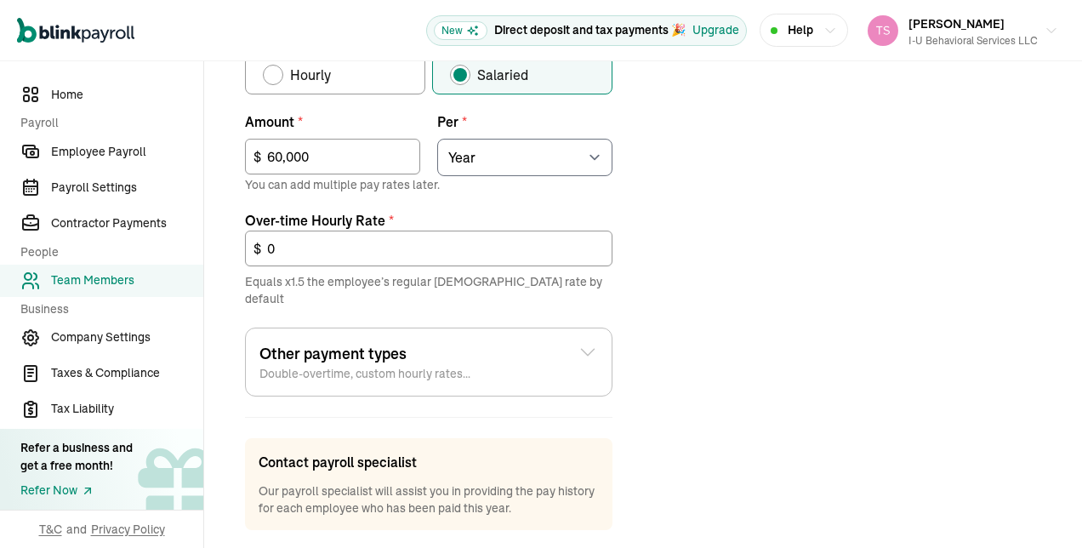
click at [597, 363] on div "Other payment types Double-overtime, custom hourly rates... Double over-time Ho…" at bounding box center [428, 362] width 367 height 69
click at [578, 342] on icon at bounding box center [588, 352] width 20 height 20
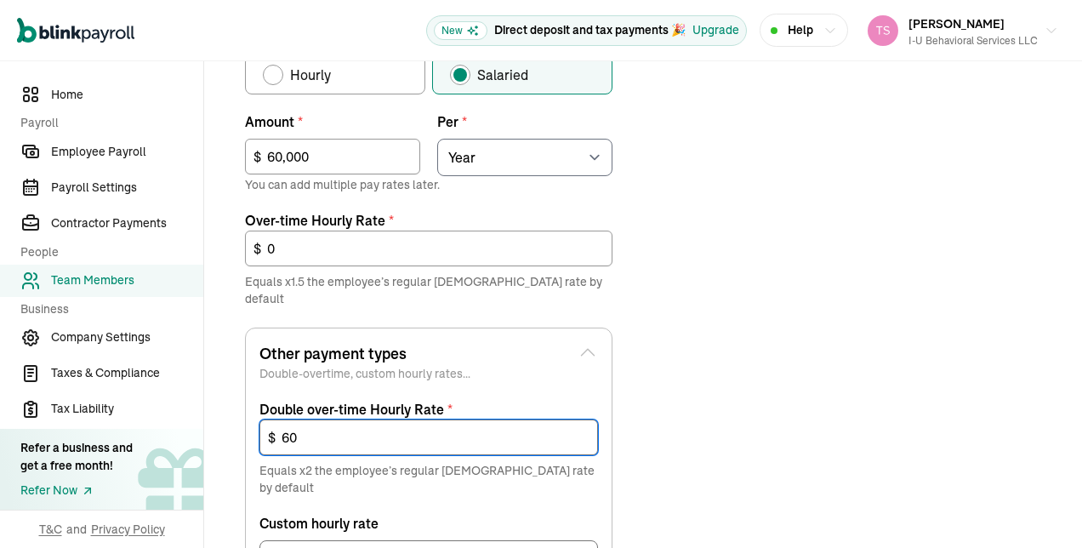
click at [487, 419] on input "60" at bounding box center [428, 437] width 339 height 36
type input "6"
type input "0"
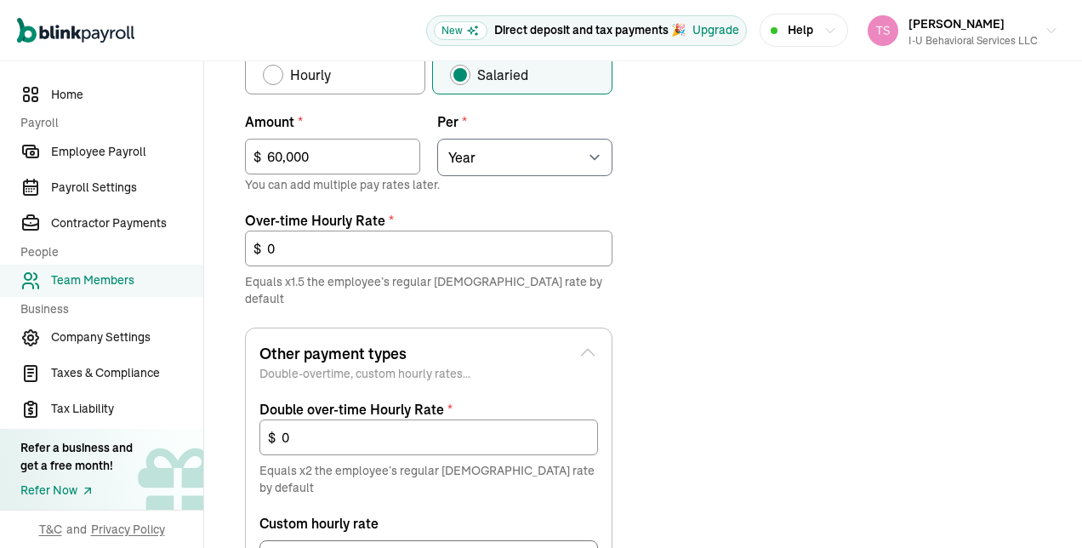
click at [676, 471] on div "Job details Job title (optional) Behavior Therapist Hire date * [DATE] [DATE] M…" at bounding box center [643, 254] width 837 height 1264
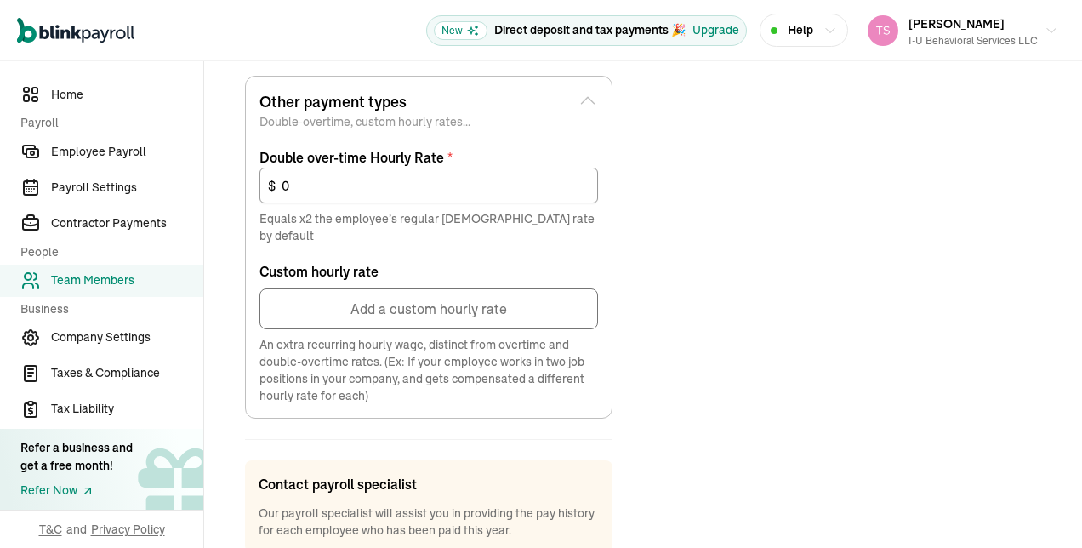
scroll to position [976, 0]
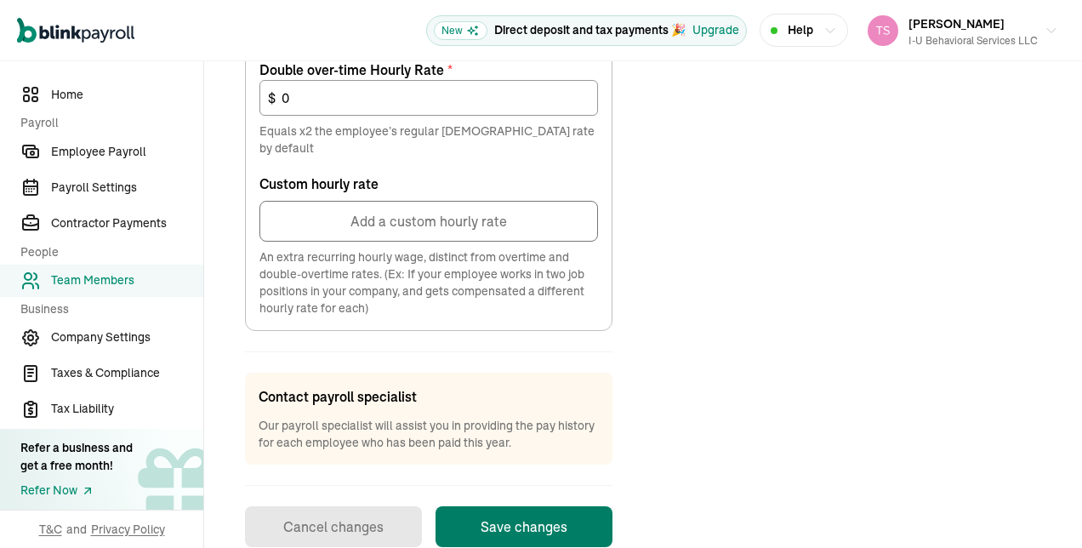
click at [509, 506] on button "Save changes" at bounding box center [524, 526] width 177 height 41
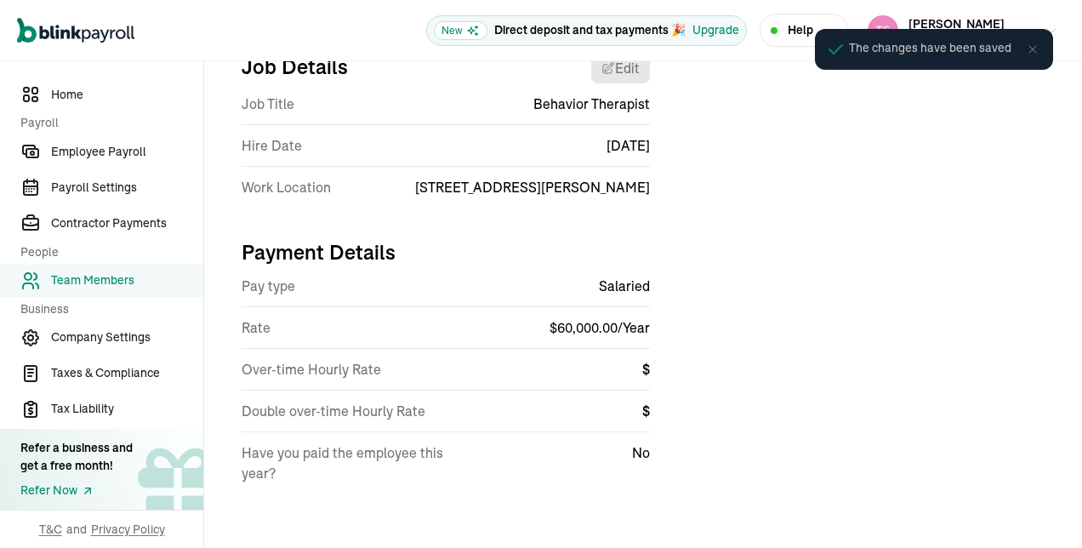
scroll to position [201, 0]
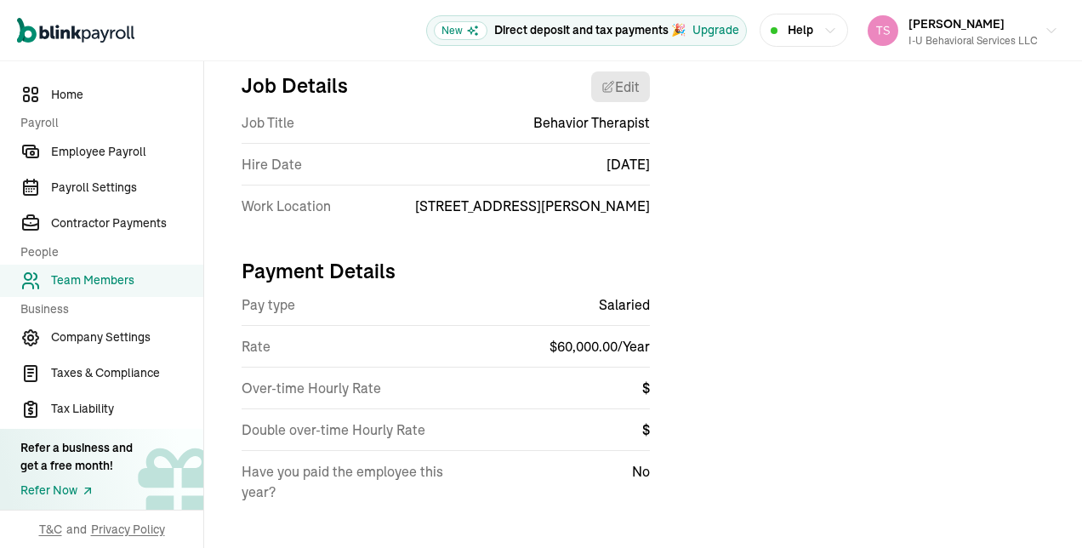
click at [1063, 268] on div "Back to team members Jovan Page W2 Employee Active Pay Stubs General Job & Paym…" at bounding box center [643, 213] width 878 height 706
drag, startPoint x: 1068, startPoint y: 288, endPoint x: 1085, endPoint y: 362, distance: 74.9
click at [1081, 362] on html "Open main menu New Direct deposit and tax payments 🎉 Upgrade Help [PERSON_NAME]…" at bounding box center [541, 274] width 1082 height 548
drag, startPoint x: 1081, startPoint y: 362, endPoint x: 950, endPoint y: 319, distance: 137.7
click at [950, 319] on div "Job Details Edit Job Title Behavior Therapist Hire Date [DATE] Work Location [S…" at bounding box center [643, 293] width 837 height 471
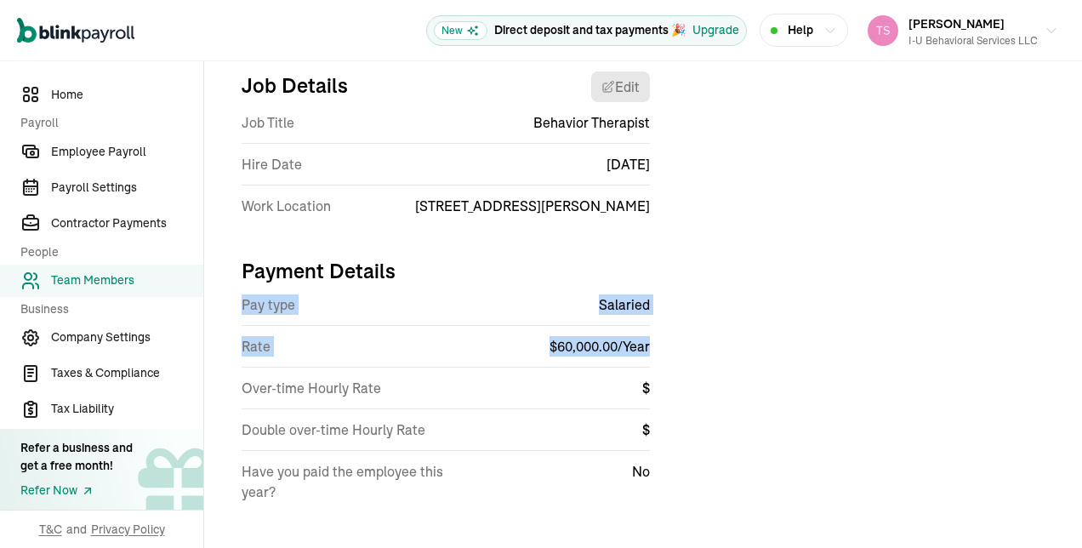
click at [936, 339] on div "Job Details Edit Job Title Behavior Therapist Hire Date [DATE] Work Location [S…" at bounding box center [643, 293] width 837 height 471
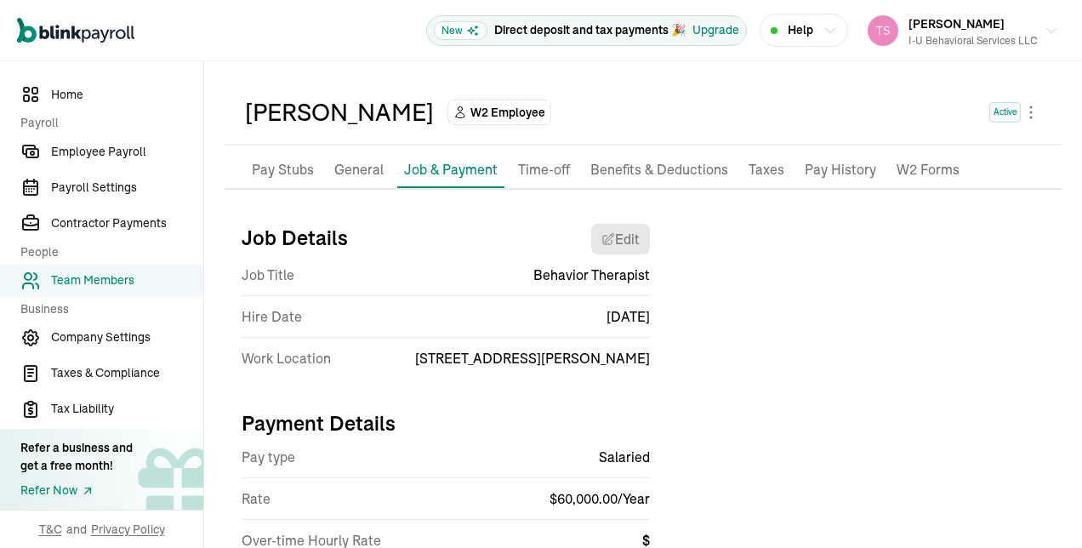
scroll to position [46, 0]
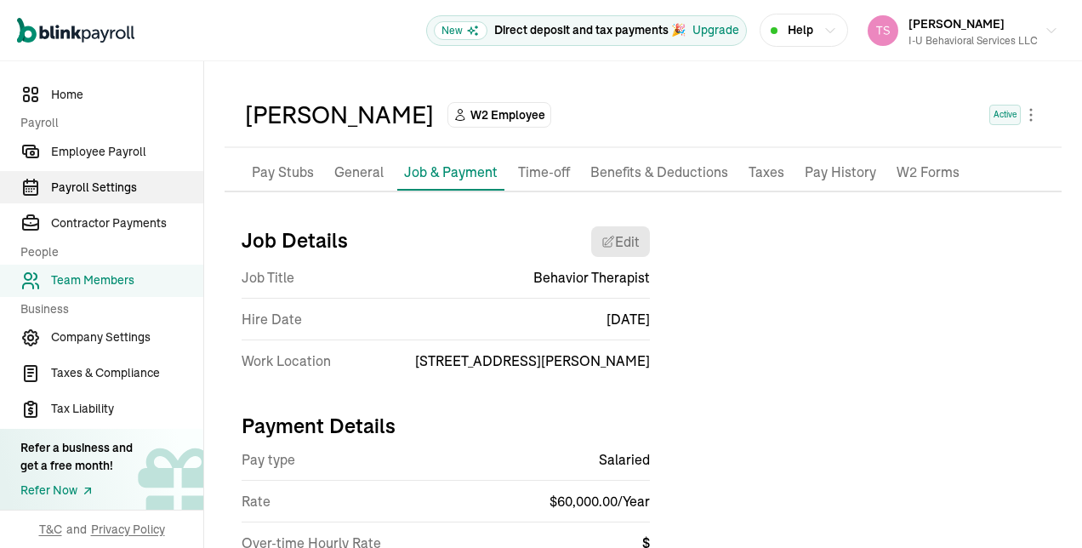
click at [138, 186] on span "Payroll Settings" at bounding box center [127, 188] width 152 height 18
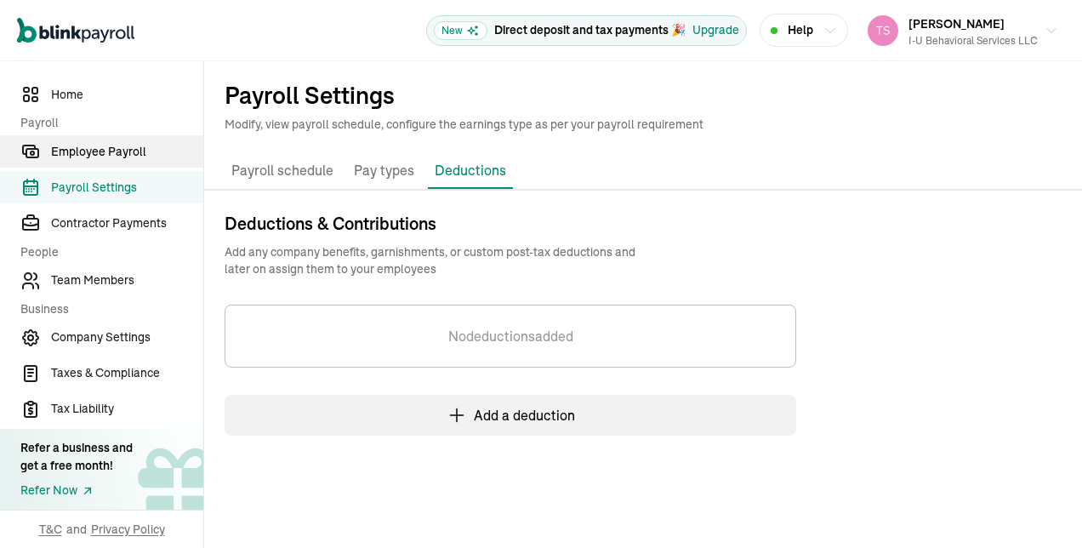
click at [138, 151] on span "Employee Payroll" at bounding box center [127, 152] width 152 height 18
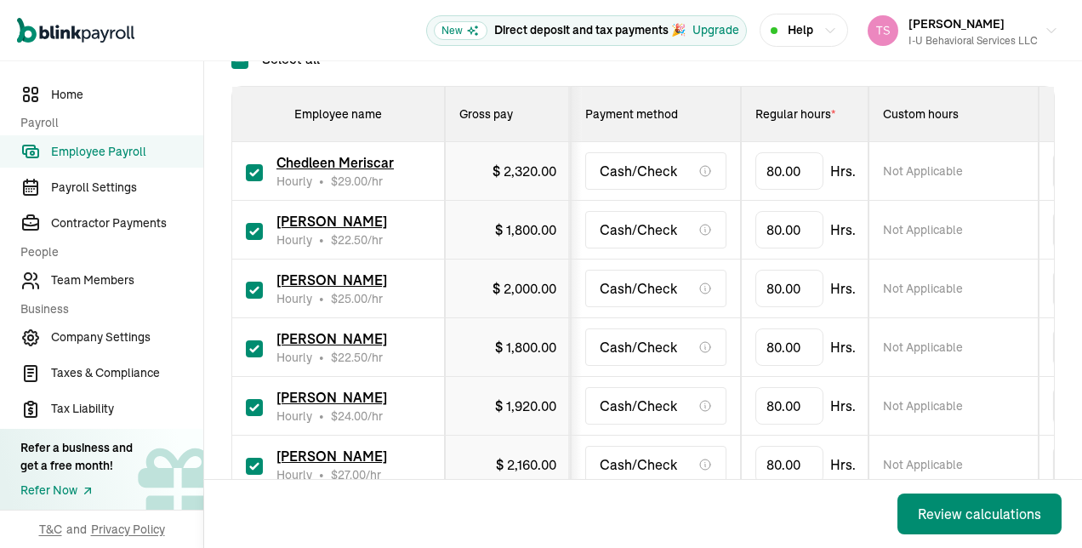
scroll to position [289, 0]
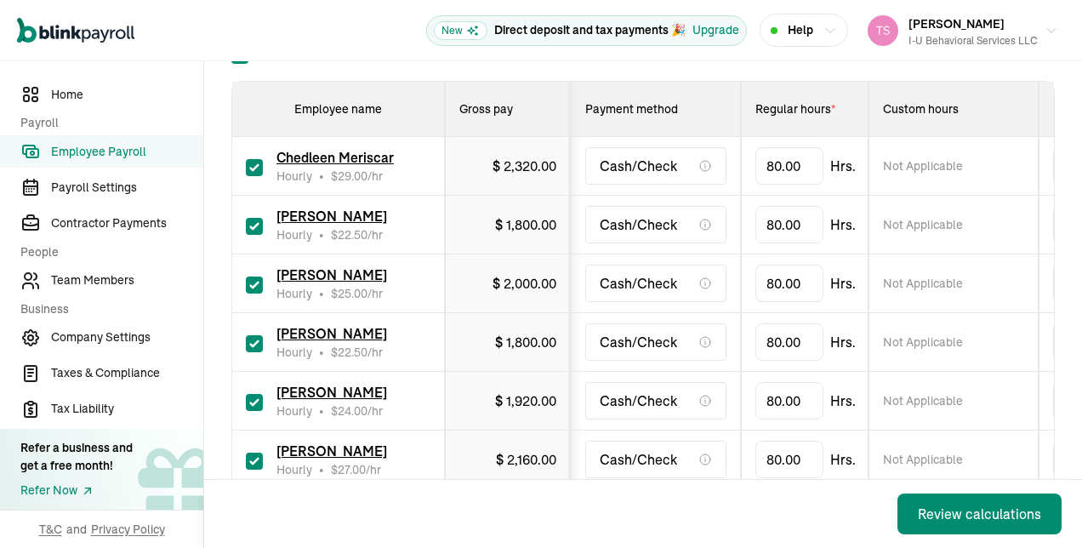
click at [253, 161] on input "checkbox" at bounding box center [254, 167] width 17 height 17
checkbox input "false"
type input "0.00"
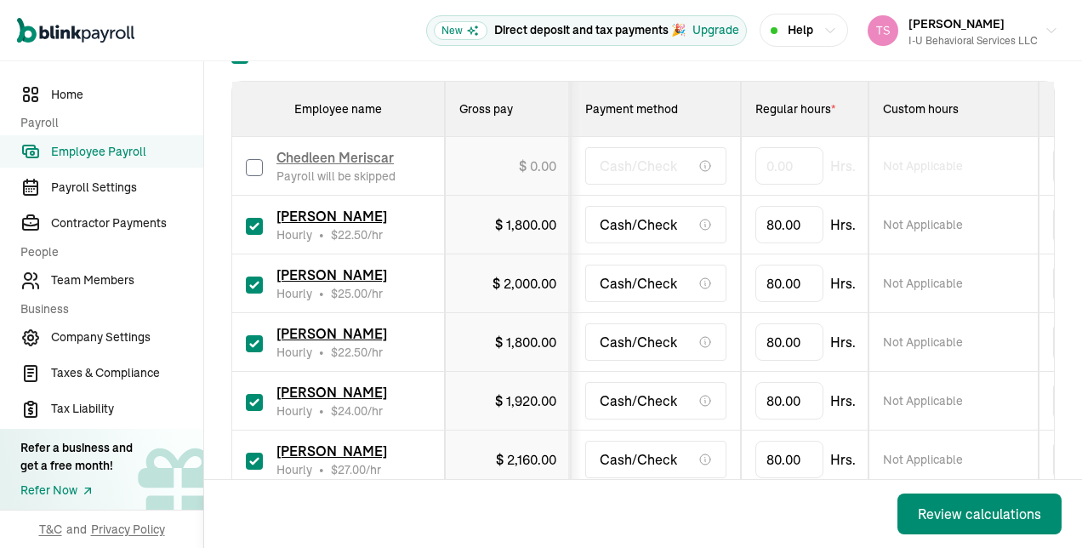
click at [253, 221] on input "checkbox" at bounding box center [254, 226] width 17 height 17
checkbox input "false"
type input "0.00"
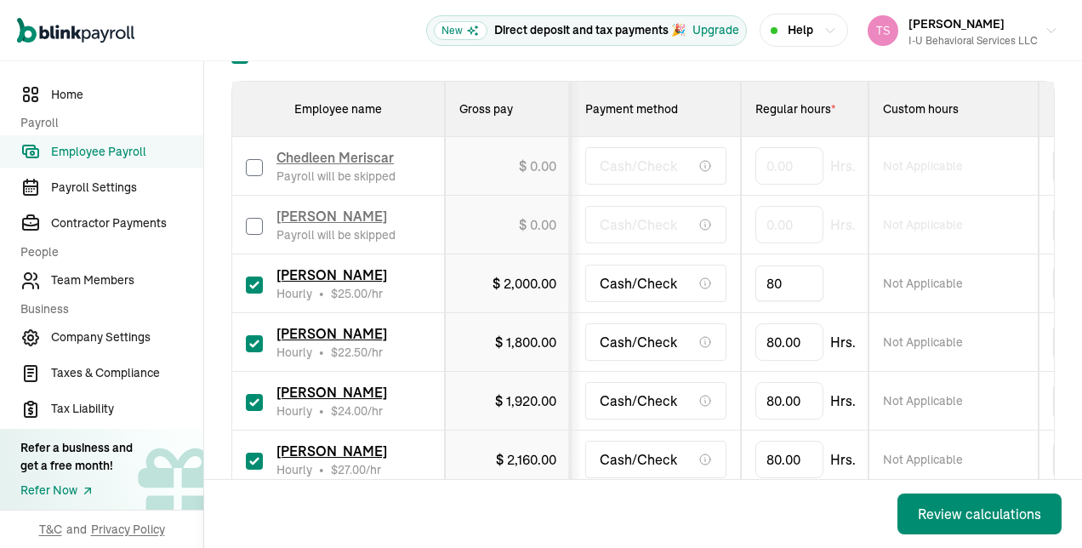
type input "8"
type input "14"
click at [795, 343] on input "80" at bounding box center [789, 342] width 68 height 36
type input "12.5"
click at [255, 400] on input "checkbox" at bounding box center [254, 402] width 17 height 17
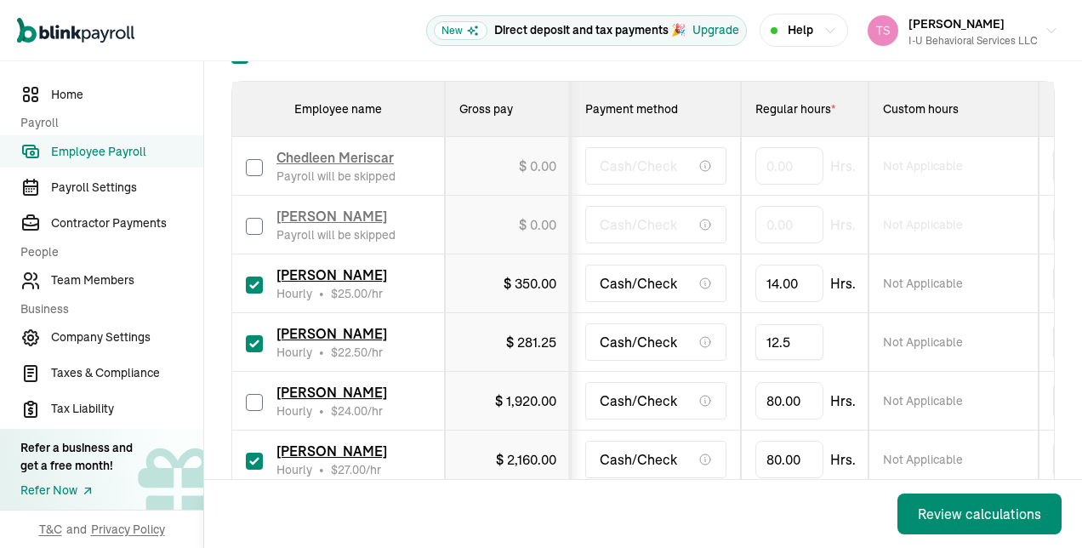
checkbox input "false"
type input "0.00"
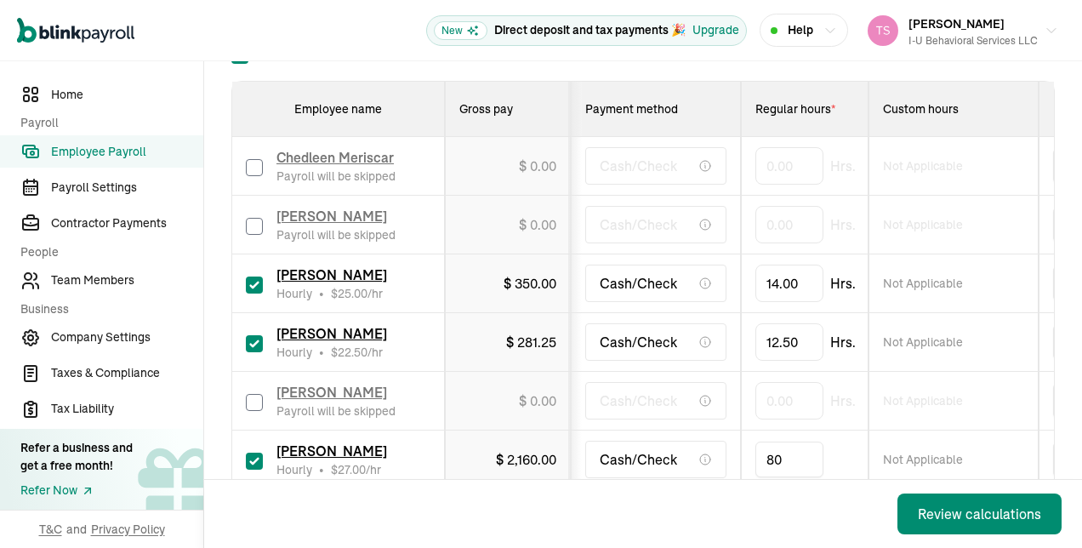
click at [795, 451] on input "80" at bounding box center [789, 459] width 68 height 36
type input "41.25"
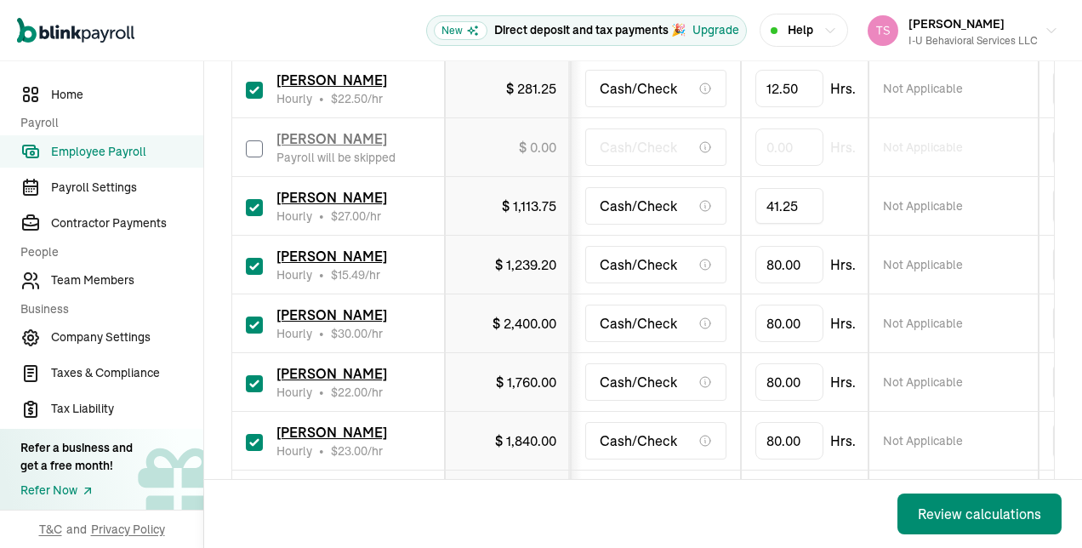
scroll to position [561, 0]
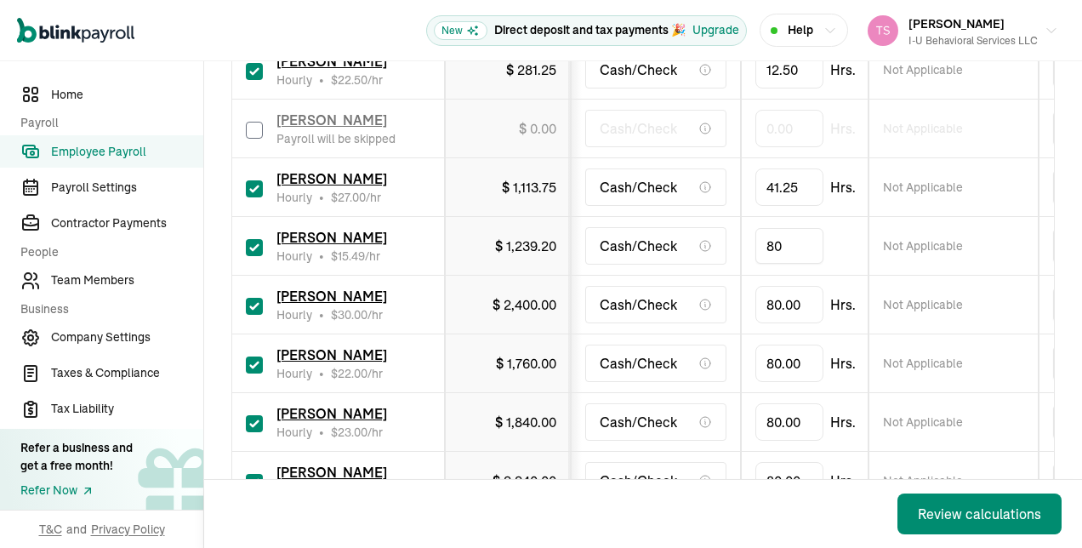
click at [791, 254] on input "80" at bounding box center [789, 246] width 68 height 36
type input "62.25"
click at [265, 302] on div "[PERSON_NAME] Hourly • $ 30.00 /hr" at bounding box center [338, 304] width 185 height 37
click at [259, 310] on input "checkbox" at bounding box center [254, 306] width 17 height 17
checkbox input "false"
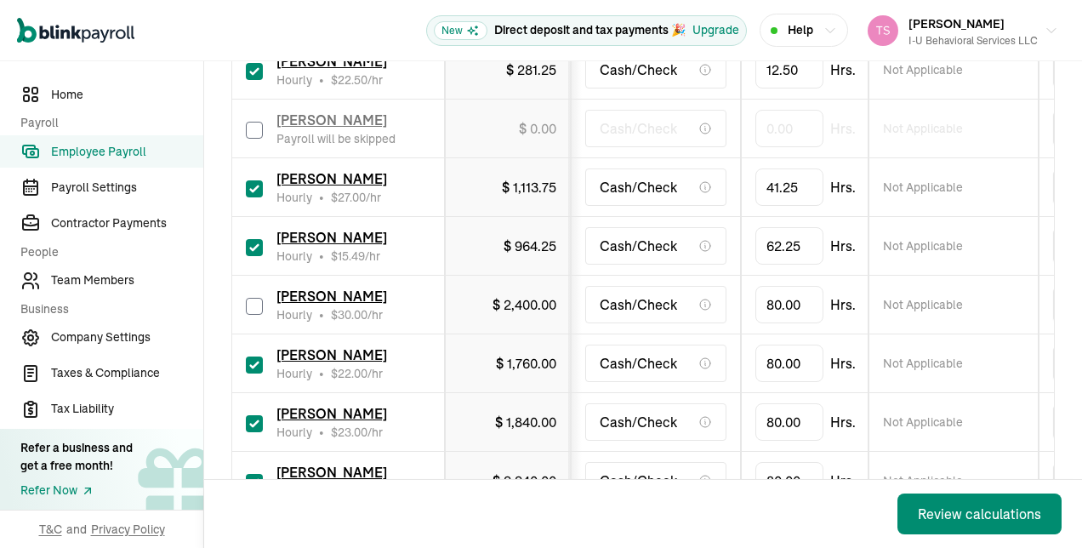
type input "0.00"
click at [255, 362] on input "checkbox" at bounding box center [254, 364] width 17 height 17
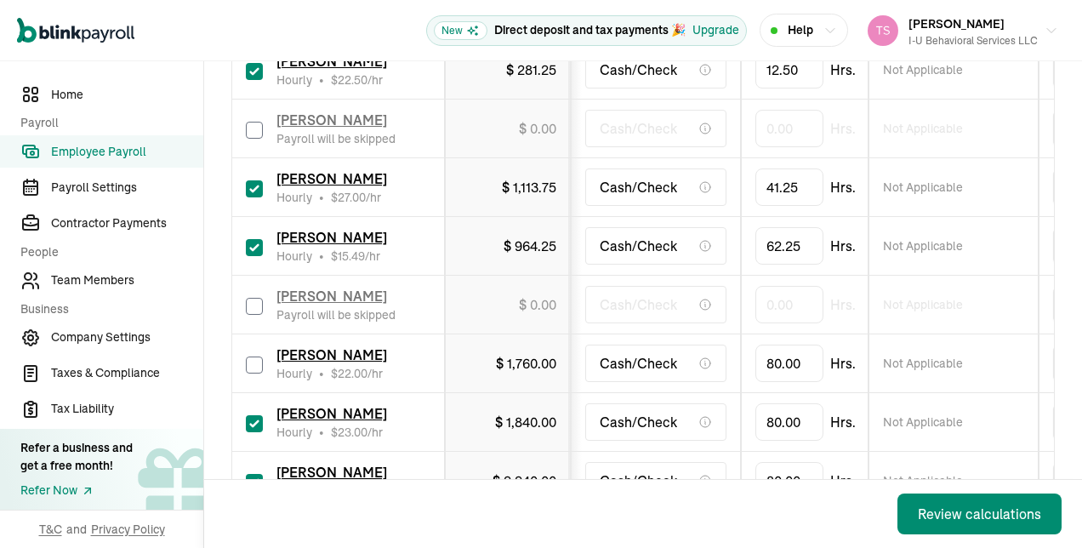
checkbox input "false"
type input "0.00"
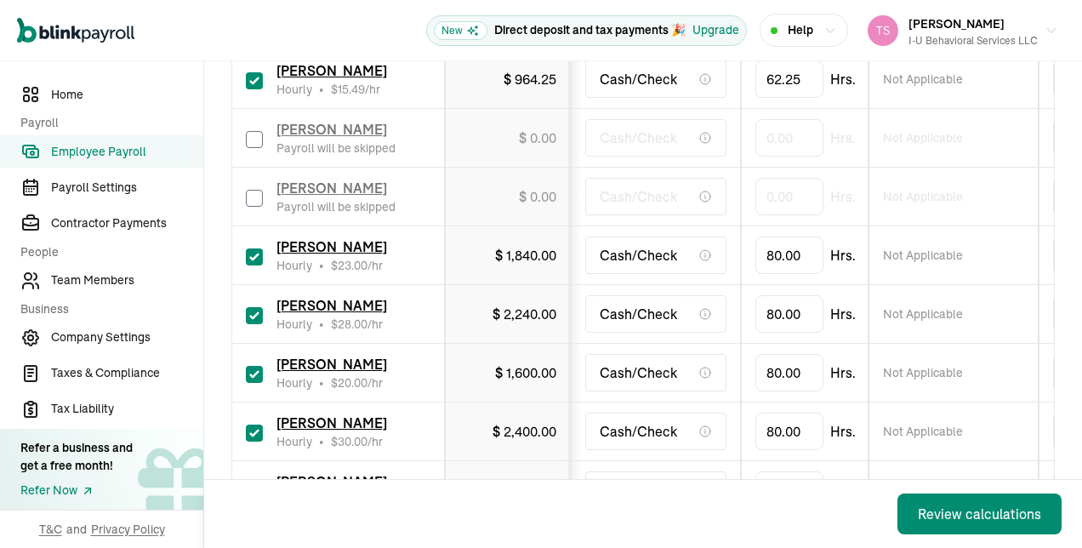
scroll to position [740, 0]
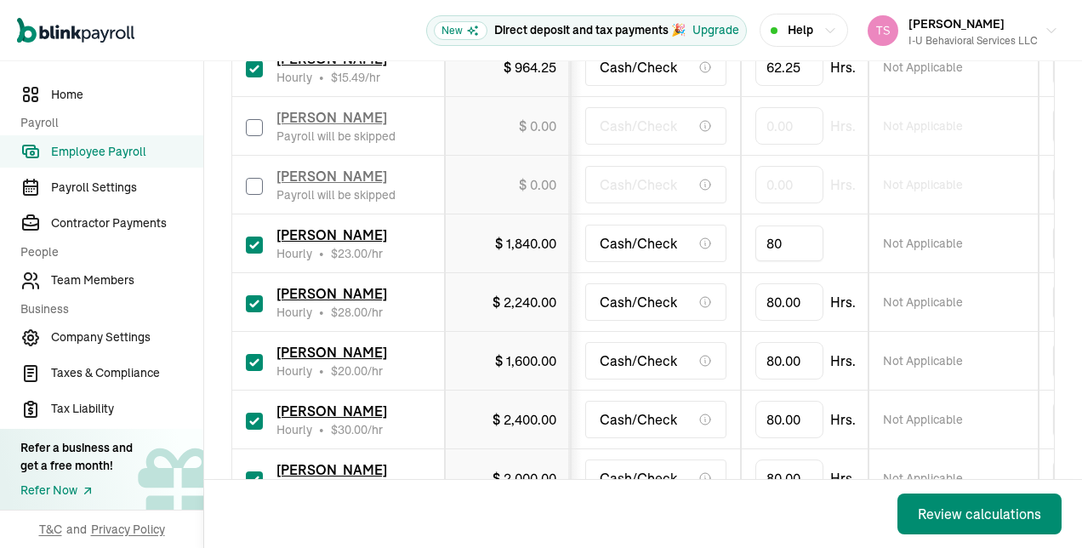
click at [793, 239] on input "80" at bounding box center [789, 243] width 68 height 36
type input "10"
click at [773, 304] on input "80" at bounding box center [789, 302] width 68 height 36
type input "69.42"
click at [788, 366] on input "80" at bounding box center [789, 361] width 68 height 36
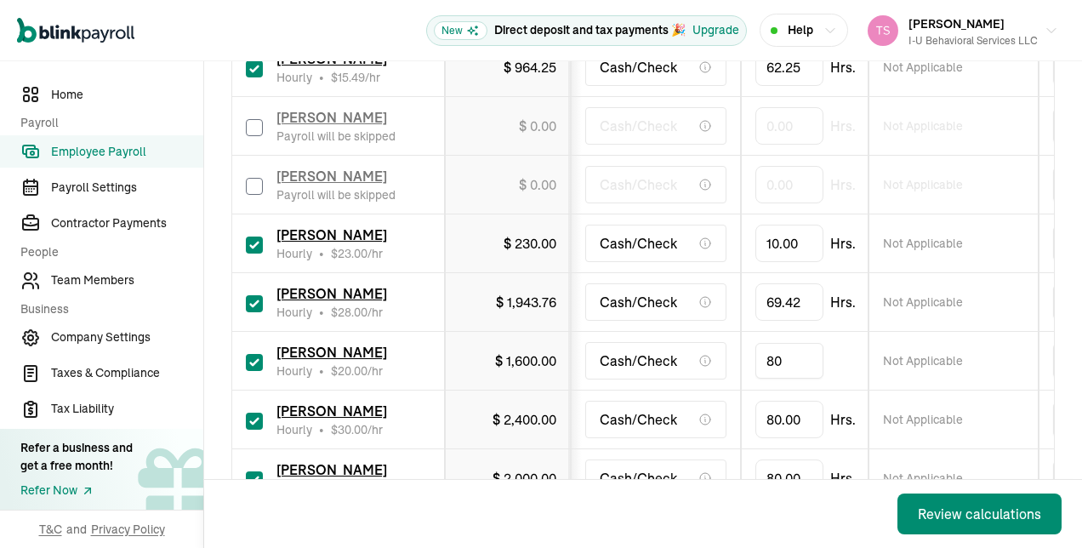
click at [788, 366] on input "80" at bounding box center [789, 361] width 68 height 36
type input "8"
type input "61"
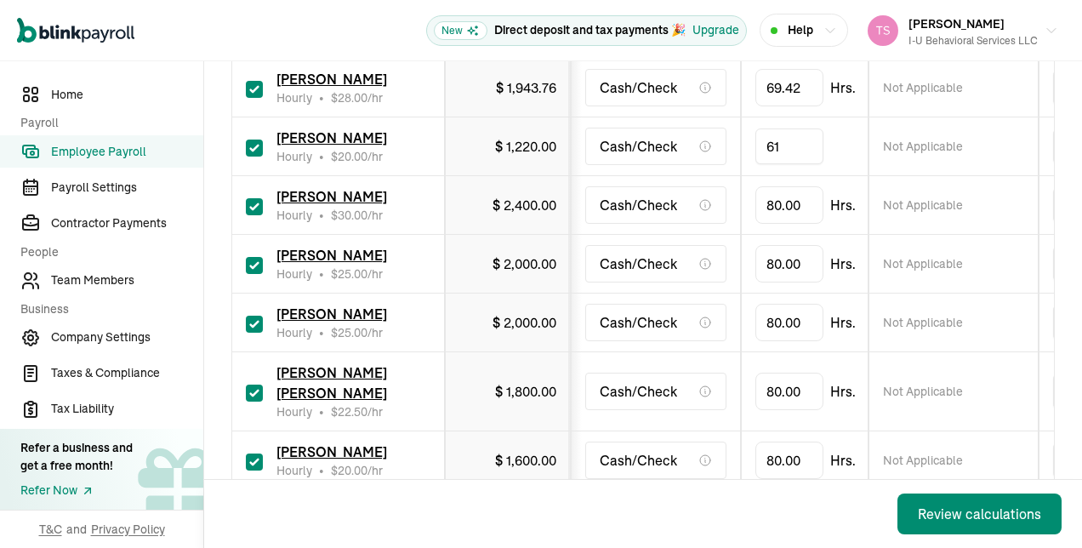
scroll to position [958, 0]
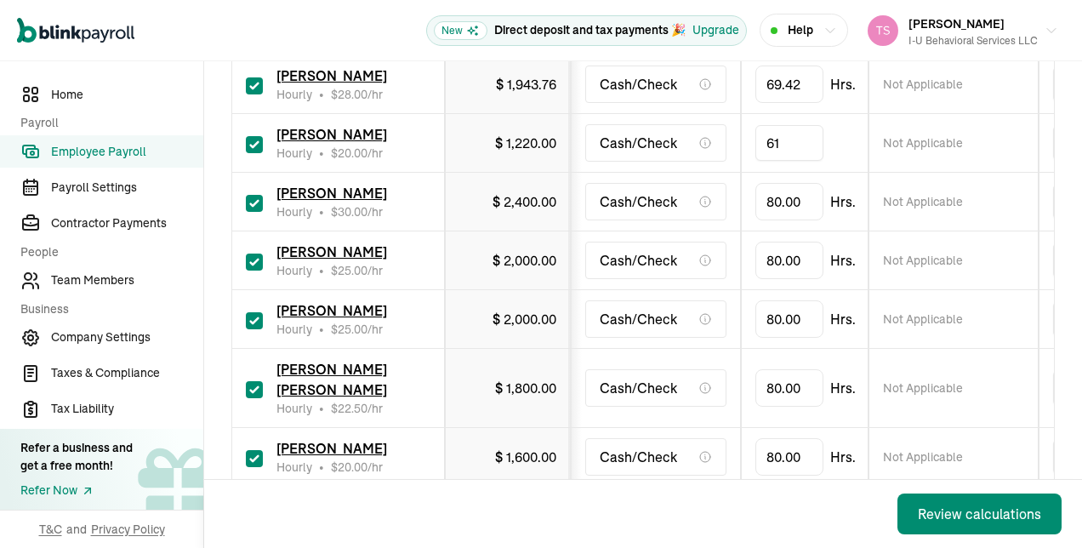
click at [256, 206] on input "checkbox" at bounding box center [254, 203] width 17 height 17
checkbox input "false"
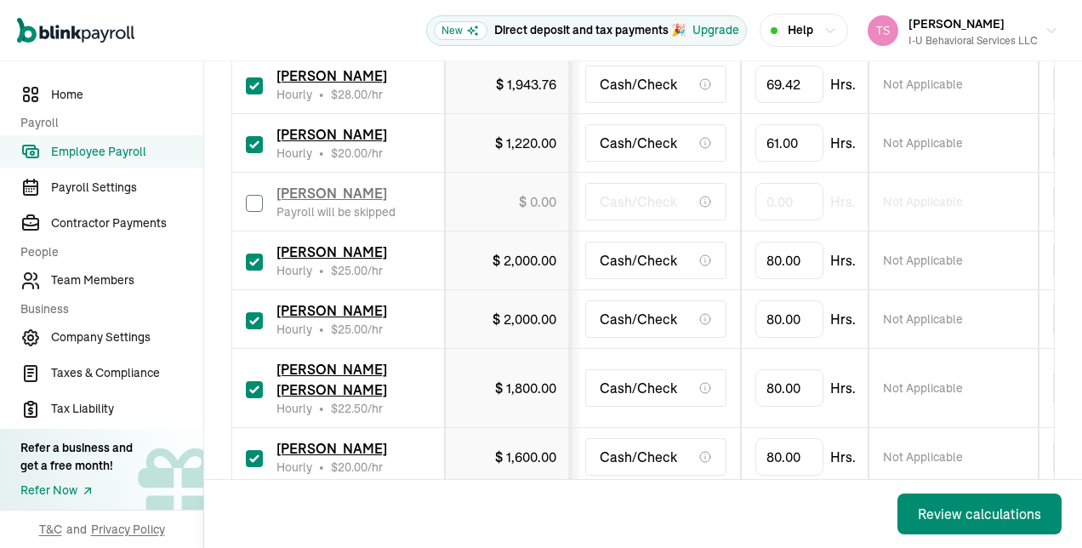
type input "0.00"
click at [257, 242] on div "[PERSON_NAME] Hourly • $ 25.00 /hr" at bounding box center [338, 260] width 185 height 37
click at [257, 253] on input "checkbox" at bounding box center [254, 261] width 17 height 17
checkbox input "false"
type input "0.00"
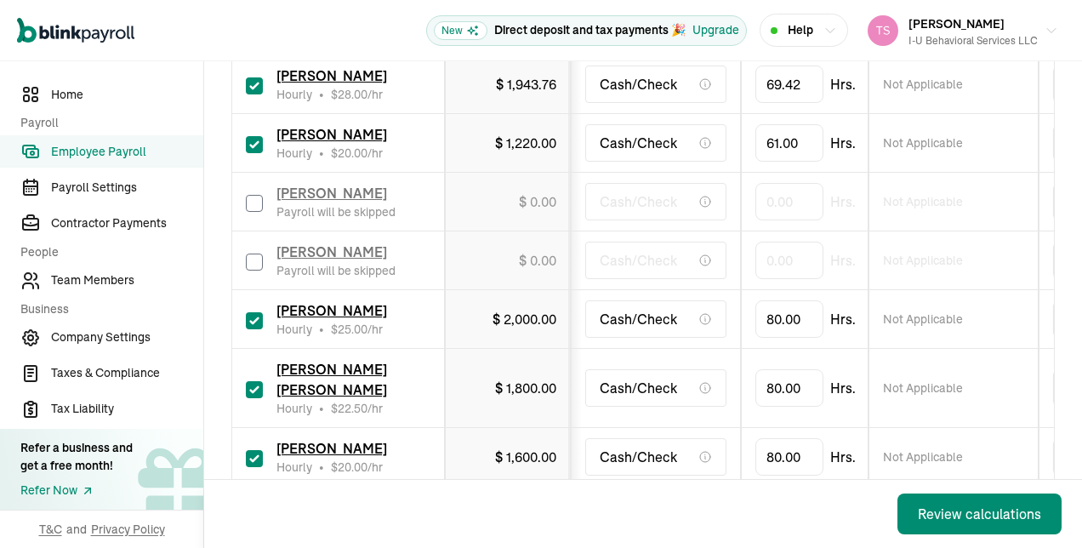
click at [259, 313] on input "checkbox" at bounding box center [254, 320] width 17 height 17
checkbox input "false"
type input "0.00"
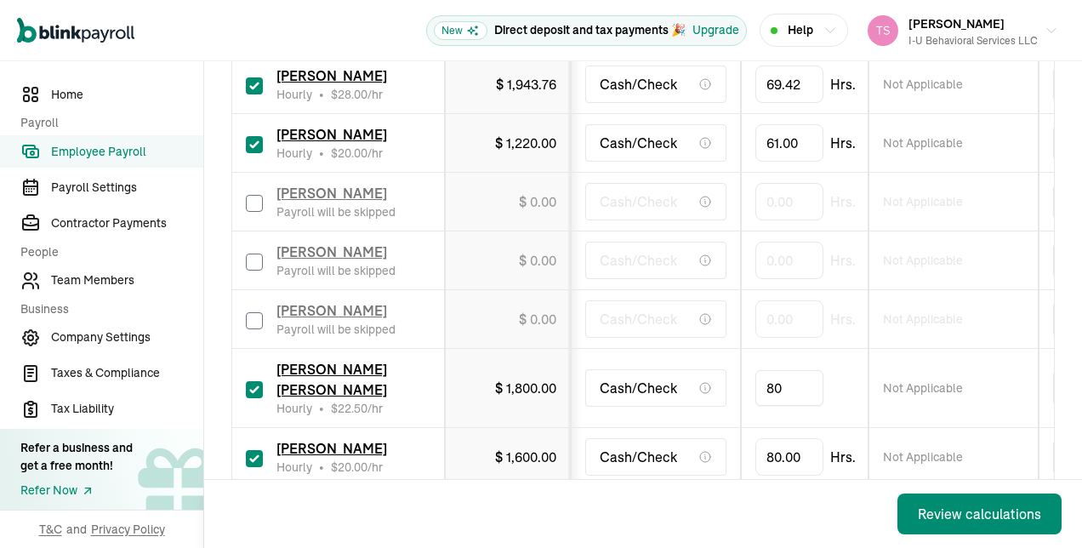
click at [793, 375] on input "80" at bounding box center [789, 388] width 68 height 36
type input "47"
click at [737, 428] on td "Cash/Check" at bounding box center [656, 457] width 170 height 59
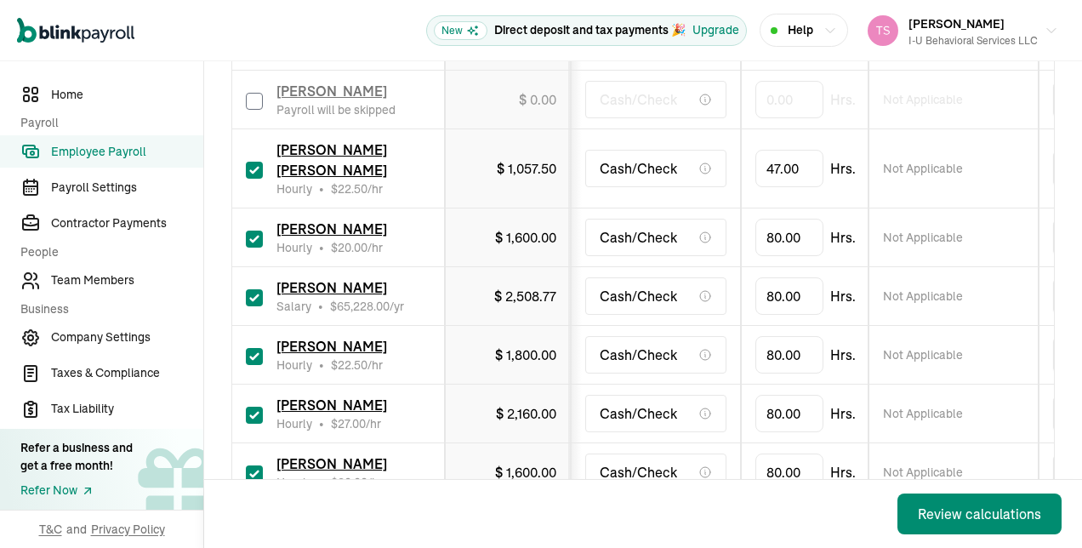
scroll to position [1185, 0]
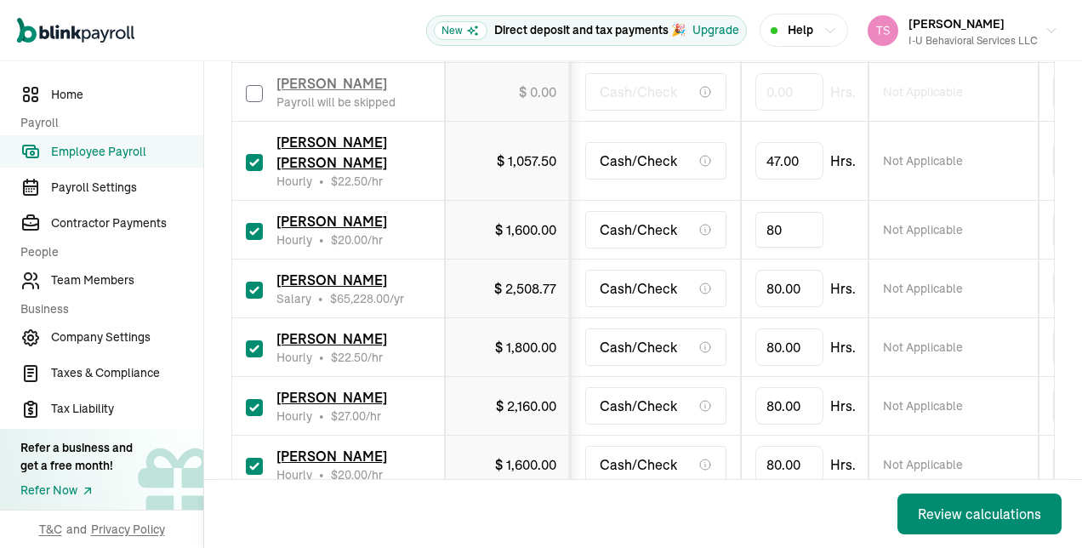
click at [785, 212] on input "80" at bounding box center [789, 230] width 68 height 36
type input "36.5"
click at [252, 282] on input "checkbox" at bounding box center [254, 290] width 17 height 17
checkbox input "false"
type input "0.00"
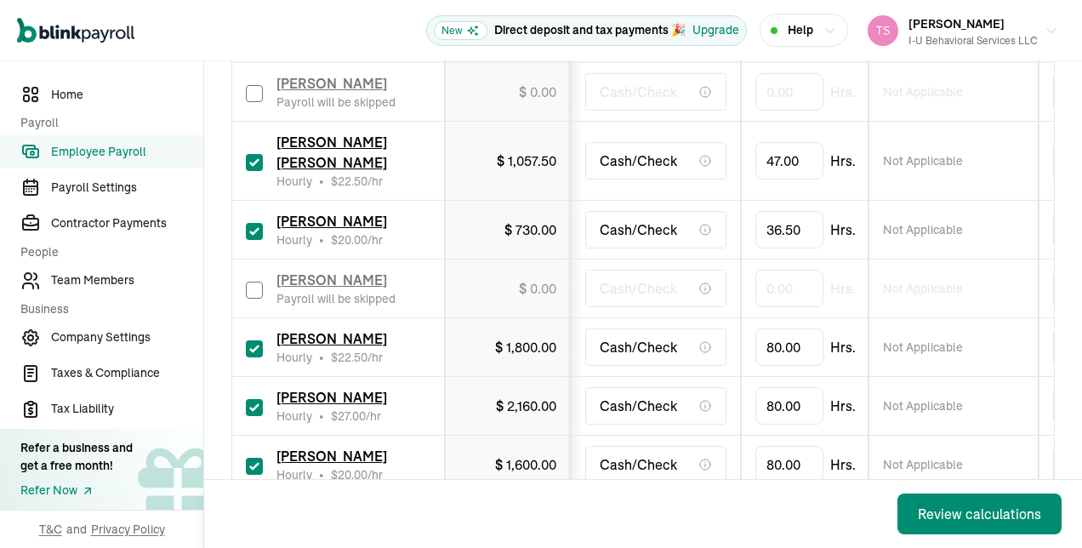
click at [261, 340] on input "checkbox" at bounding box center [254, 348] width 17 height 17
checkbox input "false"
type input "0.00"
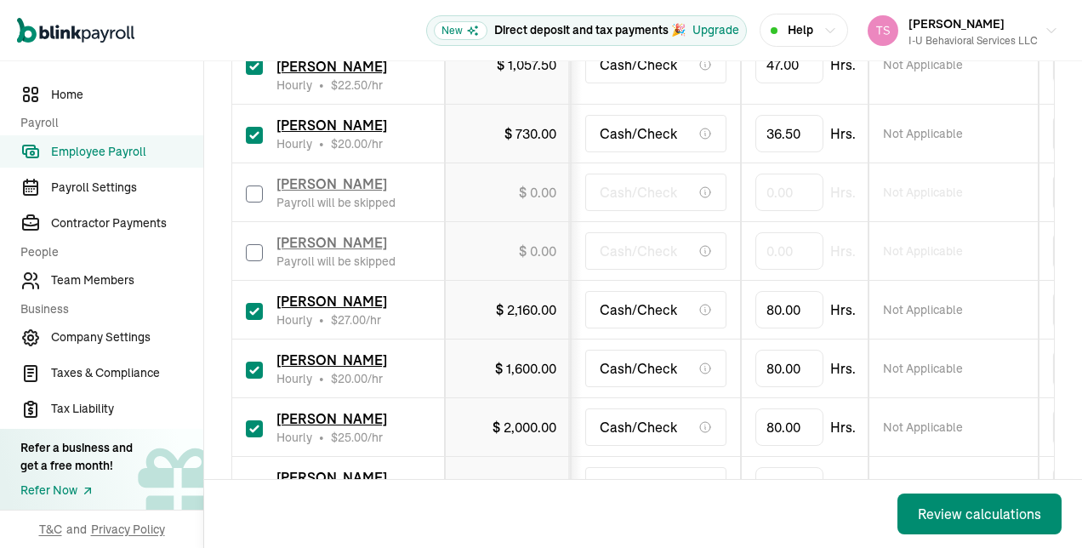
scroll to position [1336, 0]
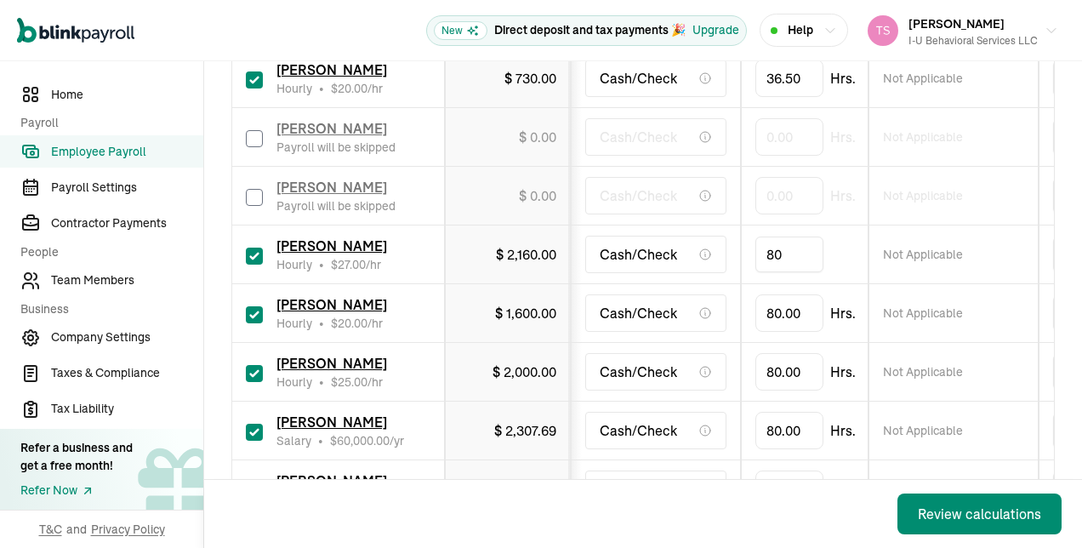
click at [784, 236] on input "80" at bounding box center [789, 254] width 68 height 36
type input "7.25"
click at [676, 308] on td "Cash/Check" at bounding box center [656, 313] width 170 height 59
click at [790, 295] on input "80" at bounding box center [789, 313] width 68 height 36
type input "15.75"
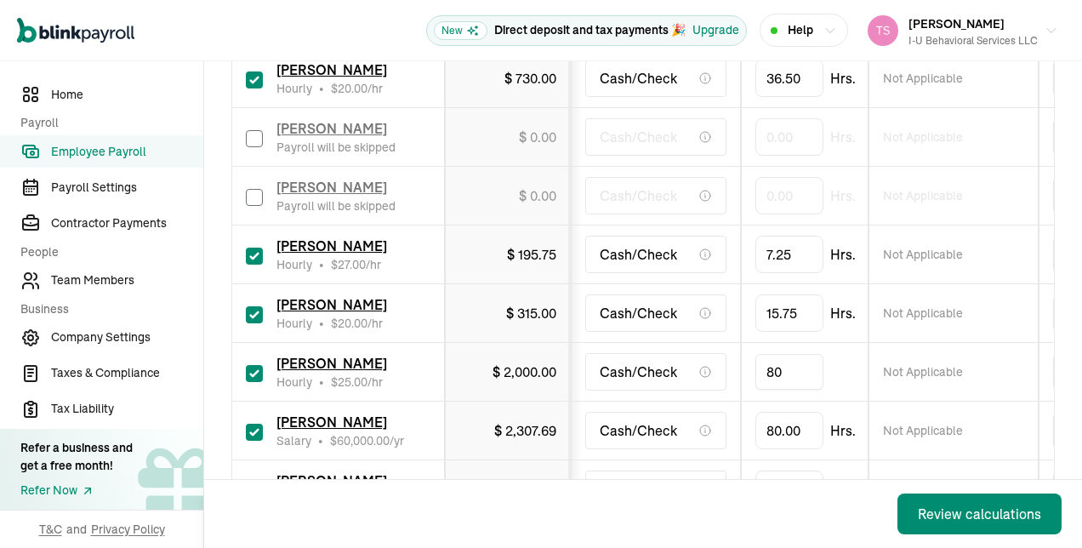
click at [788, 354] on input "80" at bounding box center [789, 372] width 68 height 36
type input "76.25"
click at [739, 427] on td "Cash/Check" at bounding box center [656, 431] width 170 height 59
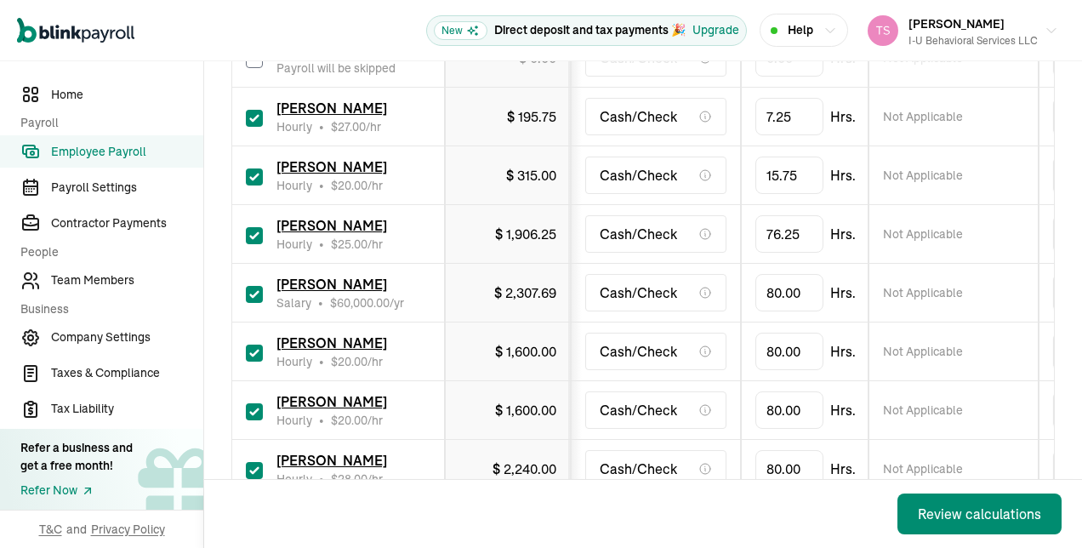
scroll to position [1493, 0]
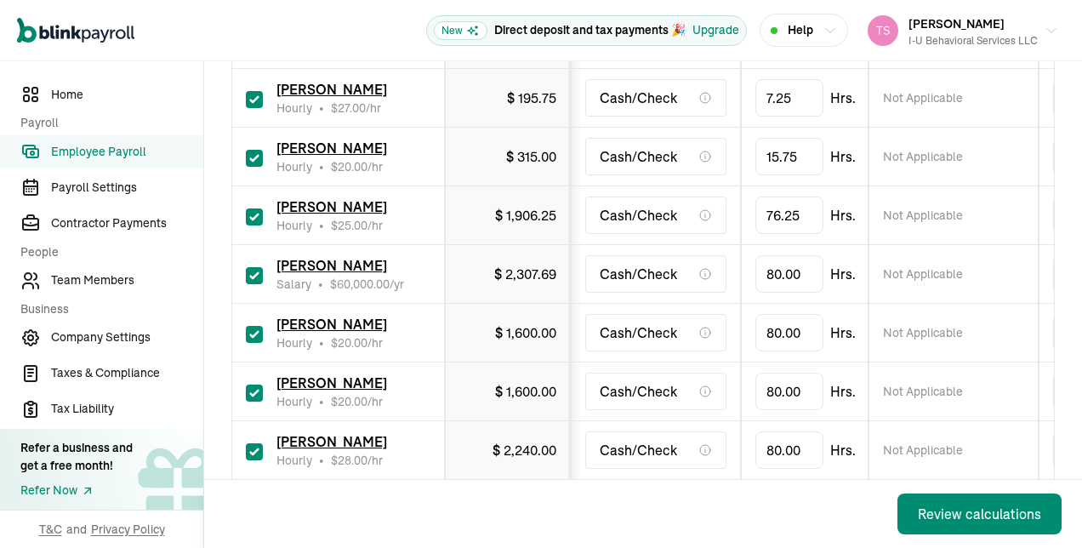
click at [253, 326] on input "checkbox" at bounding box center [254, 334] width 17 height 17
checkbox input "false"
type input "0.00"
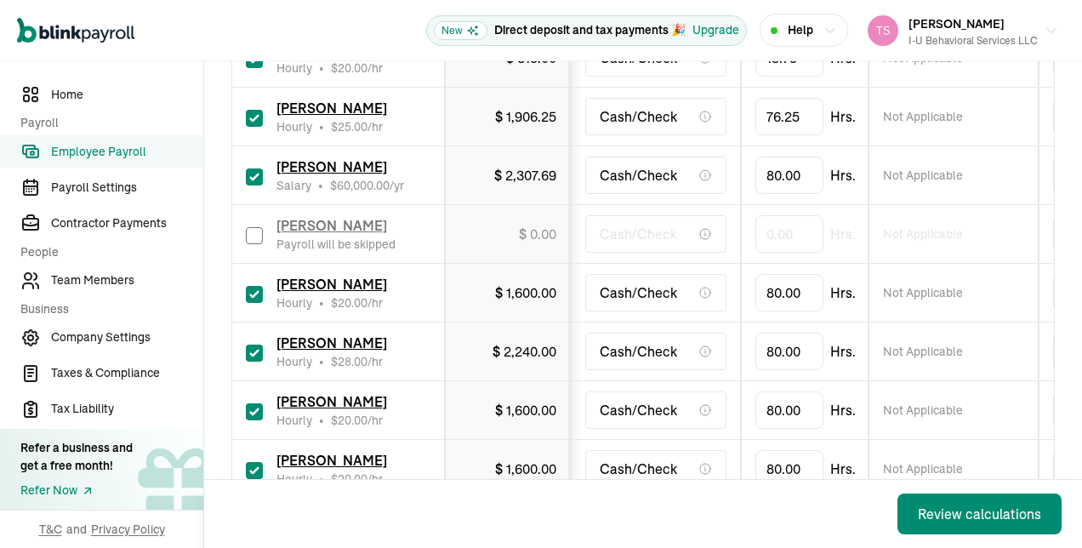
scroll to position [1599, 0]
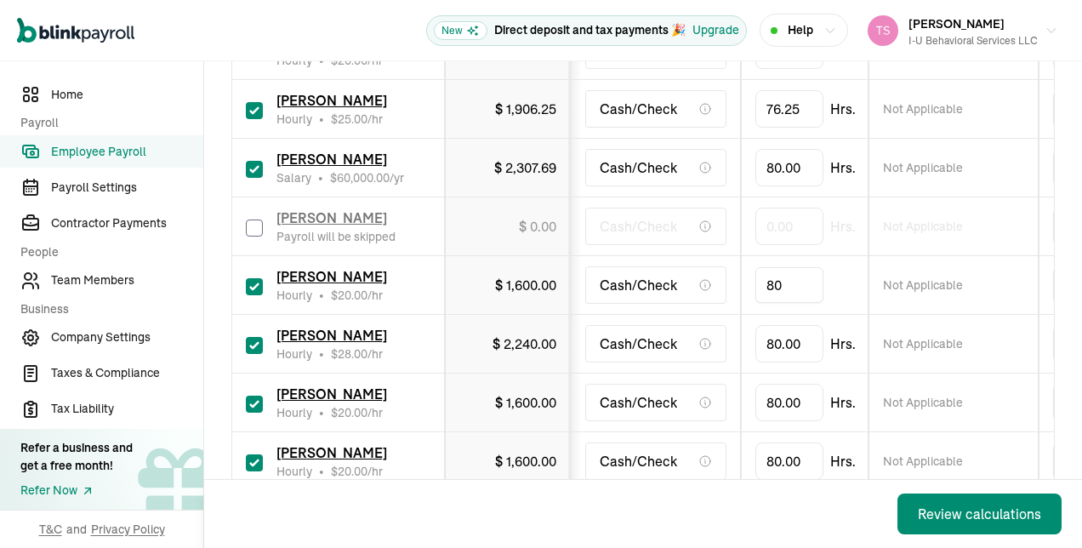
click at [784, 267] on input "80" at bounding box center [789, 285] width 68 height 36
type input "66"
click at [258, 337] on input "checkbox" at bounding box center [254, 345] width 17 height 17
checkbox input "false"
type input "0.00"
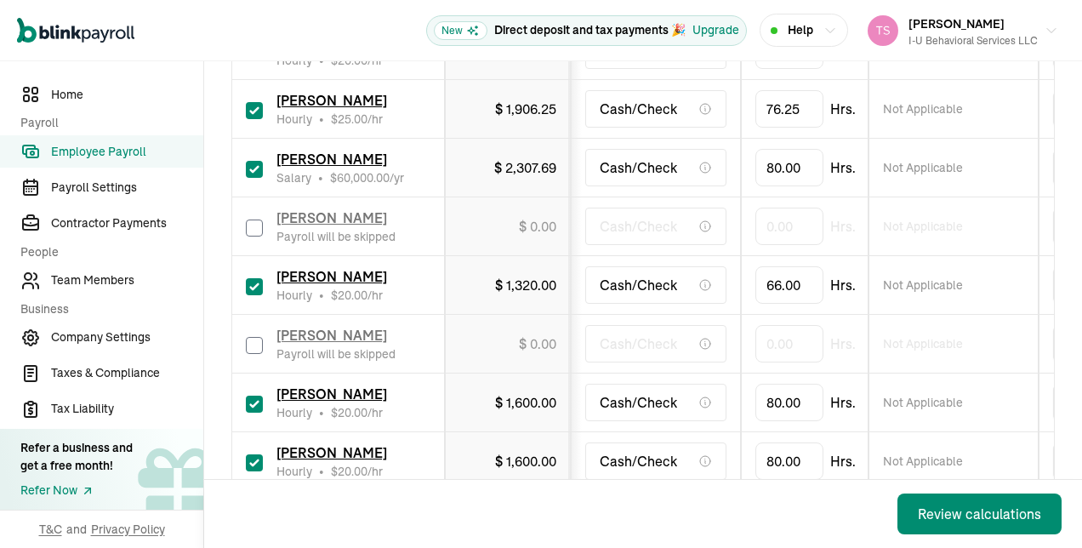
click at [247, 337] on input "checkbox" at bounding box center [254, 345] width 17 height 17
checkbox input "true"
click at [789, 326] on input "0" at bounding box center [789, 344] width 68 height 36
type input "9"
click at [793, 397] on td "80.00 Hrs." at bounding box center [805, 402] width 128 height 59
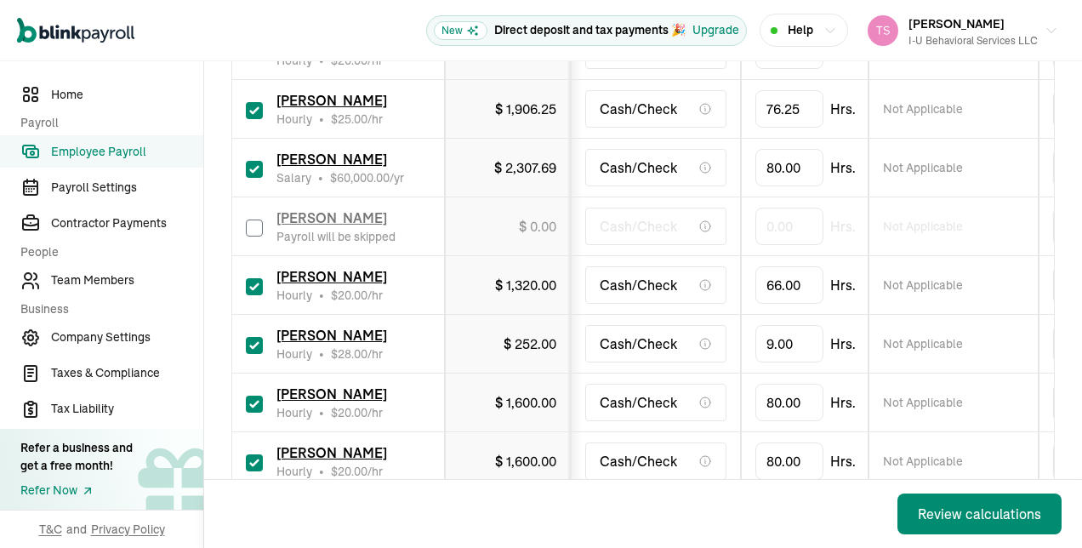
scroll to position [1665, 0]
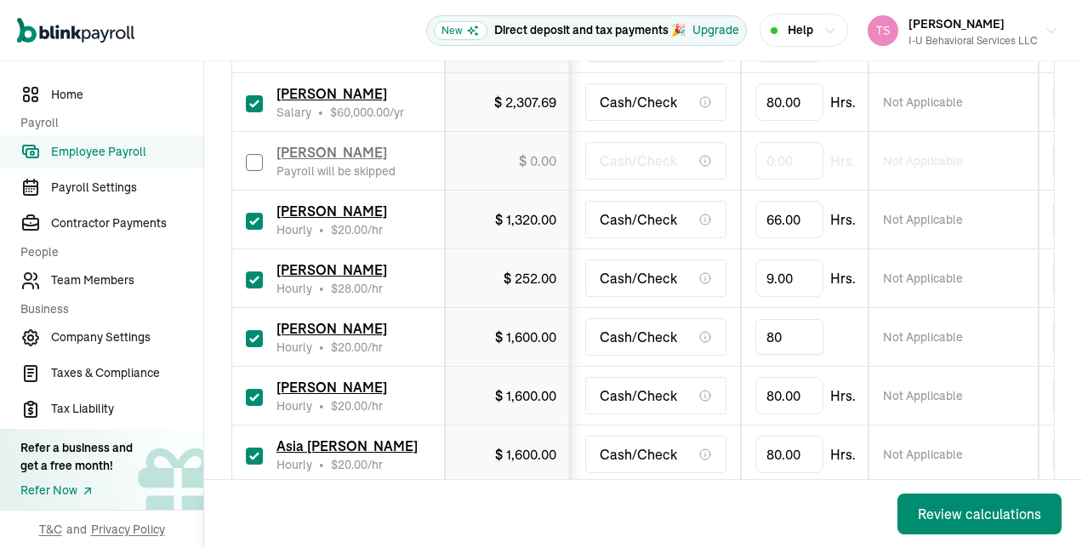
click at [778, 319] on input "80" at bounding box center [789, 337] width 68 height 36
type input "49"
click at [801, 378] on input "80" at bounding box center [789, 396] width 68 height 36
click at [262, 389] on input "checkbox" at bounding box center [254, 397] width 17 height 17
checkbox input "false"
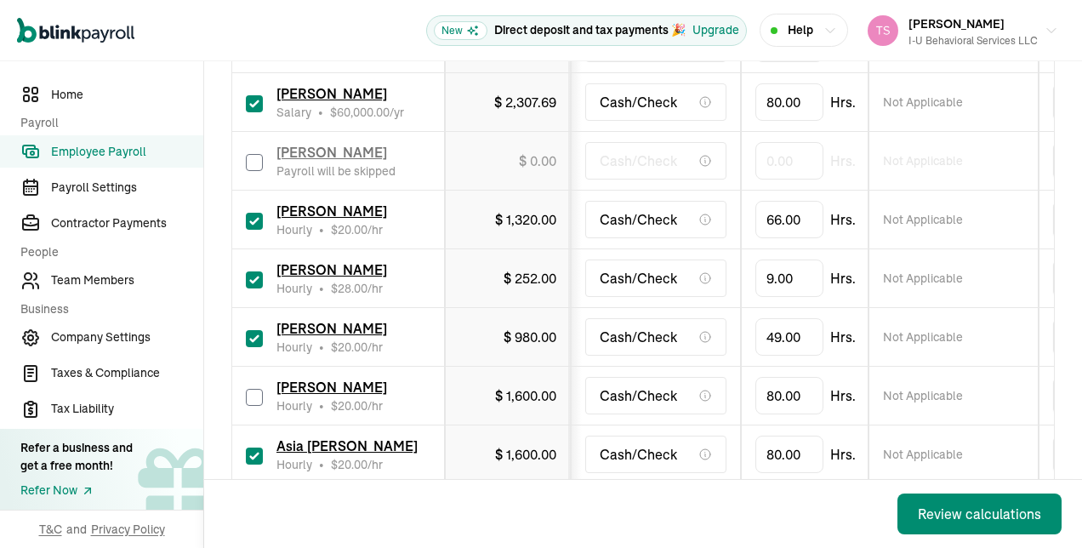
type input "0.00"
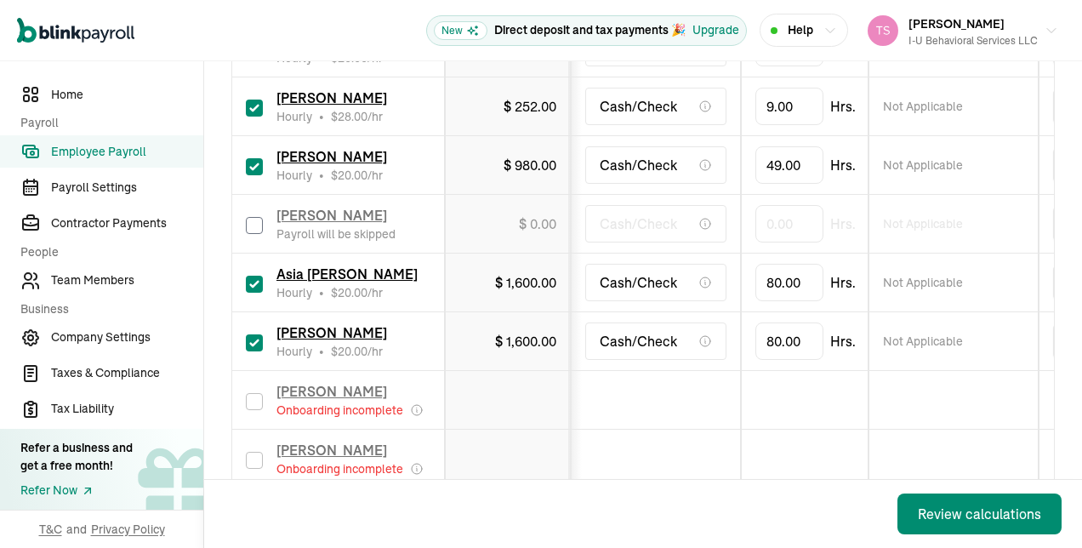
scroll to position [1834, 0]
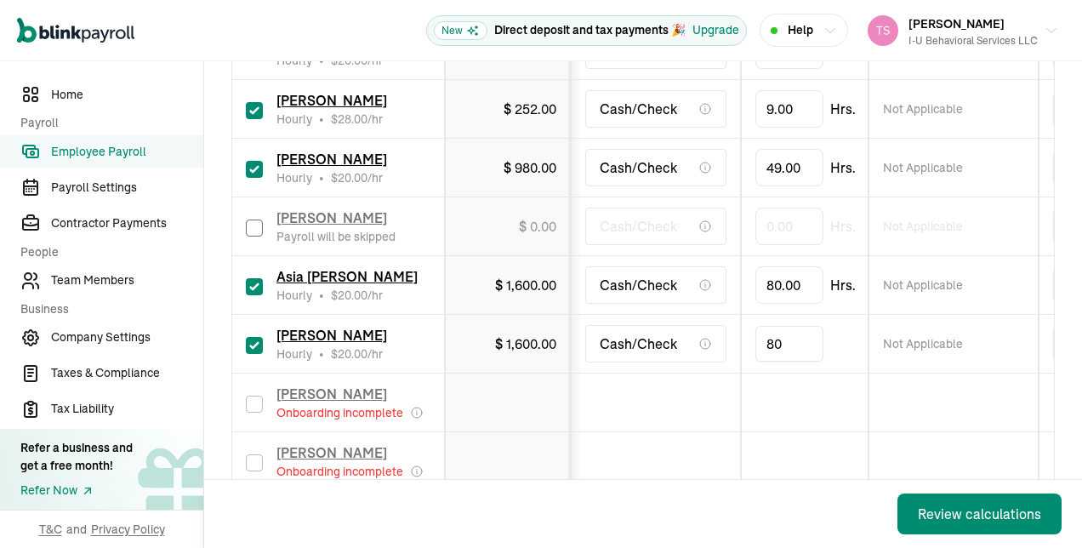
click at [789, 326] on input "80" at bounding box center [789, 344] width 68 height 36
type input "24"
click at [791, 326] on input "24" at bounding box center [789, 344] width 68 height 36
click at [787, 373] on td at bounding box center [805, 402] width 128 height 59
type input "8"
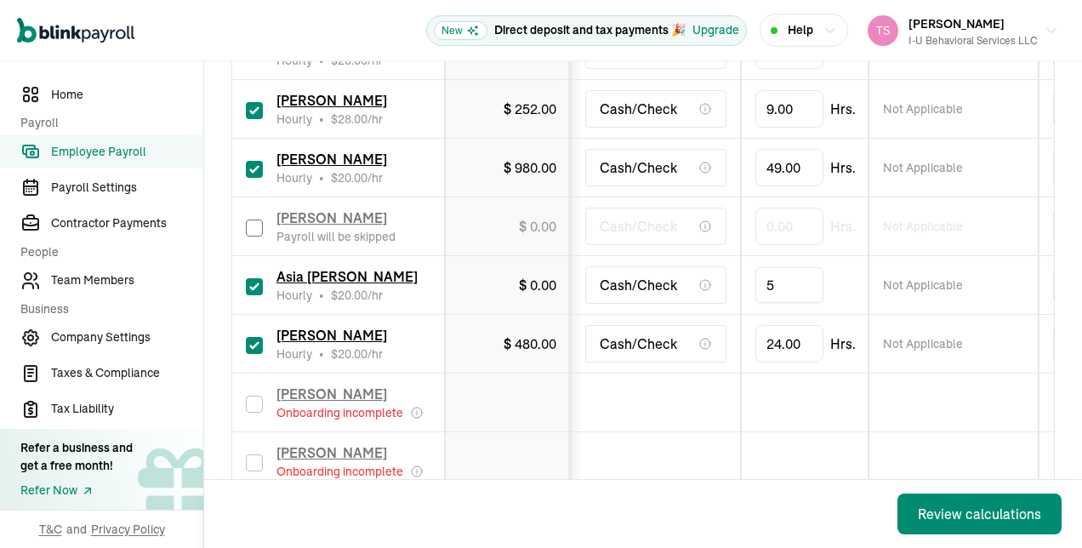
type input "54"
click at [778, 443] on td at bounding box center [805, 461] width 128 height 59
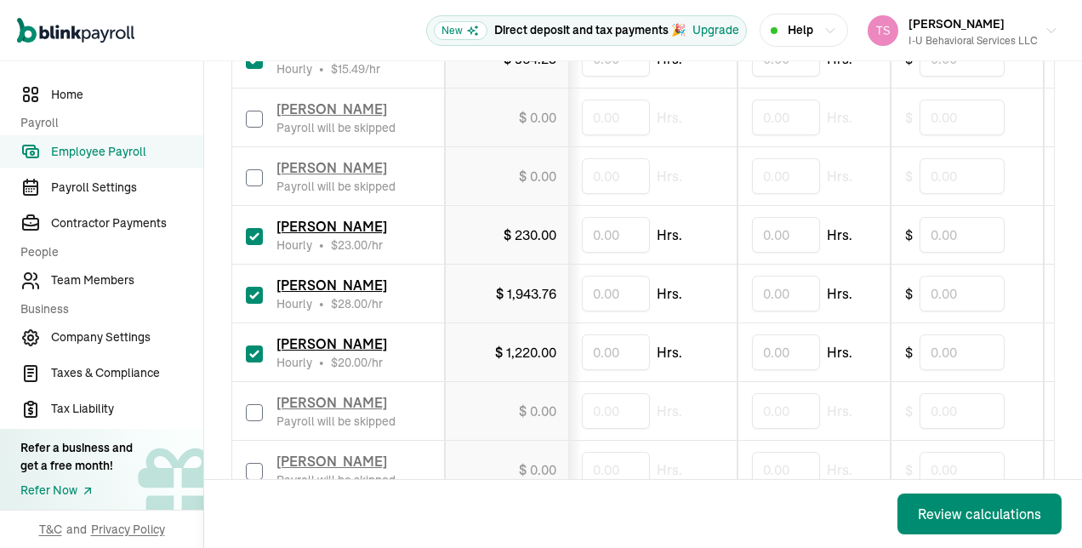
scroll to position [752, 0]
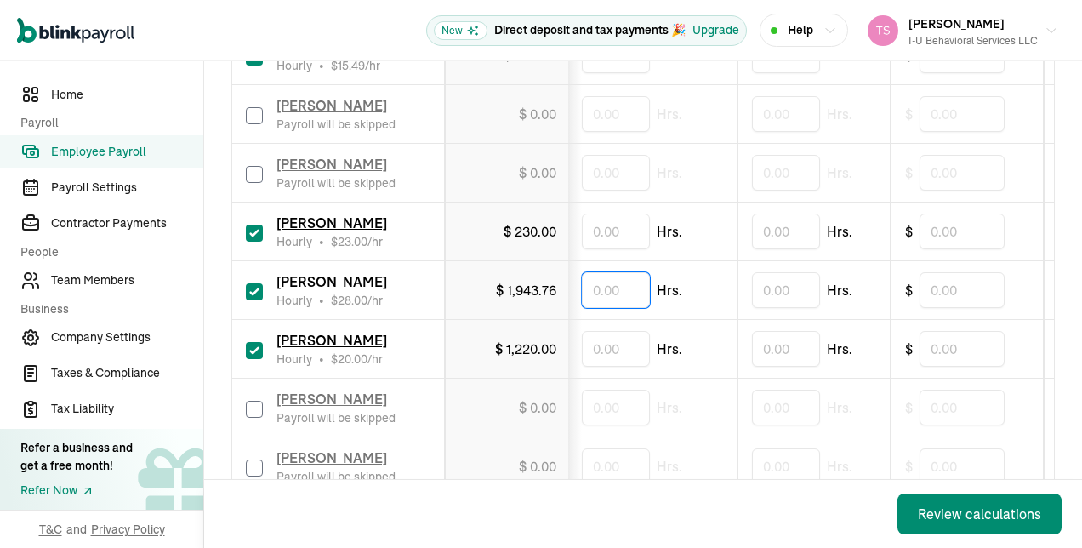
click at [640, 285] on input "text" at bounding box center [616, 290] width 68 height 36
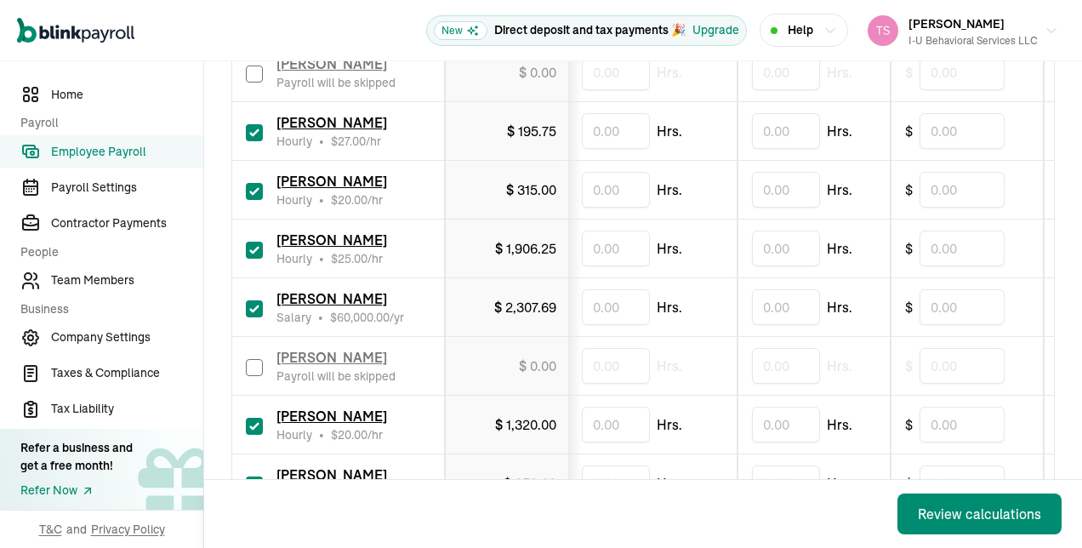
scroll to position [1463, 0]
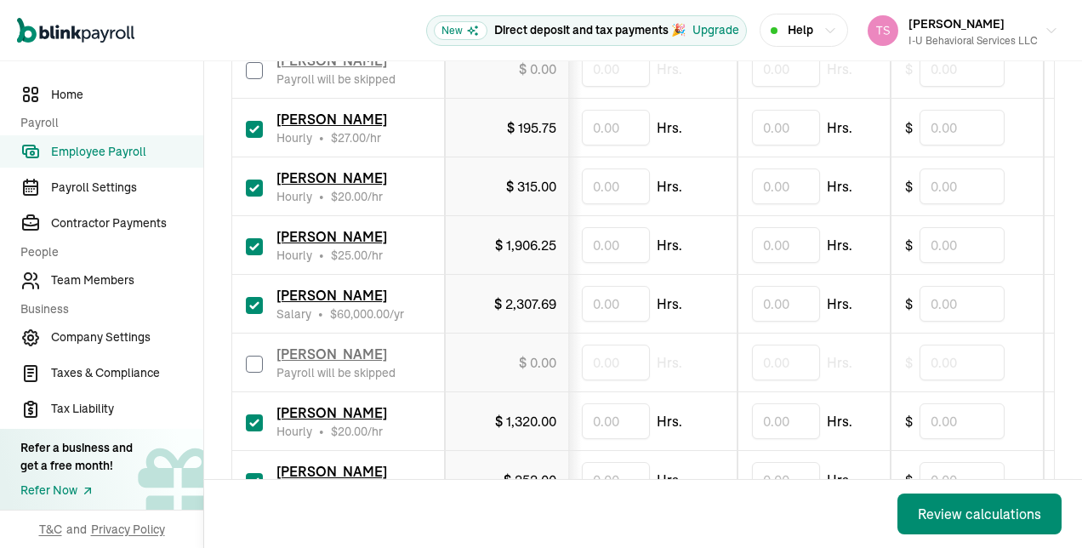
type input "1.5"
click at [623, 227] on input "text" at bounding box center [616, 245] width 68 height 36
type input "3.5"
click at [675, 333] on td "Hrs." at bounding box center [652, 362] width 170 height 59
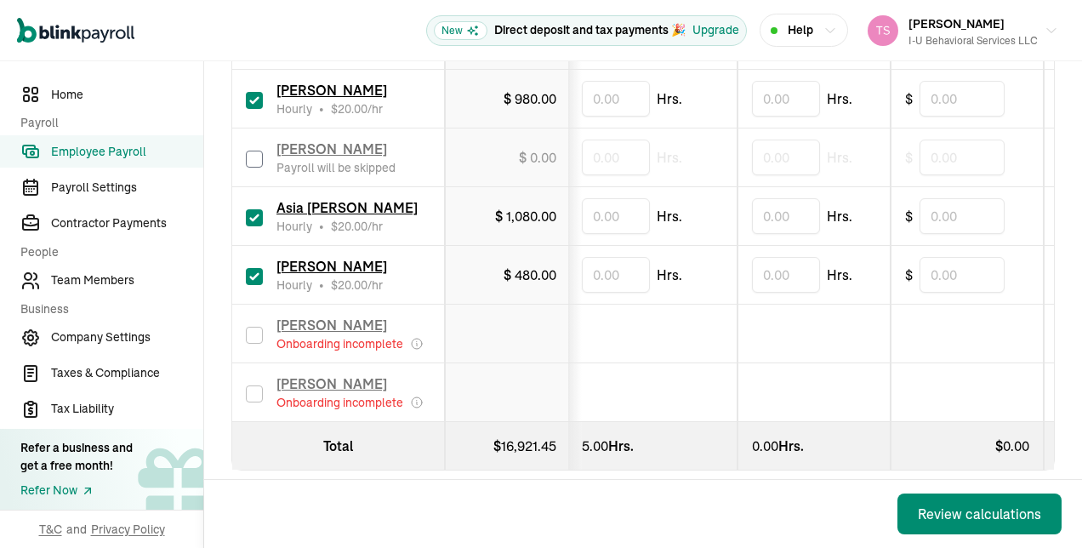
scroll to position [1892, 0]
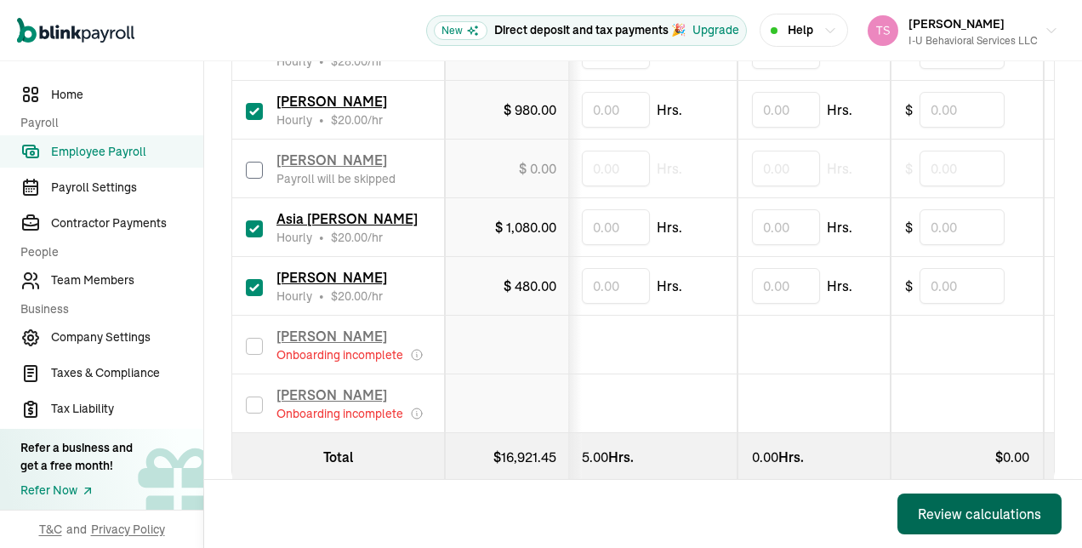
click at [987, 513] on div "Review calculations" at bounding box center [979, 514] width 123 height 20
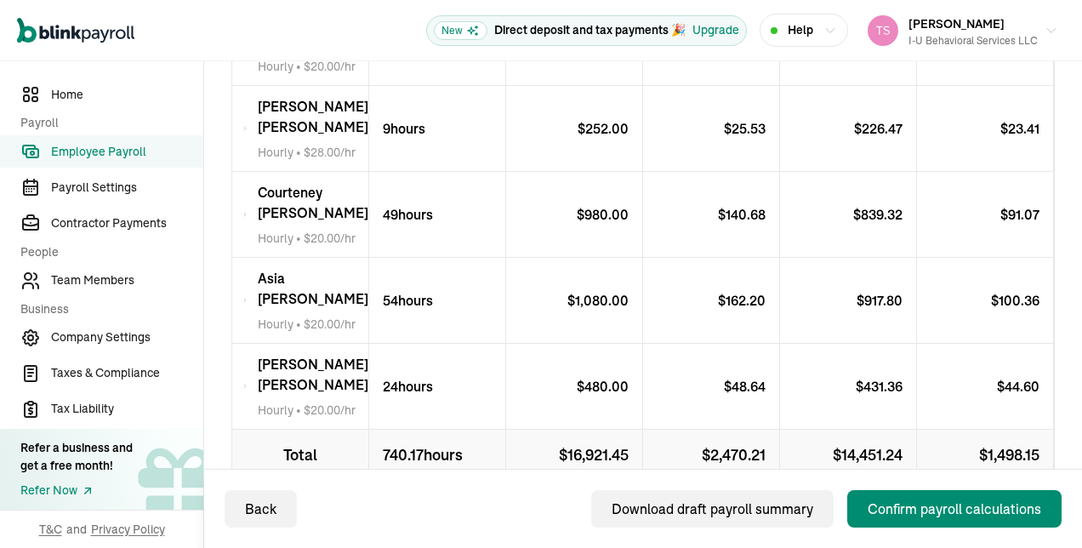
scroll to position [1616, 0]
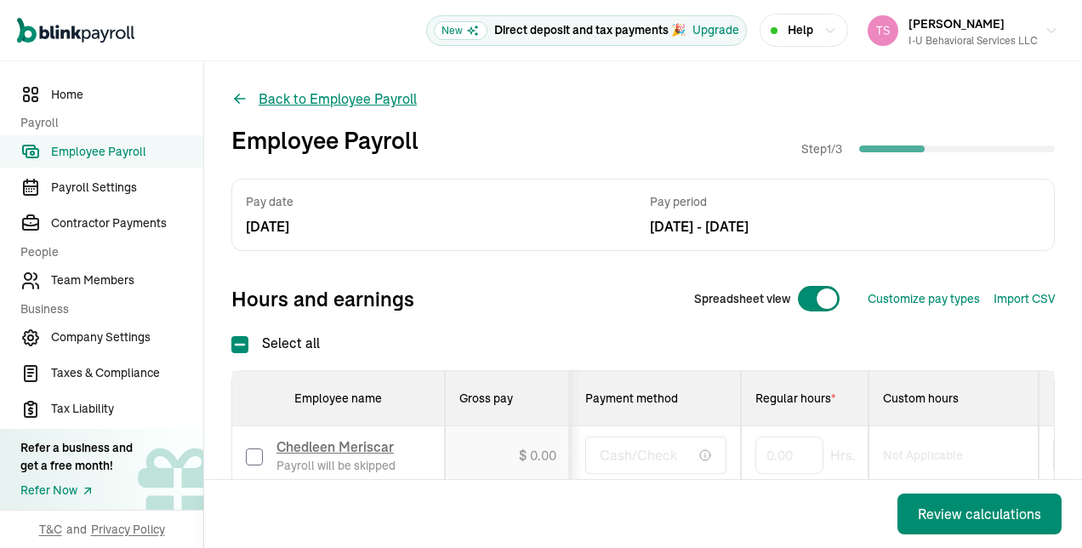
click at [250, 102] on button "Back to Employee Payroll" at bounding box center [323, 98] width 185 height 20
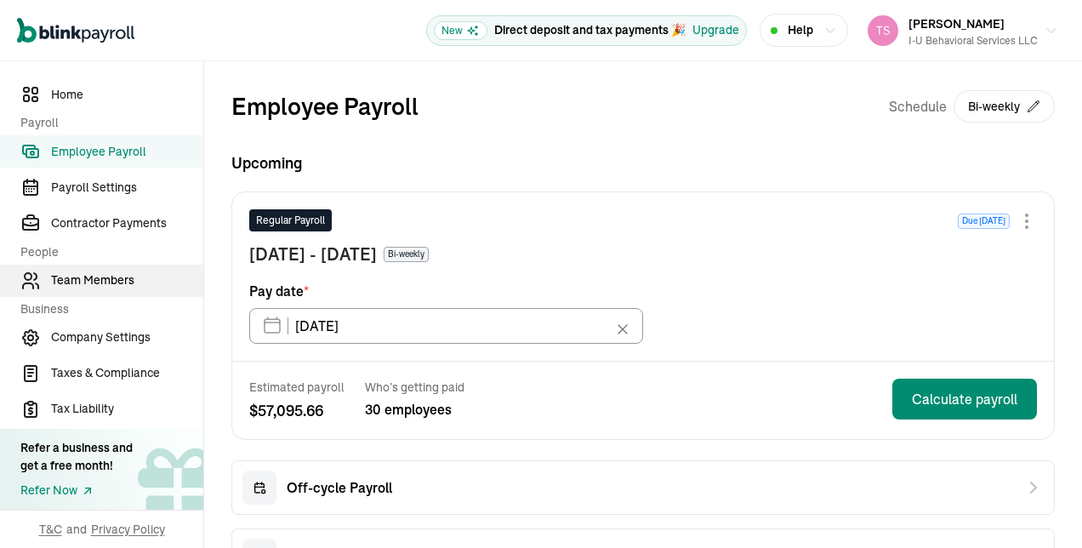
click at [128, 282] on span "Team Members" at bounding box center [127, 280] width 152 height 18
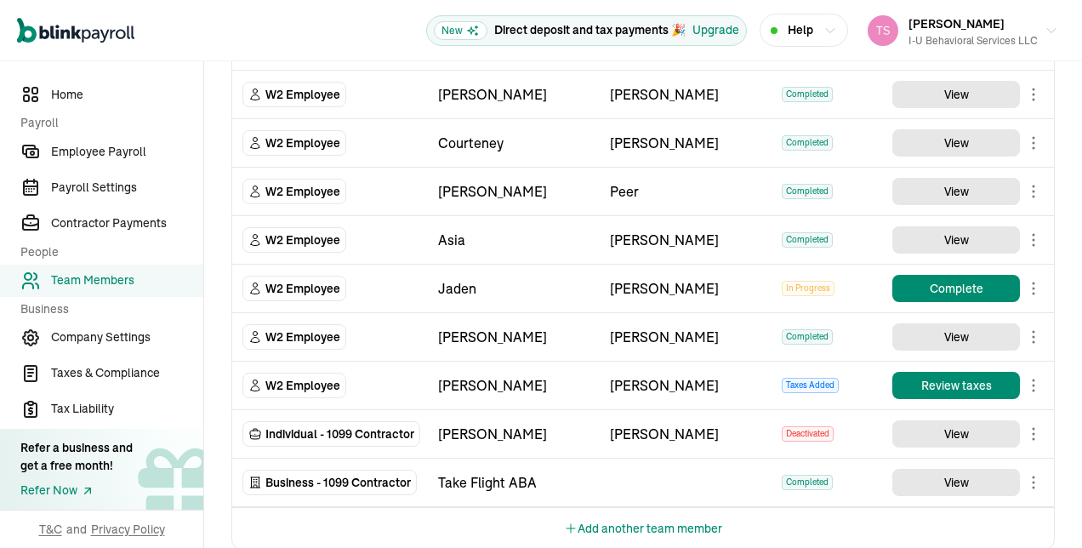
scroll to position [1875, 0]
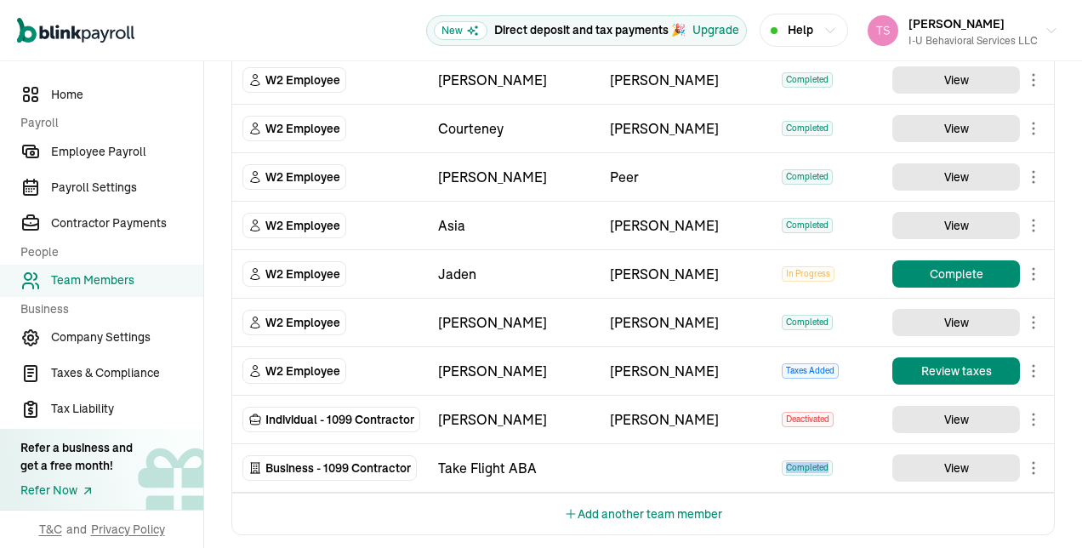
click at [664, 461] on td "TeamMembers" at bounding box center [686, 468] width 172 height 48
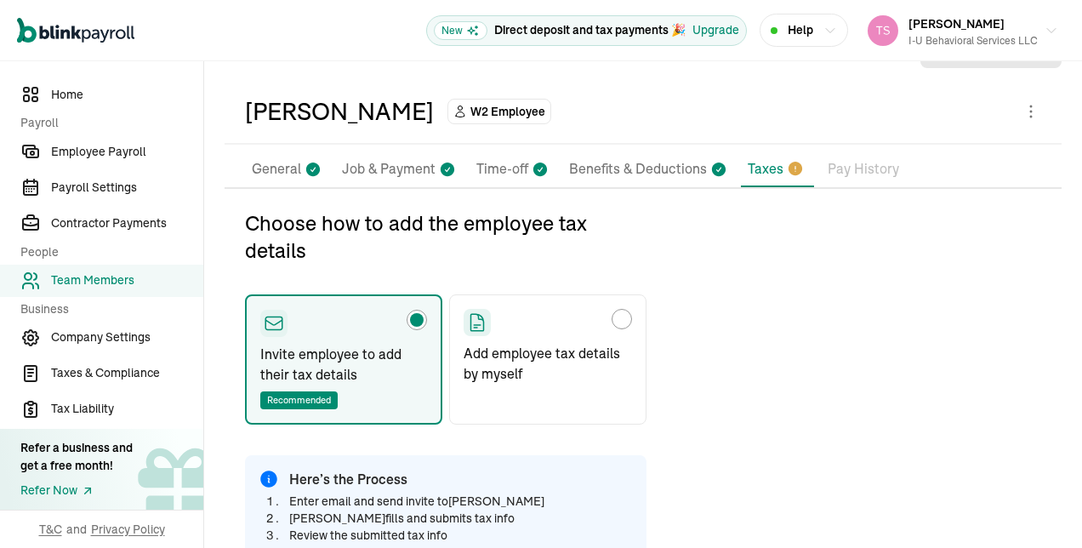
scroll to position [43, 0]
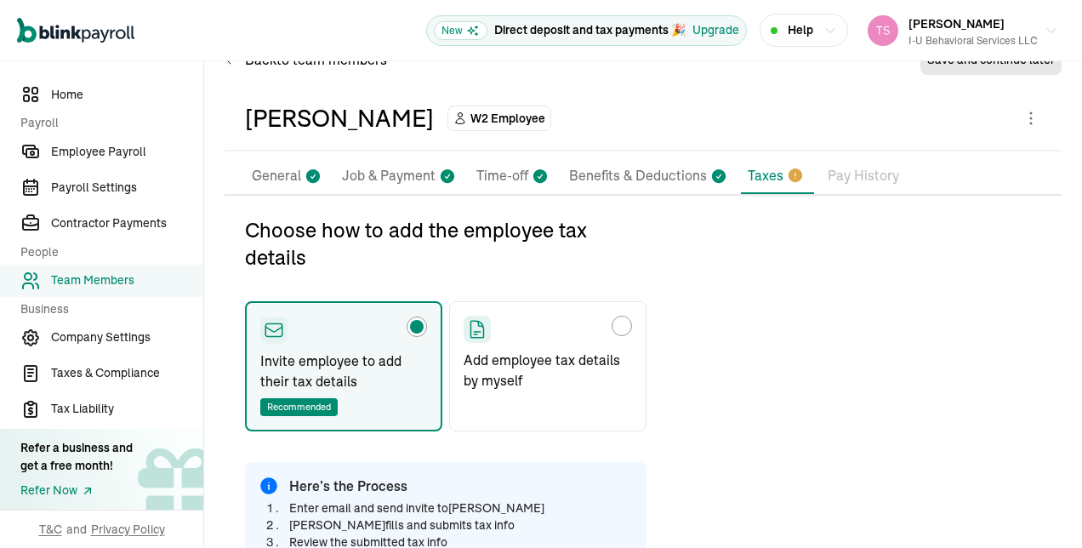
click at [778, 174] on li "Taxes" at bounding box center [777, 176] width 73 height 36
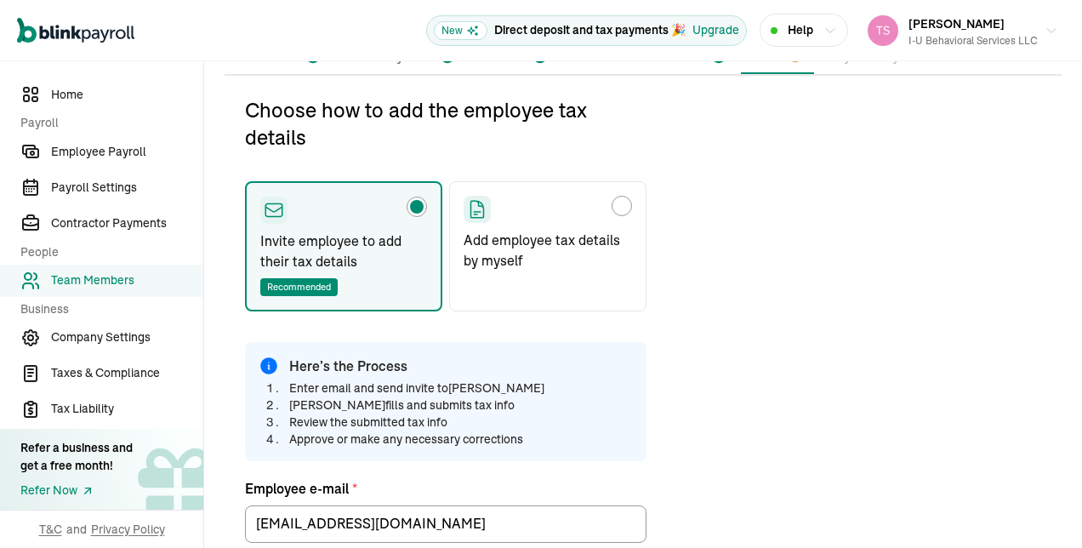
scroll to position [201, 0]
